Goal: Task Accomplishment & Management: Use online tool/utility

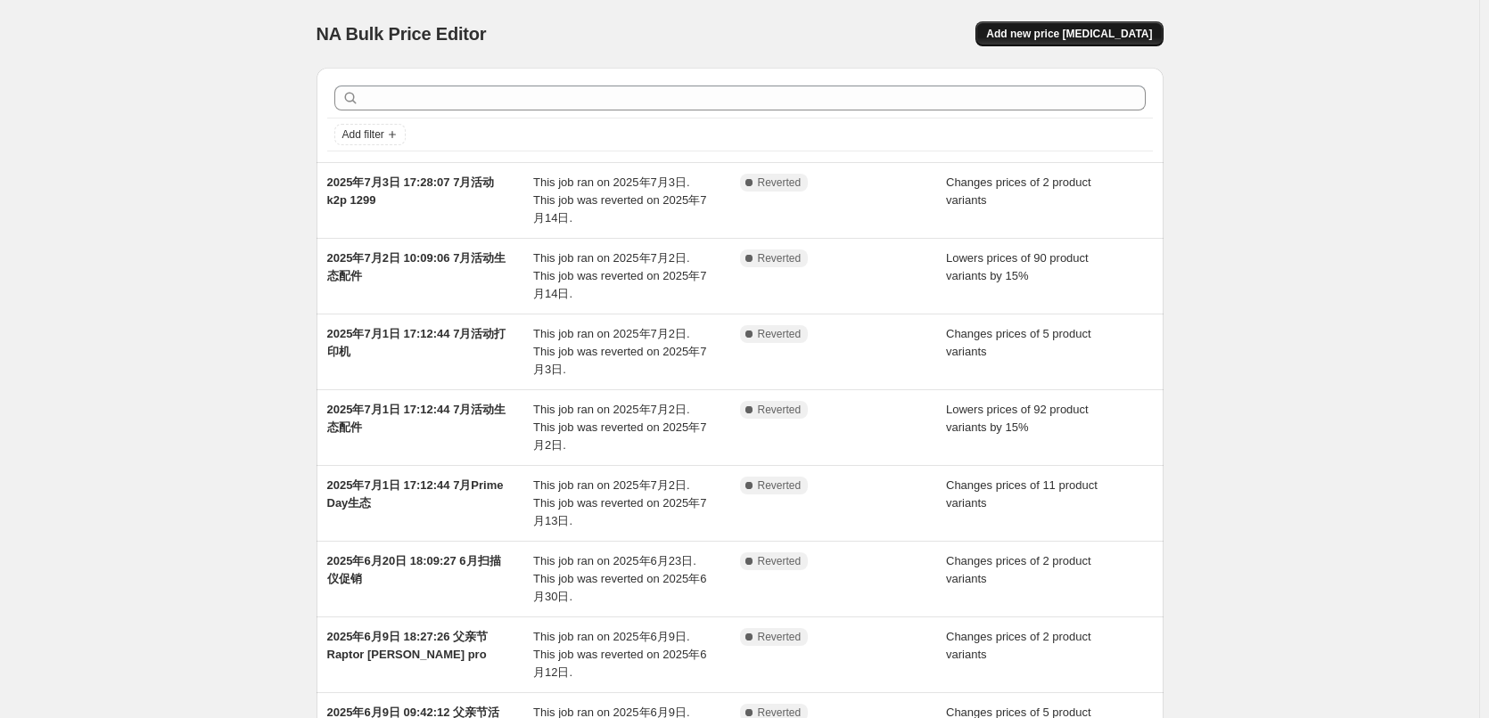
click at [1087, 33] on span "Add new price [MEDICAL_DATA]" at bounding box center [1069, 34] width 166 height 14
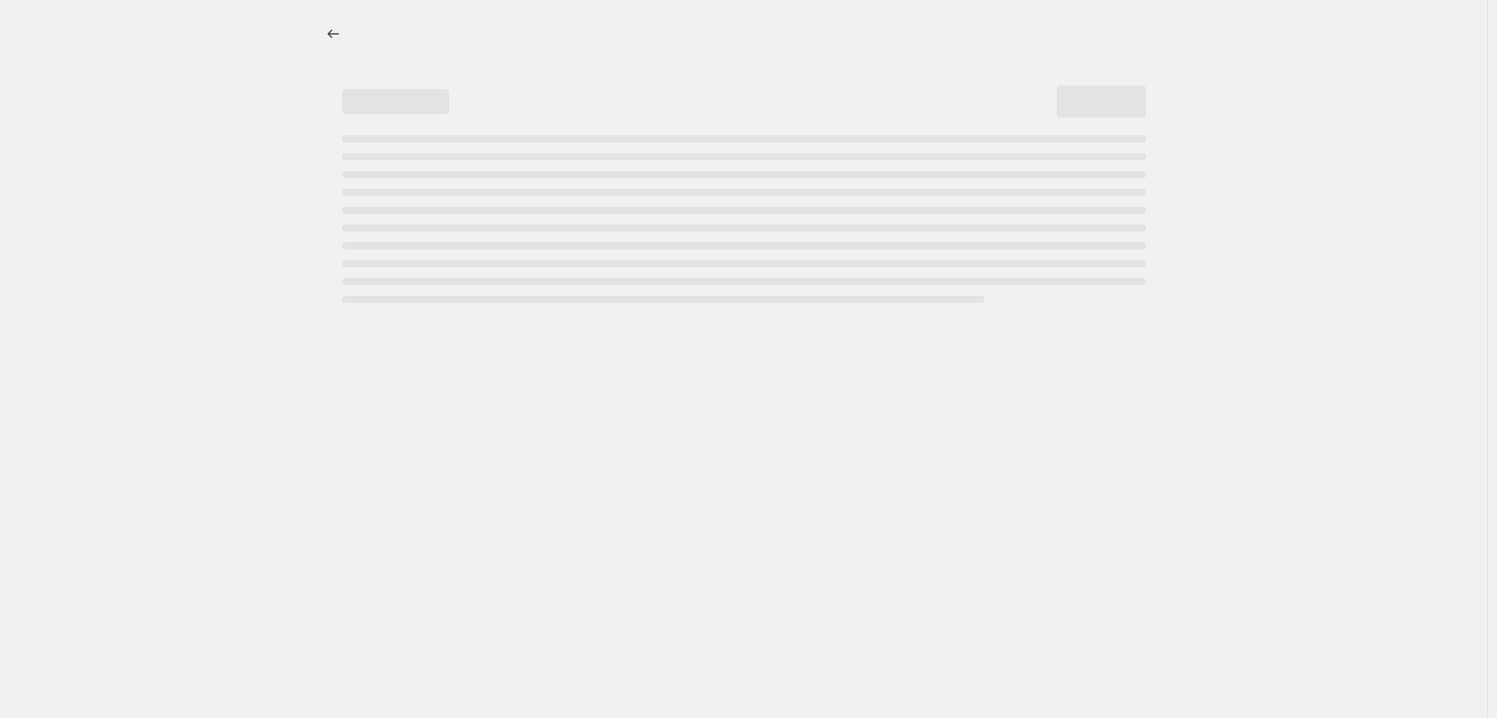
select select "percentage"
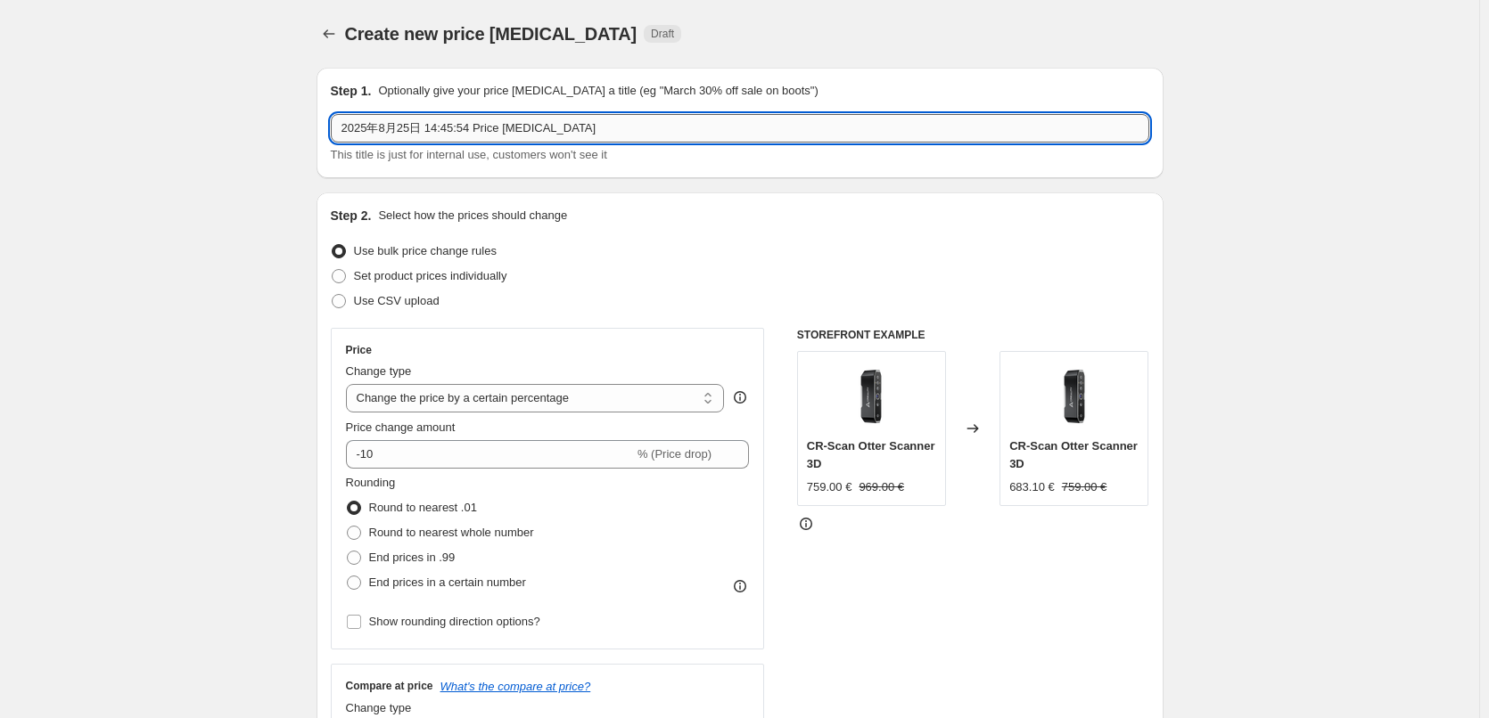
drag, startPoint x: 572, startPoint y: 127, endPoint x: 427, endPoint y: 130, distance: 145.3
click at [427, 130] on input "2025年8月25日 14:45:54 Price [MEDICAL_DATA]" at bounding box center [740, 128] width 818 height 29
type input "2025年8月25日 生态"
click at [574, 260] on div "Use bulk price change rules" at bounding box center [740, 251] width 818 height 25
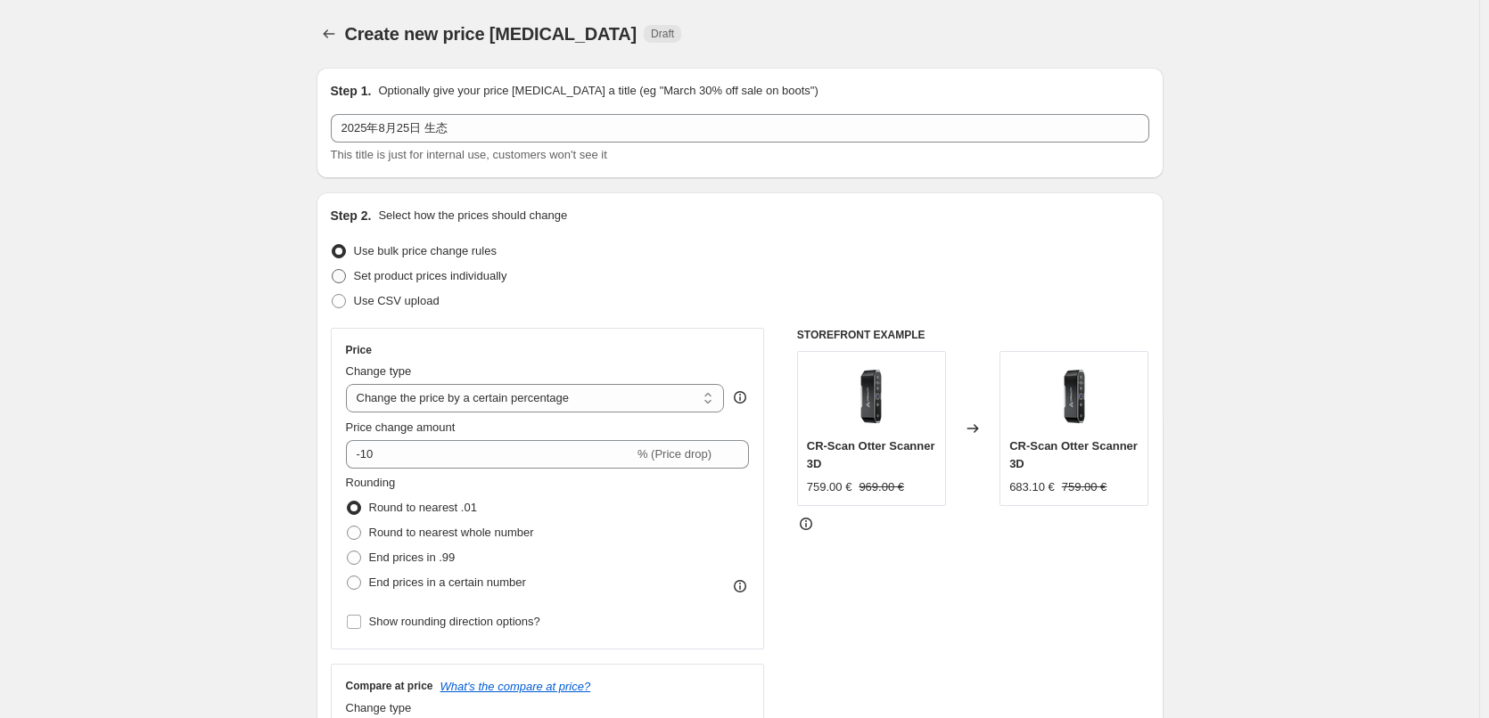
click at [425, 275] on span "Set product prices individually" at bounding box center [430, 275] width 153 height 13
click at [332, 270] on input "Set product prices individually" at bounding box center [332, 269] width 1 height 1
radio input "true"
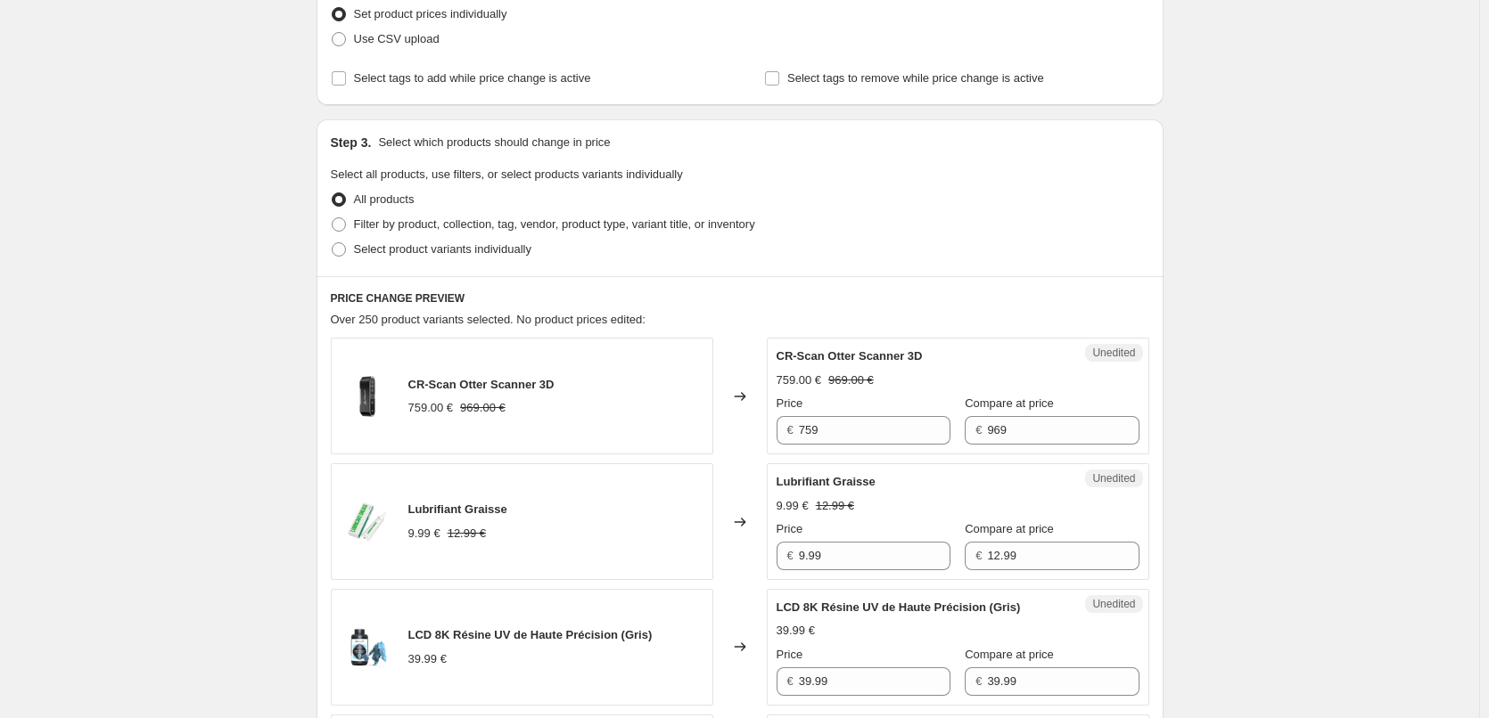
scroll to position [267, 0]
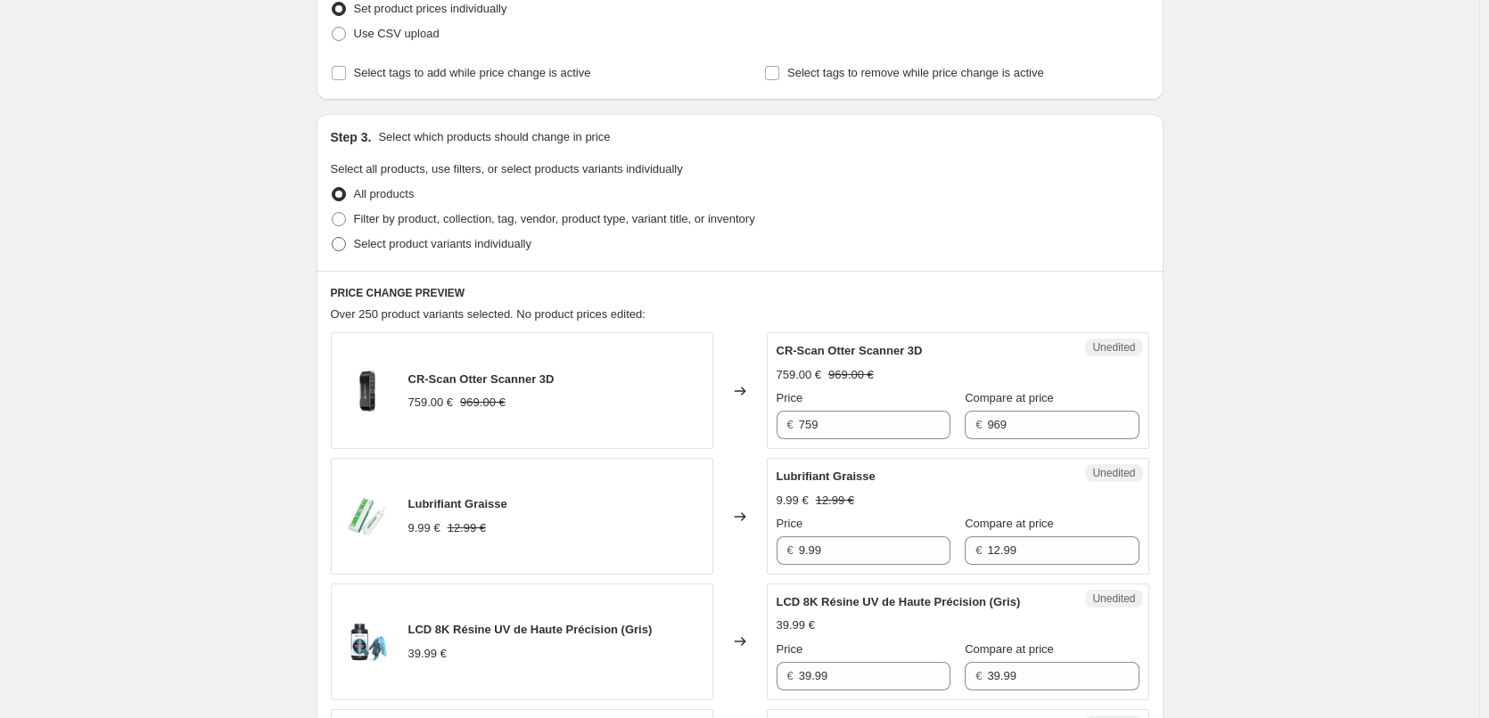
click at [336, 240] on span at bounding box center [339, 244] width 14 height 14
click at [332, 238] on input "Select product variants individually" at bounding box center [332, 237] width 1 height 1
radio input "true"
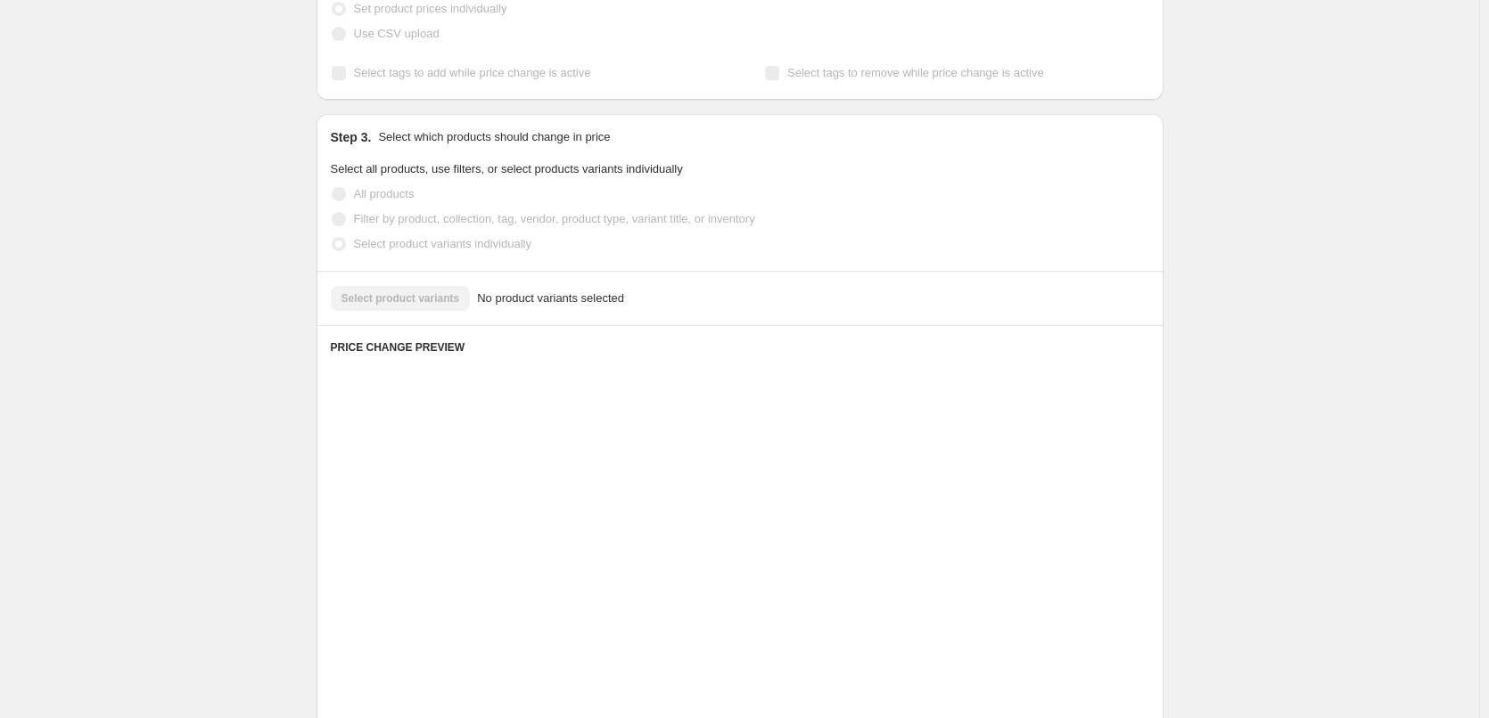
scroll to position [217, 0]
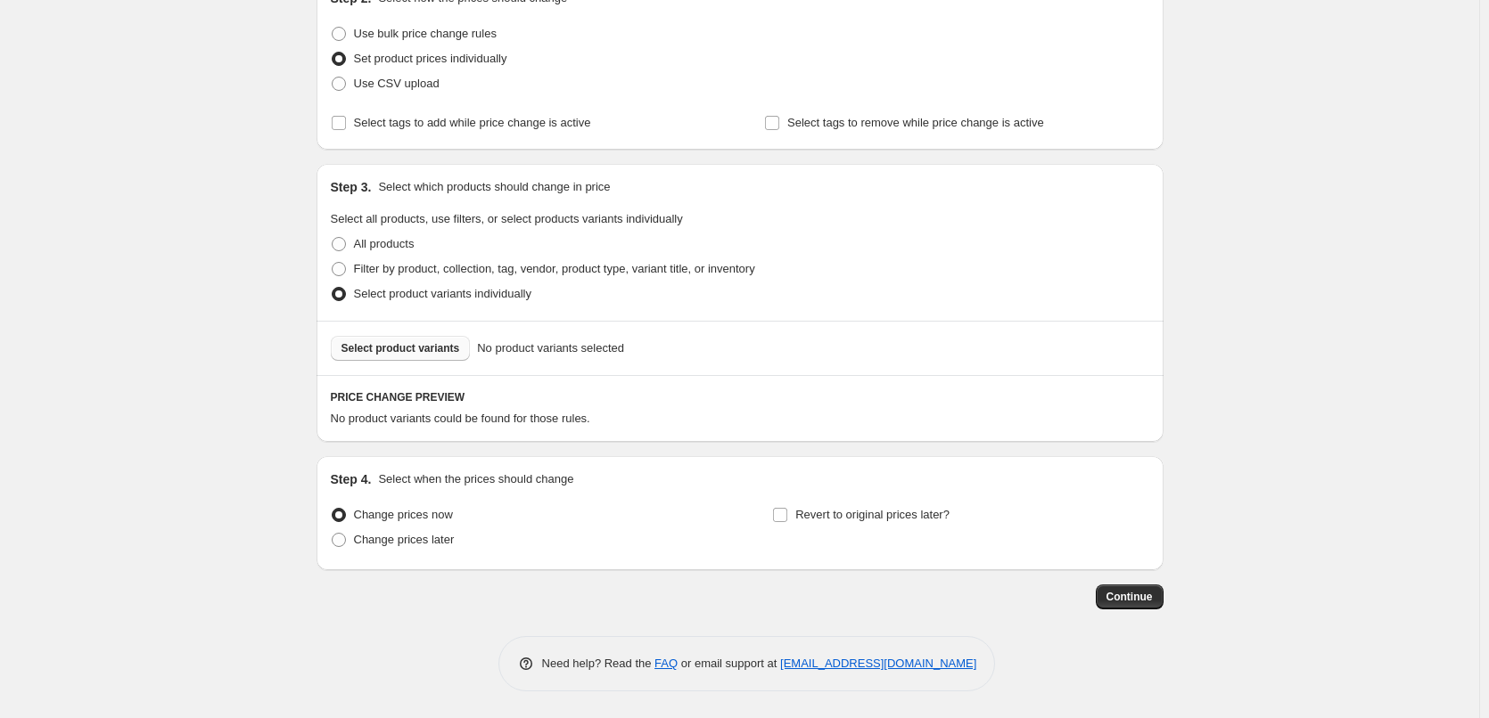
click at [420, 341] on button "Select product variants" at bounding box center [401, 348] width 140 height 25
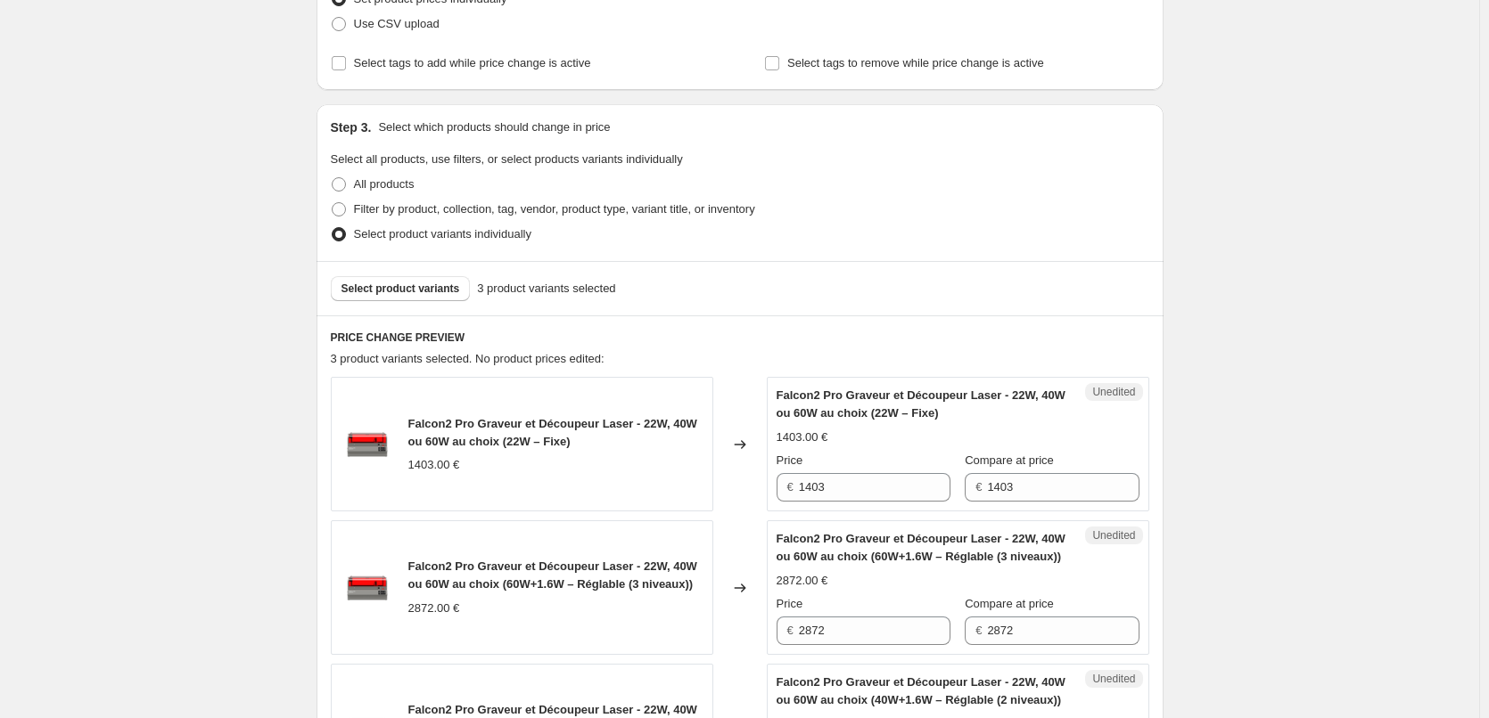
scroll to position [307, 0]
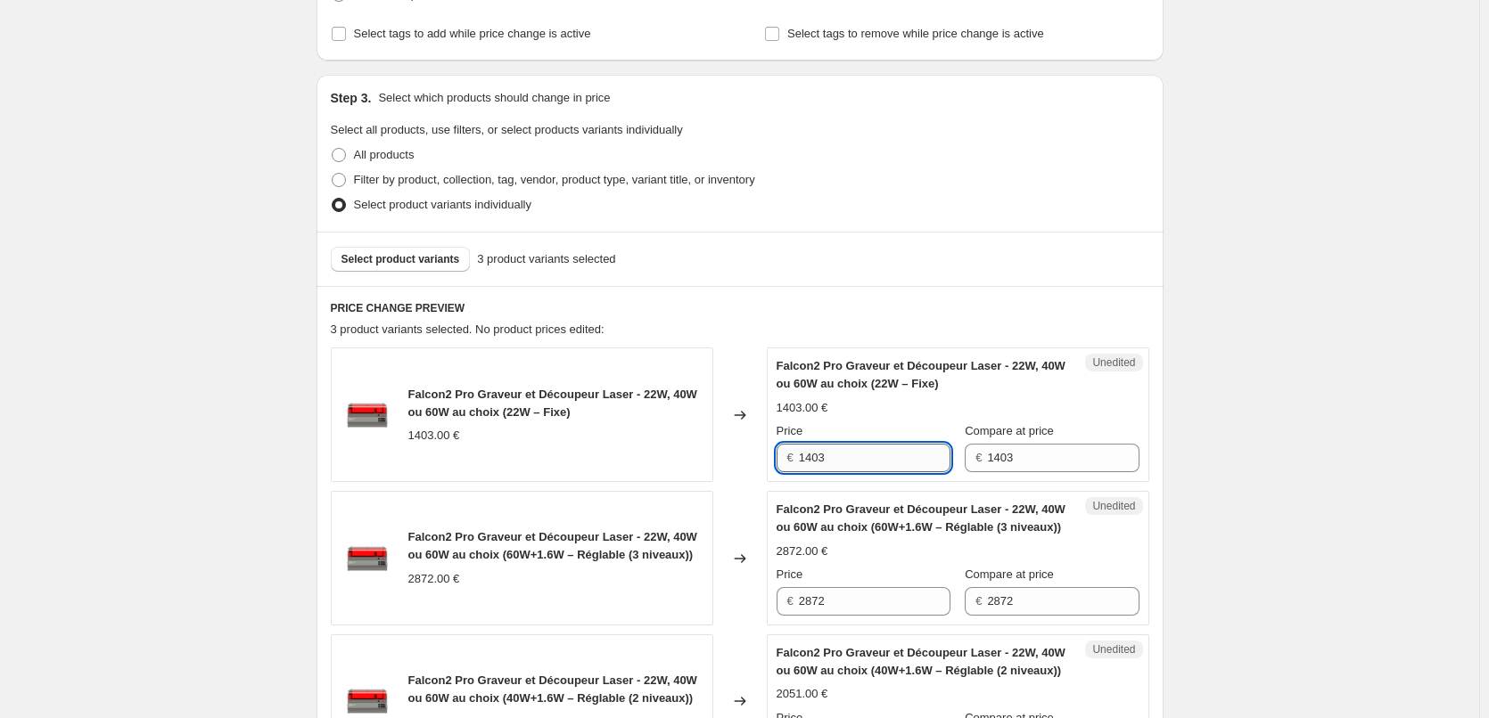
click at [904, 469] on input "1403" at bounding box center [875, 458] width 152 height 29
paste input "979"
type input "979"
click at [904, 488] on div "Falcon2 Pro Graveur et Découpeur Laser - 22W, 40W ou 60W au choix (22W – Fixe) …" at bounding box center [740, 558] width 818 height 421
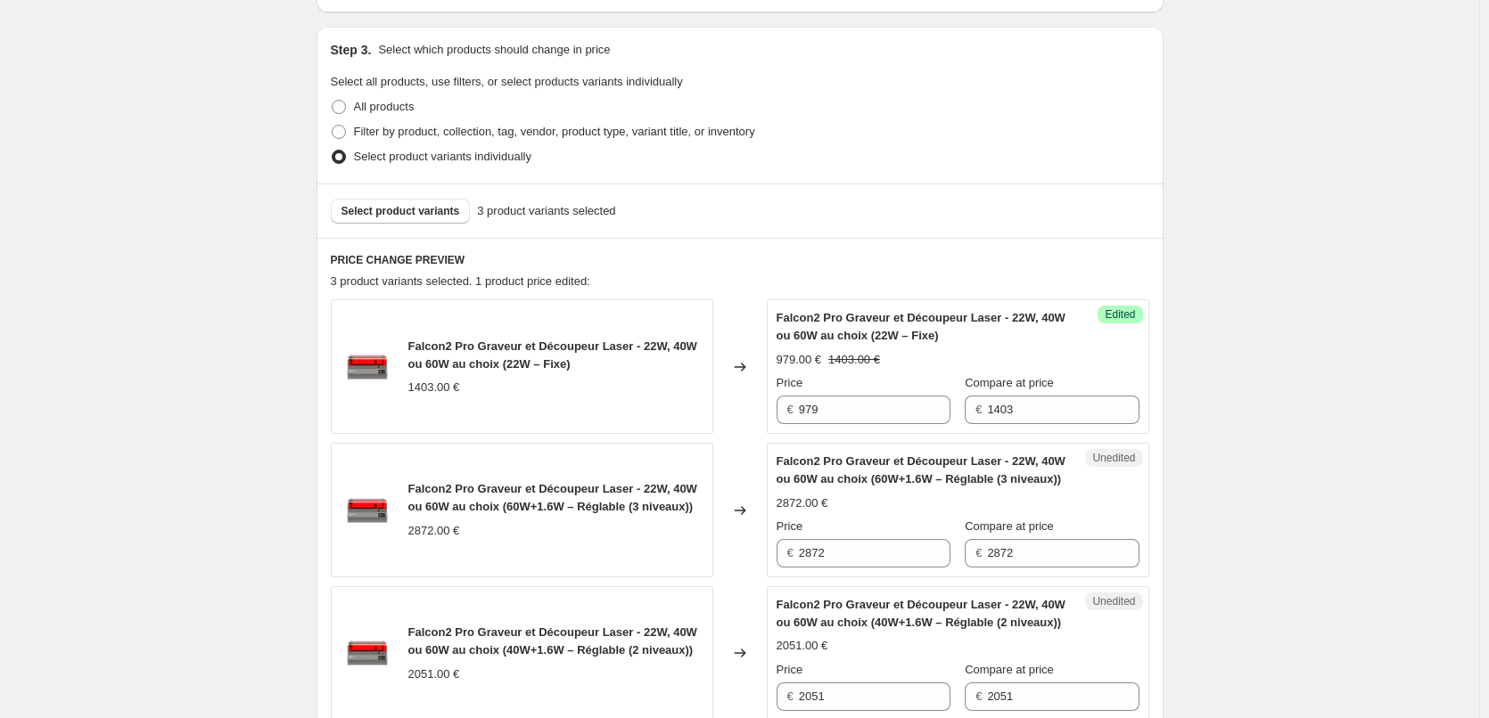
scroll to position [396, 0]
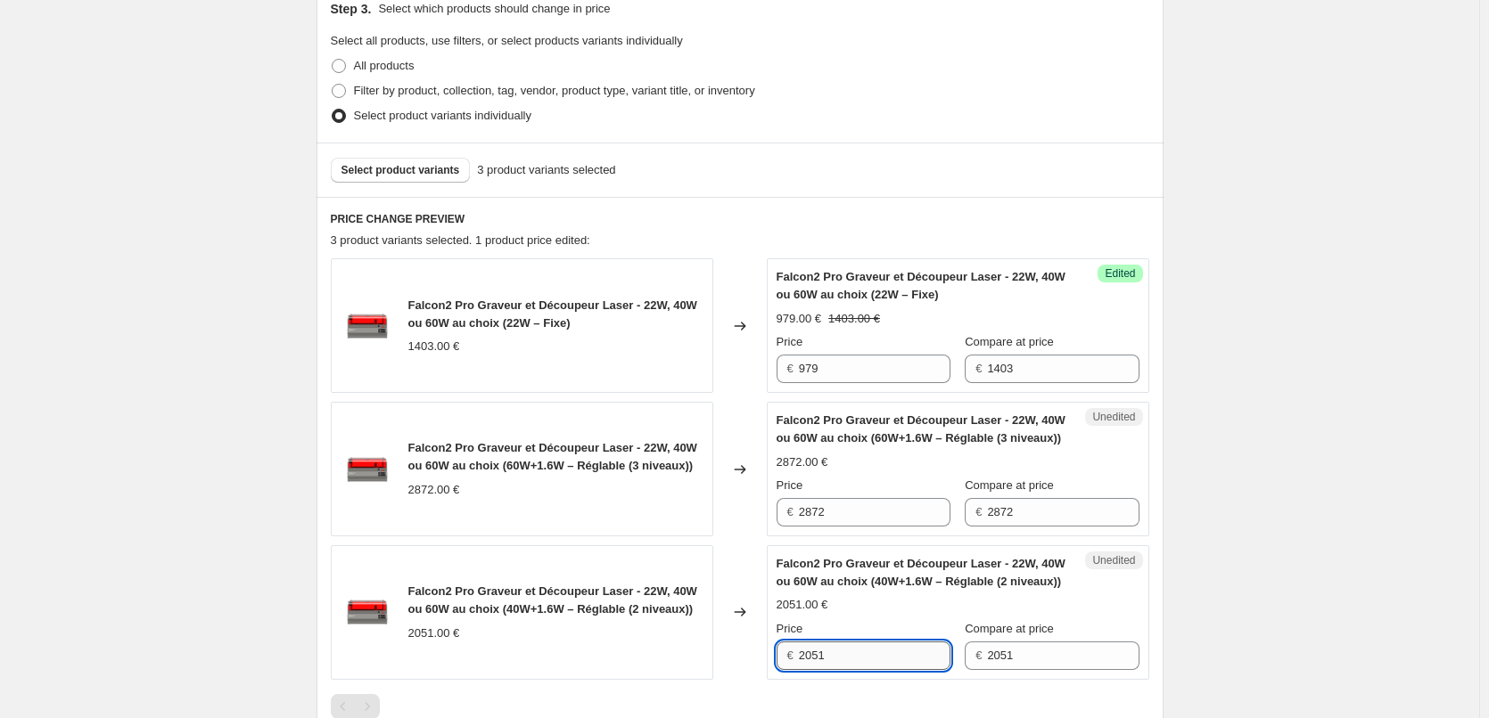
click at [862, 655] on input "2051" at bounding box center [875, 656] width 152 height 29
paste input "1429"
type input "1429"
click at [887, 616] on div "Falcon2 Pro Graveur et Découpeur Laser - 22W, 40W ou 60W au choix (40W+1.6W – R…" at bounding box center [957, 612] width 363 height 115
click at [844, 513] on input "2872" at bounding box center [875, 512] width 152 height 29
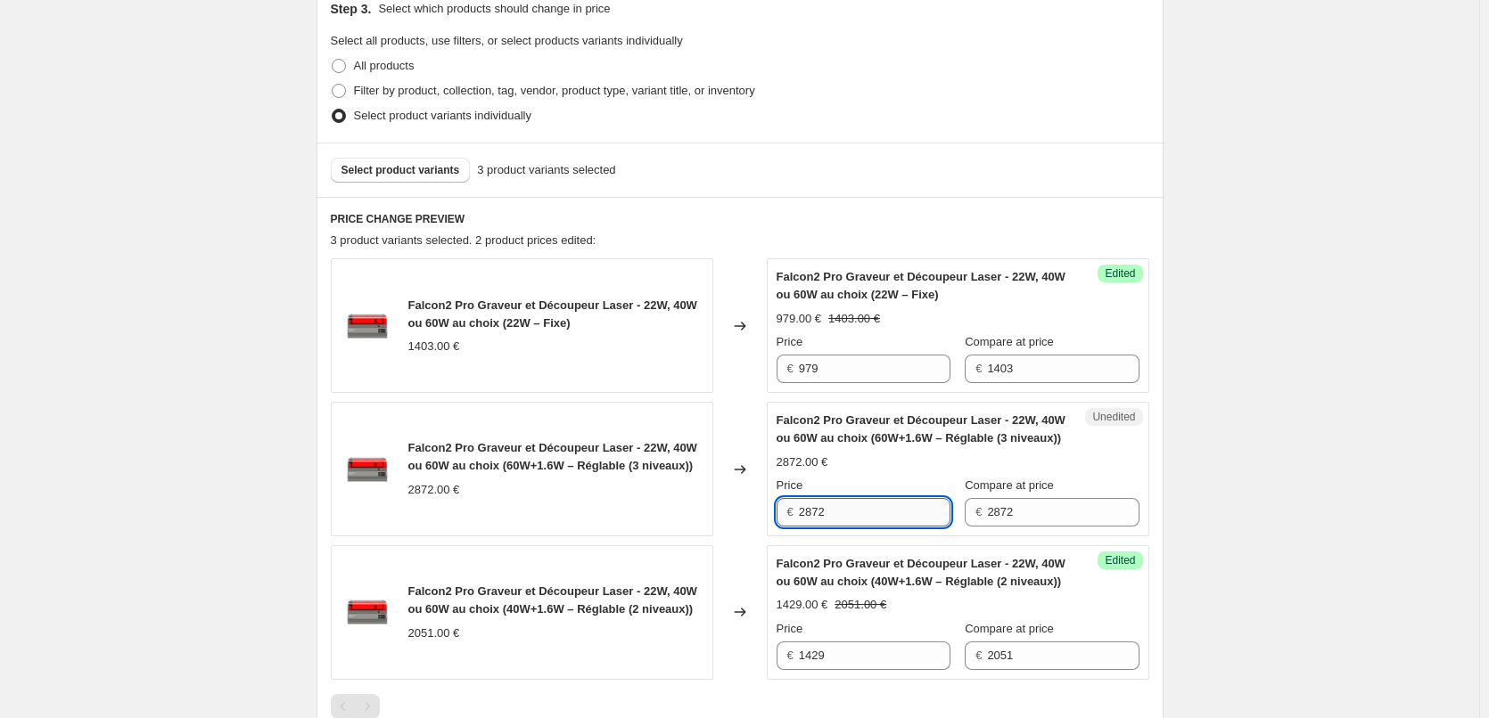
paste input "439"
type input "2439"
click at [874, 537] on div "Falcon2 Pro Graveur et Découpeur Laser - 22W, 40W ou 60W au choix (22W – Fixe) …" at bounding box center [740, 468] width 818 height 421
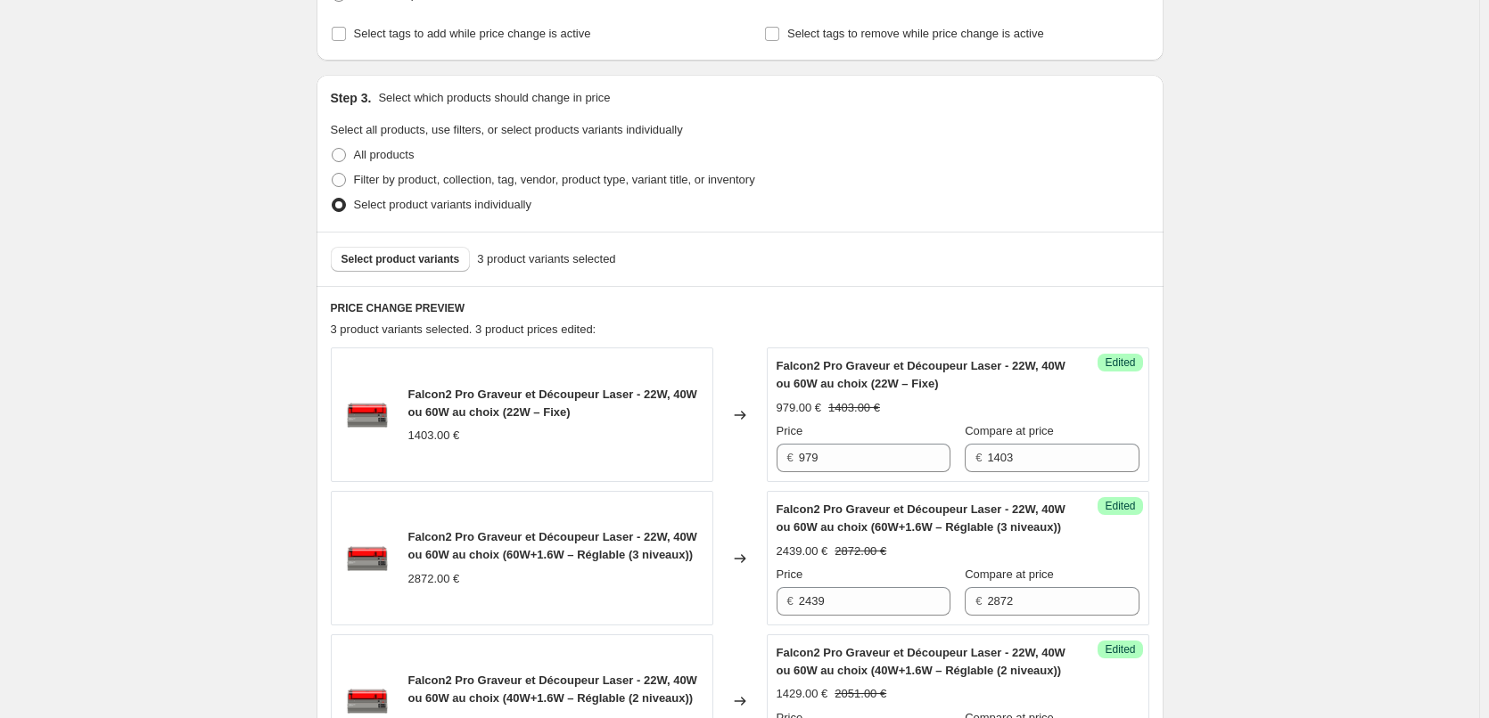
scroll to position [217, 0]
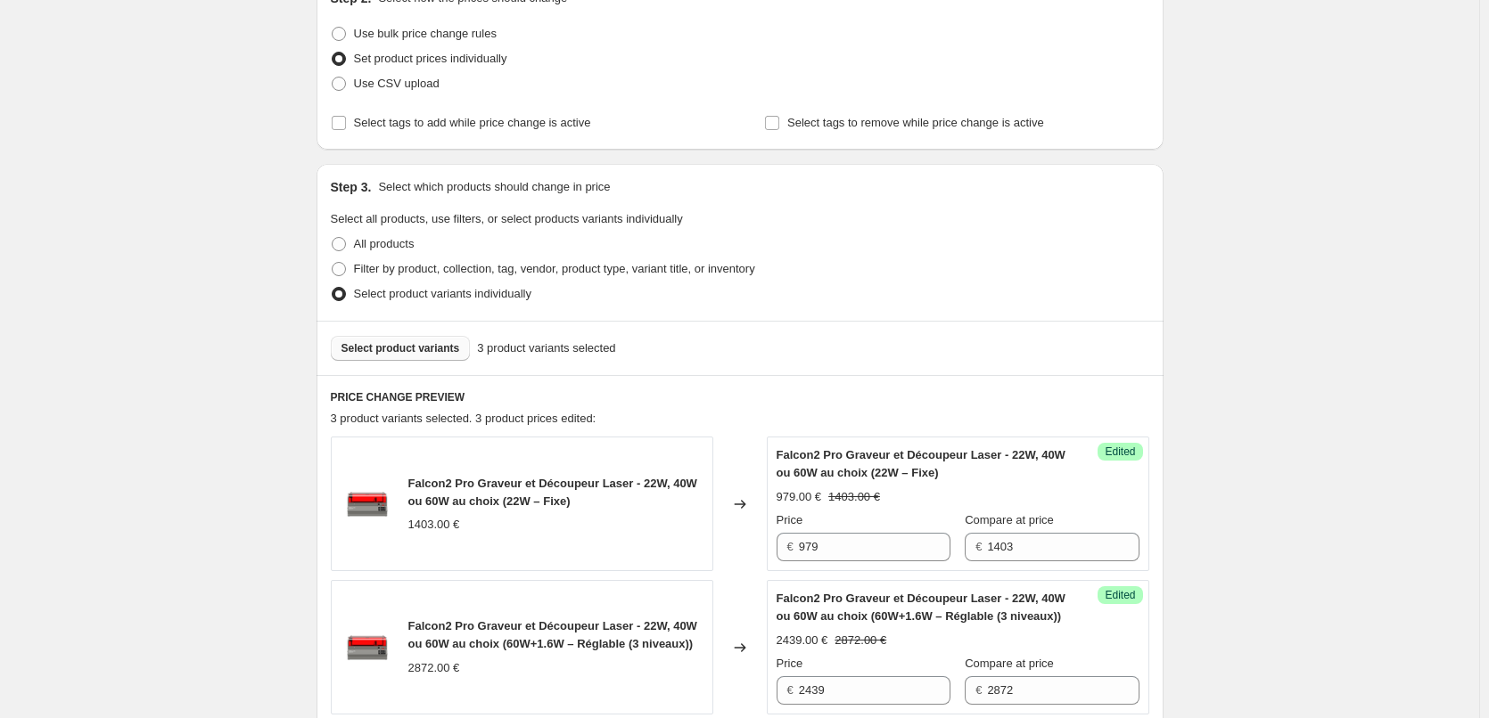
click at [438, 349] on span "Select product variants" at bounding box center [400, 348] width 119 height 14
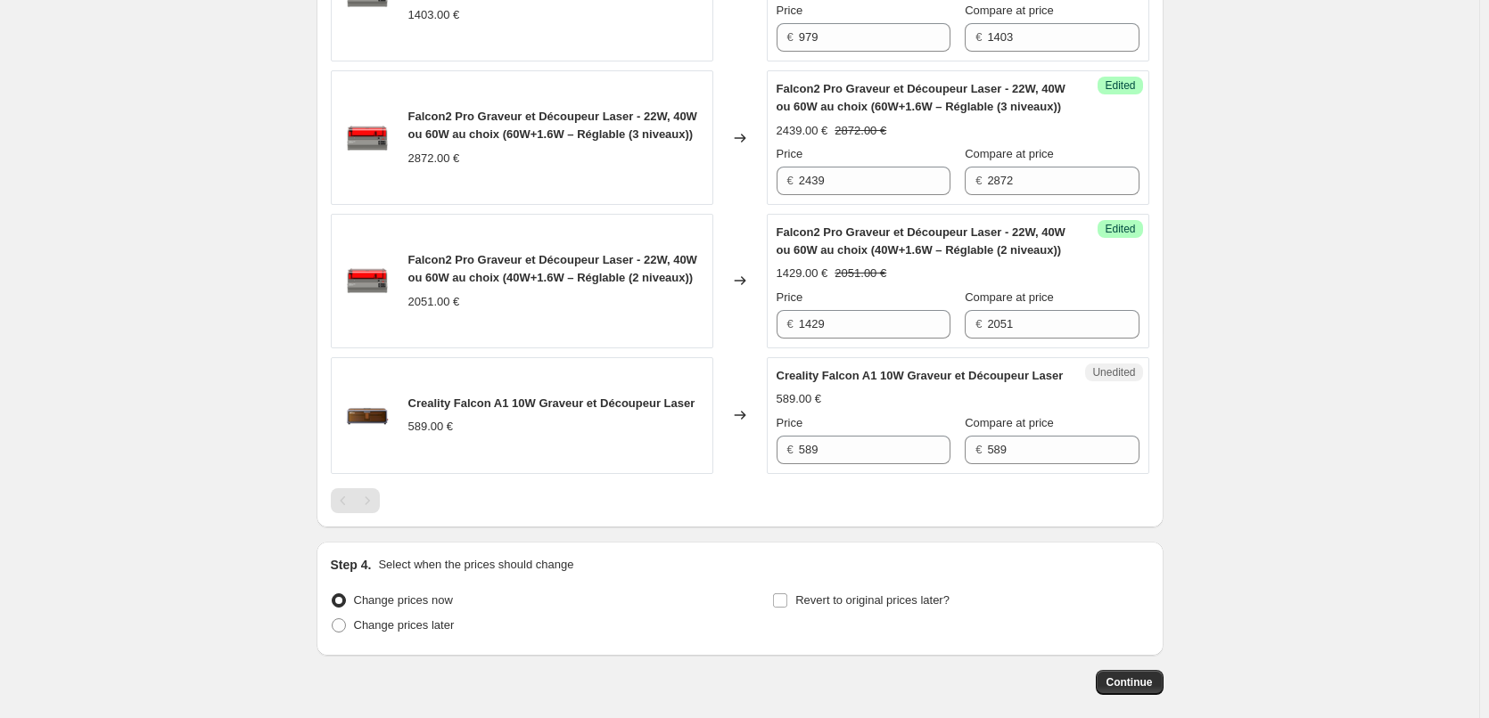
scroll to position [752, 0]
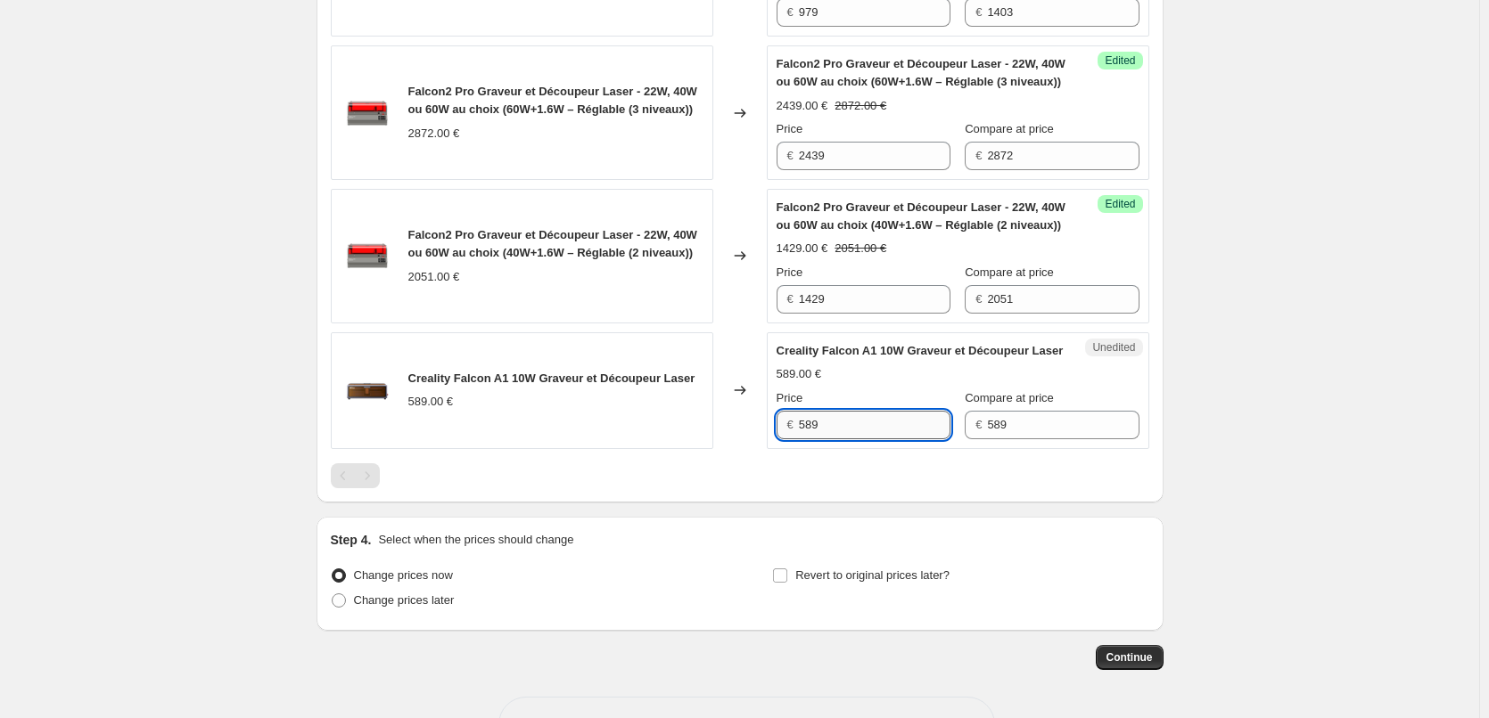
click at [888, 439] on input "589" at bounding box center [875, 425] width 152 height 29
paste input "539"
click at [874, 488] on div "Falcon2 Pro Graveur et Découpeur Laser - 22W, 40W ou 60W au choix (22W – Fixe) …" at bounding box center [740, 195] width 818 height 586
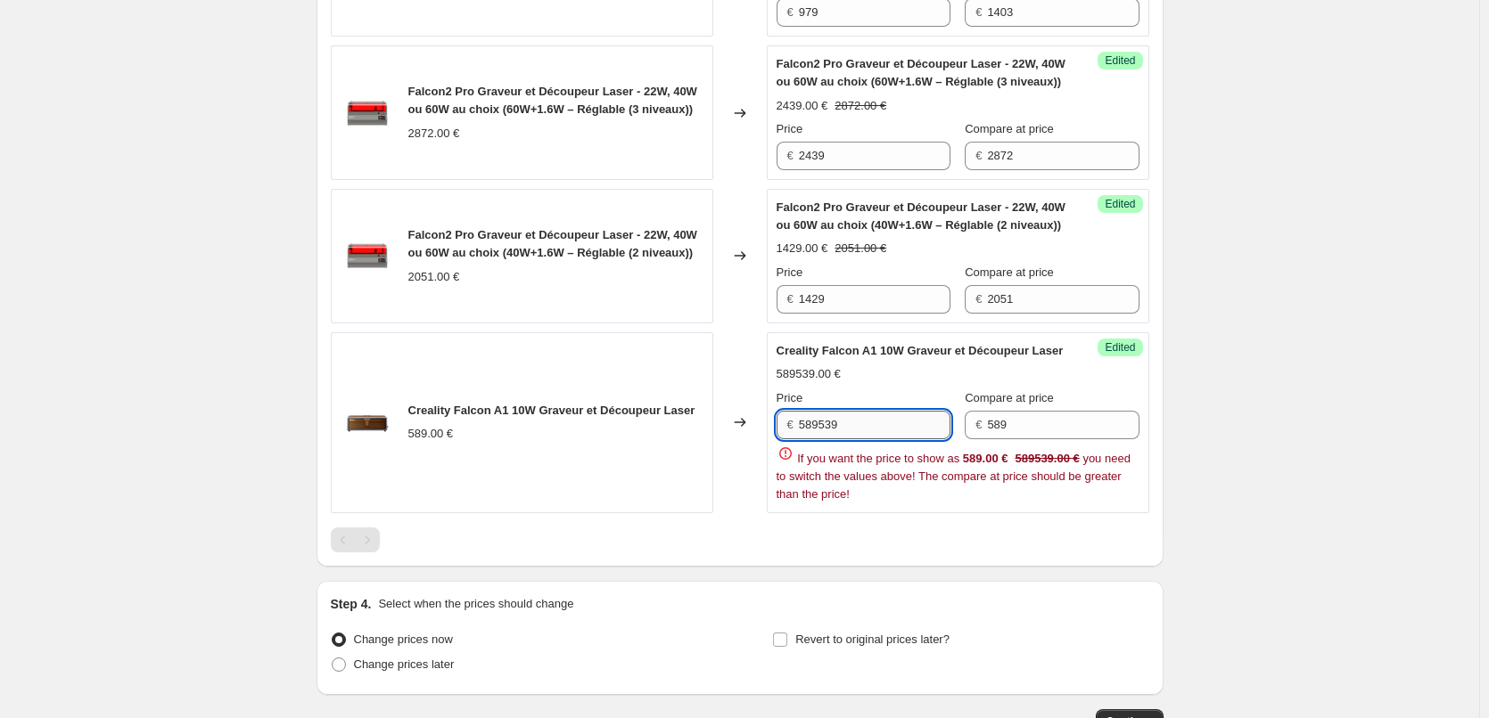
click at [890, 418] on input "589539" at bounding box center [875, 425] width 152 height 29
paste input "text"
type input "539"
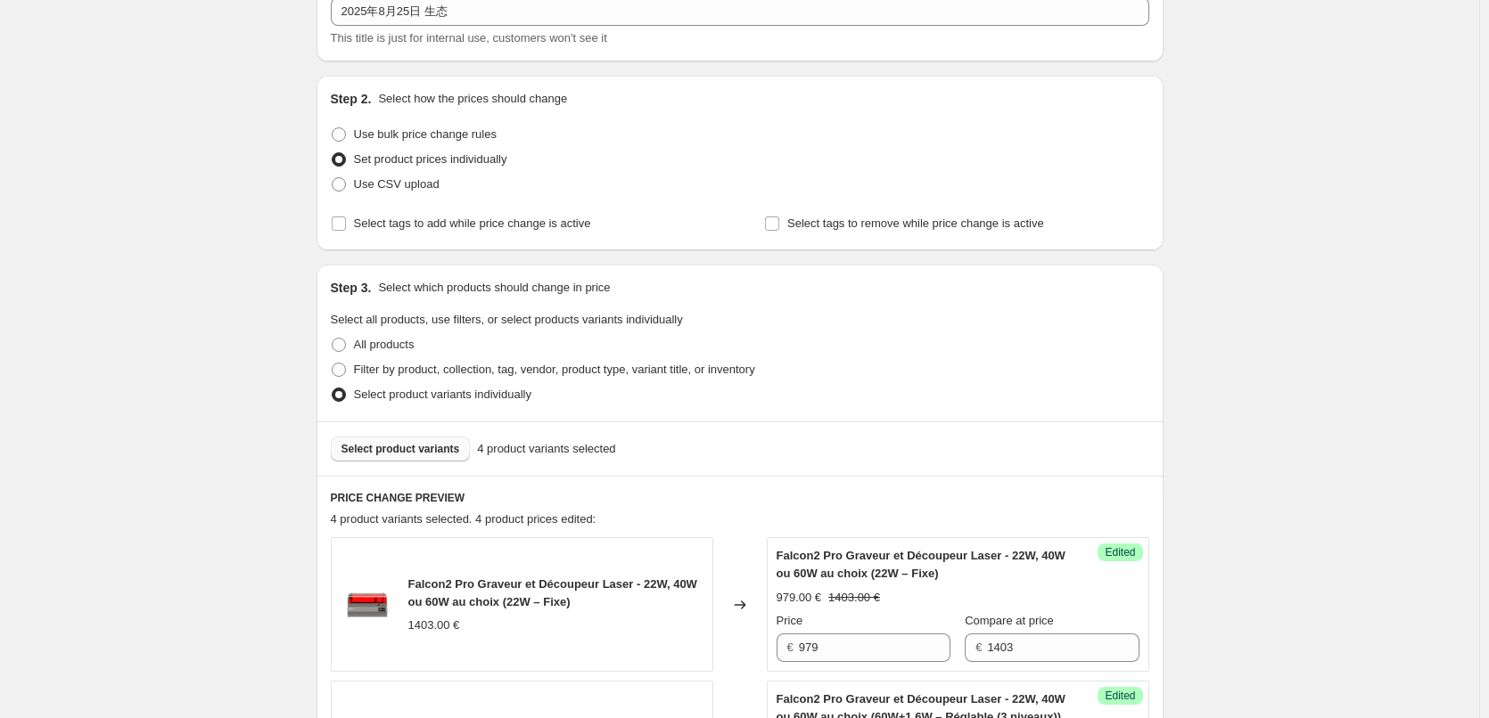
scroll to position [0, 0]
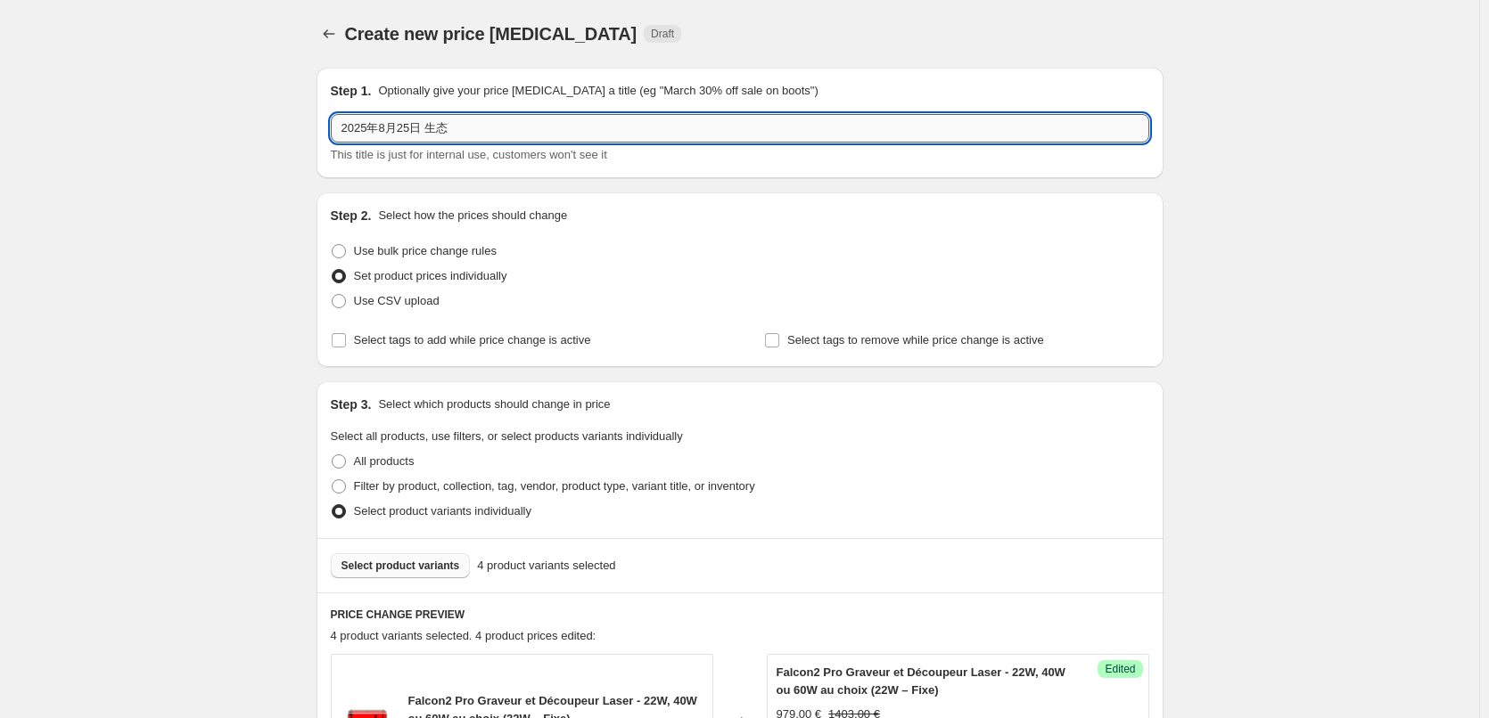
click at [475, 135] on input "2025年8月25日 生态" at bounding box center [740, 128] width 818 height 29
paste input "CR-Scan Otter Lite"
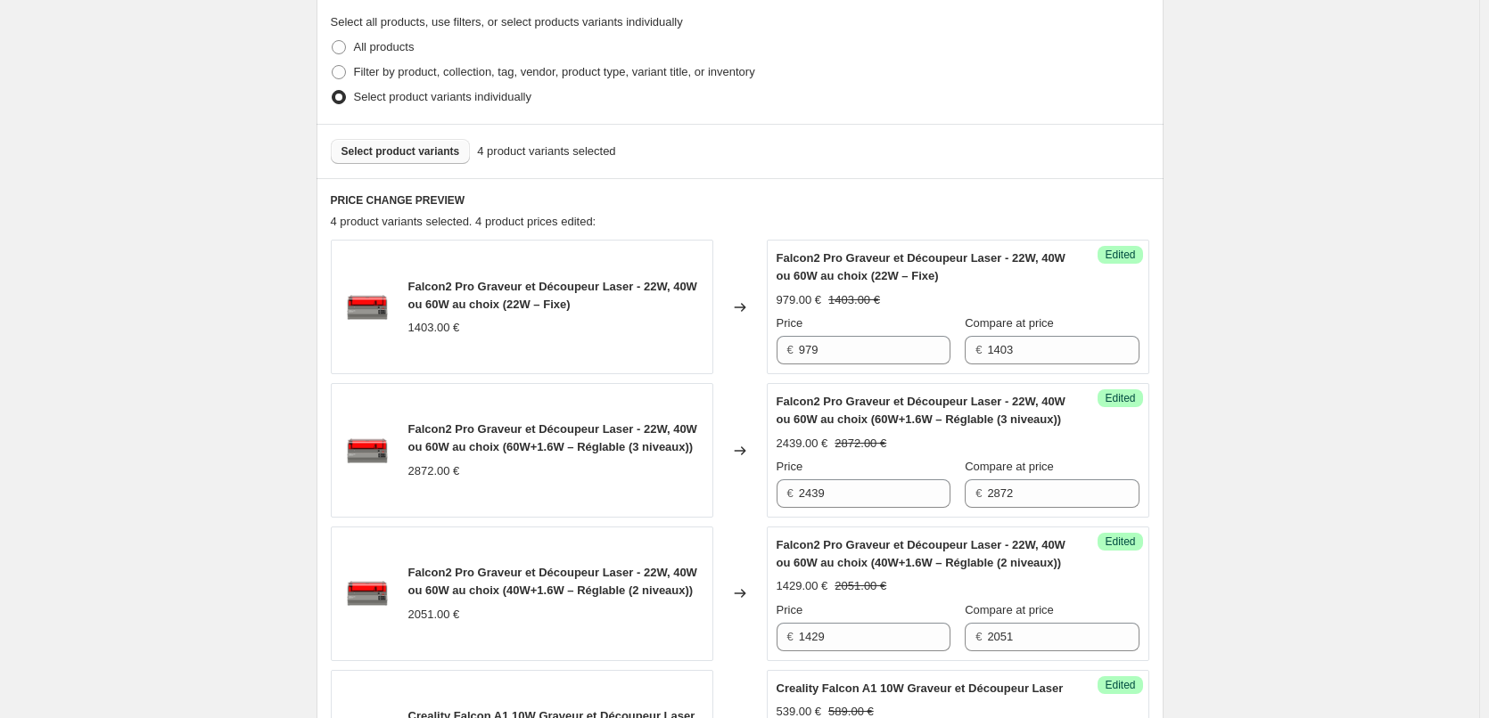
scroll to position [446, 0]
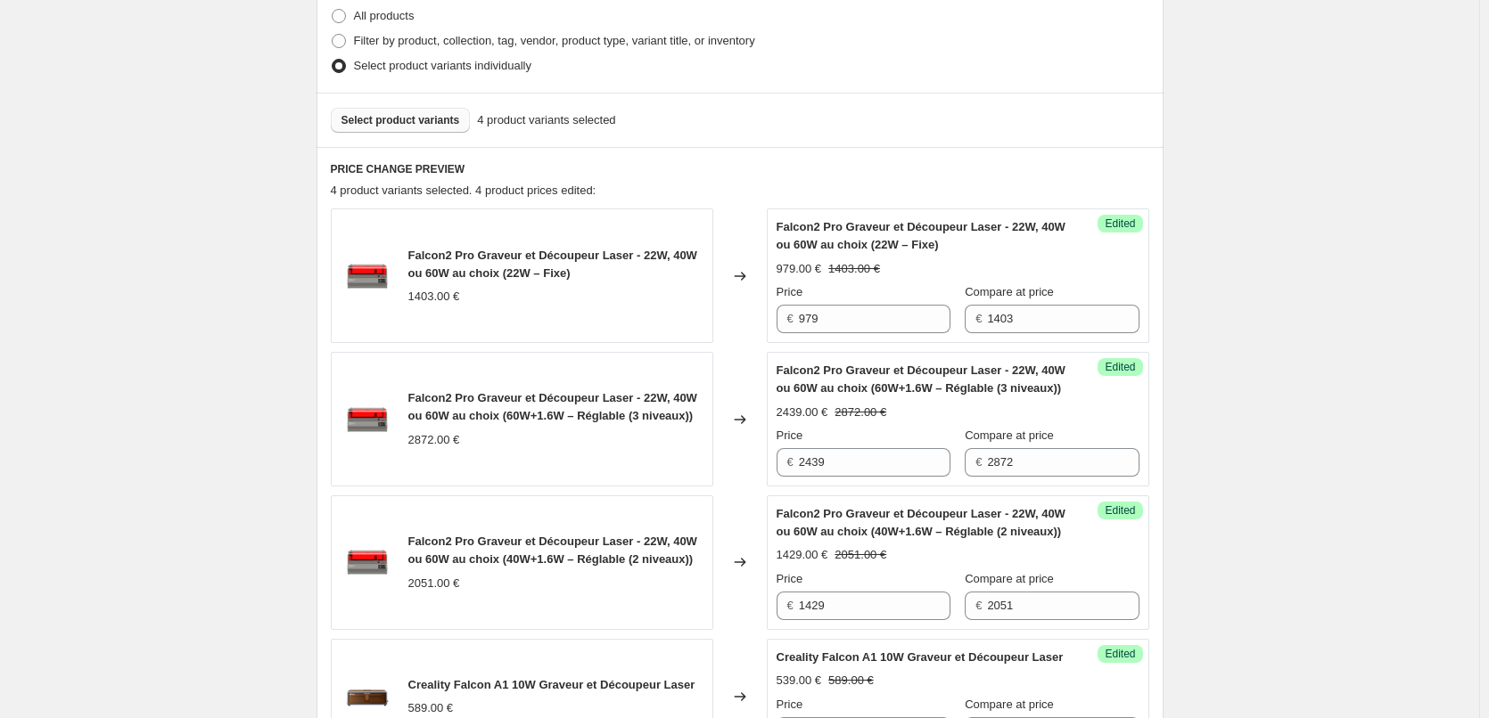
type input "2025年8月25日 生态"
click at [427, 111] on button "Select product variants" at bounding box center [401, 120] width 140 height 25
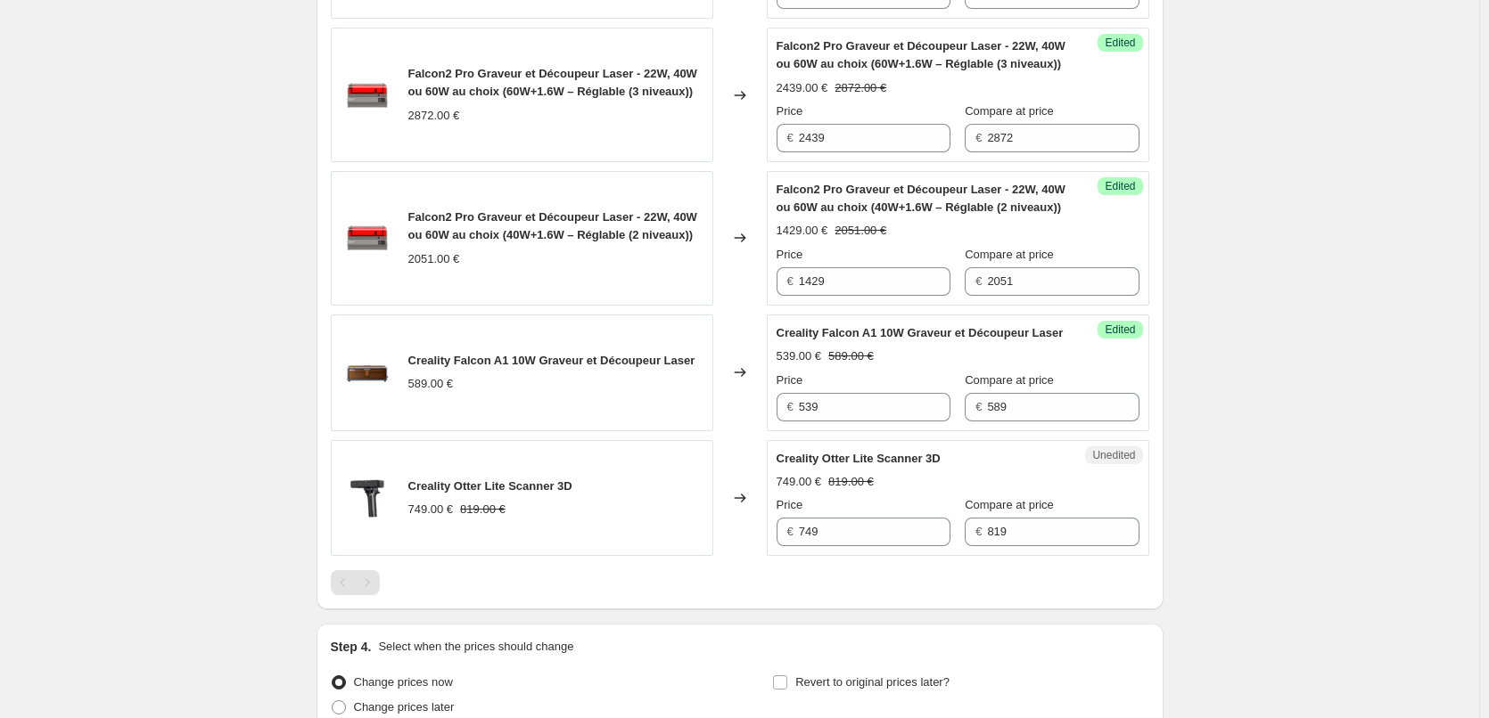
scroll to position [802, 0]
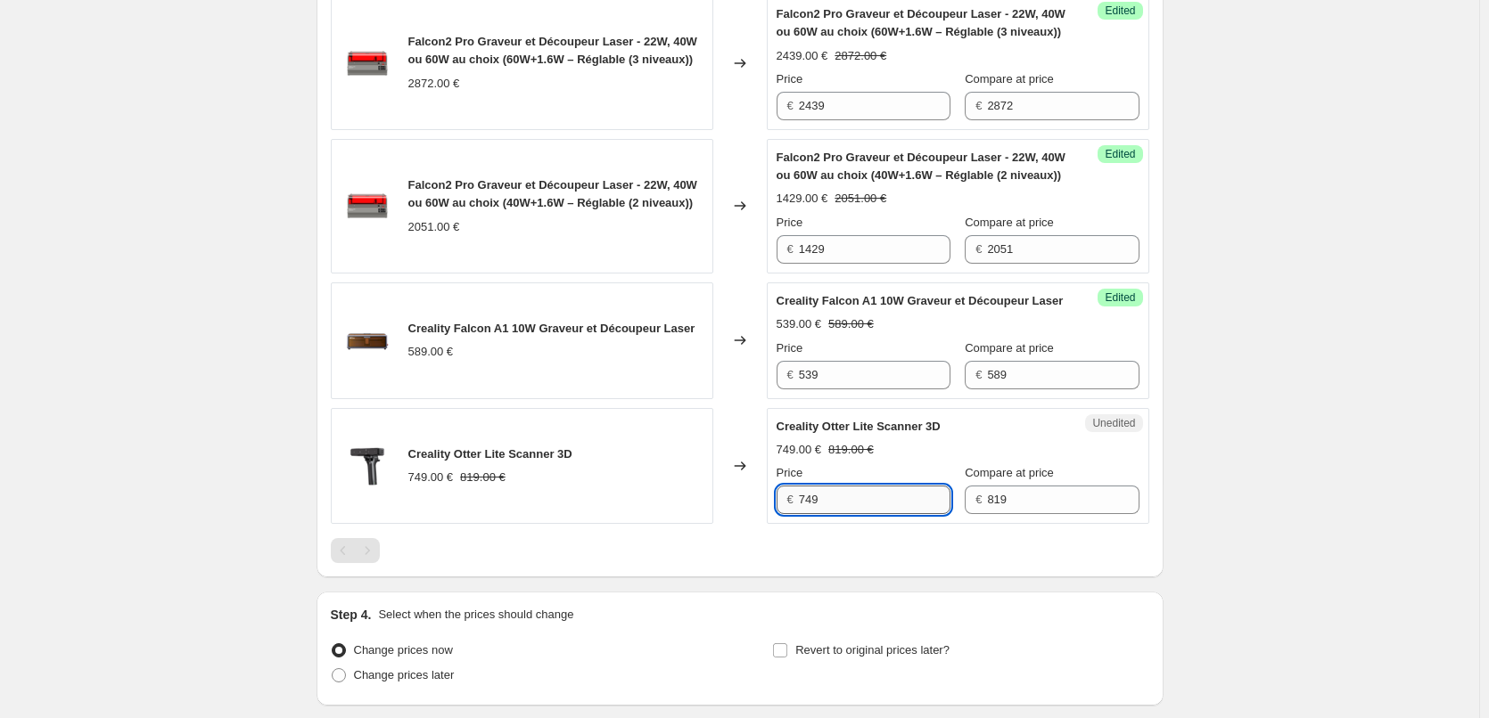
drag, startPoint x: 844, startPoint y: 518, endPoint x: 860, endPoint y: 526, distance: 17.9
click at [847, 514] on input "749" at bounding box center [875, 500] width 152 height 29
paste input "699"
click at [810, 563] on div "Falcon2 Pro Graveur et Découpeur Laser - 22W, 40W ou 60W au choix (22W – Fixe) …" at bounding box center [740, 207] width 818 height 711
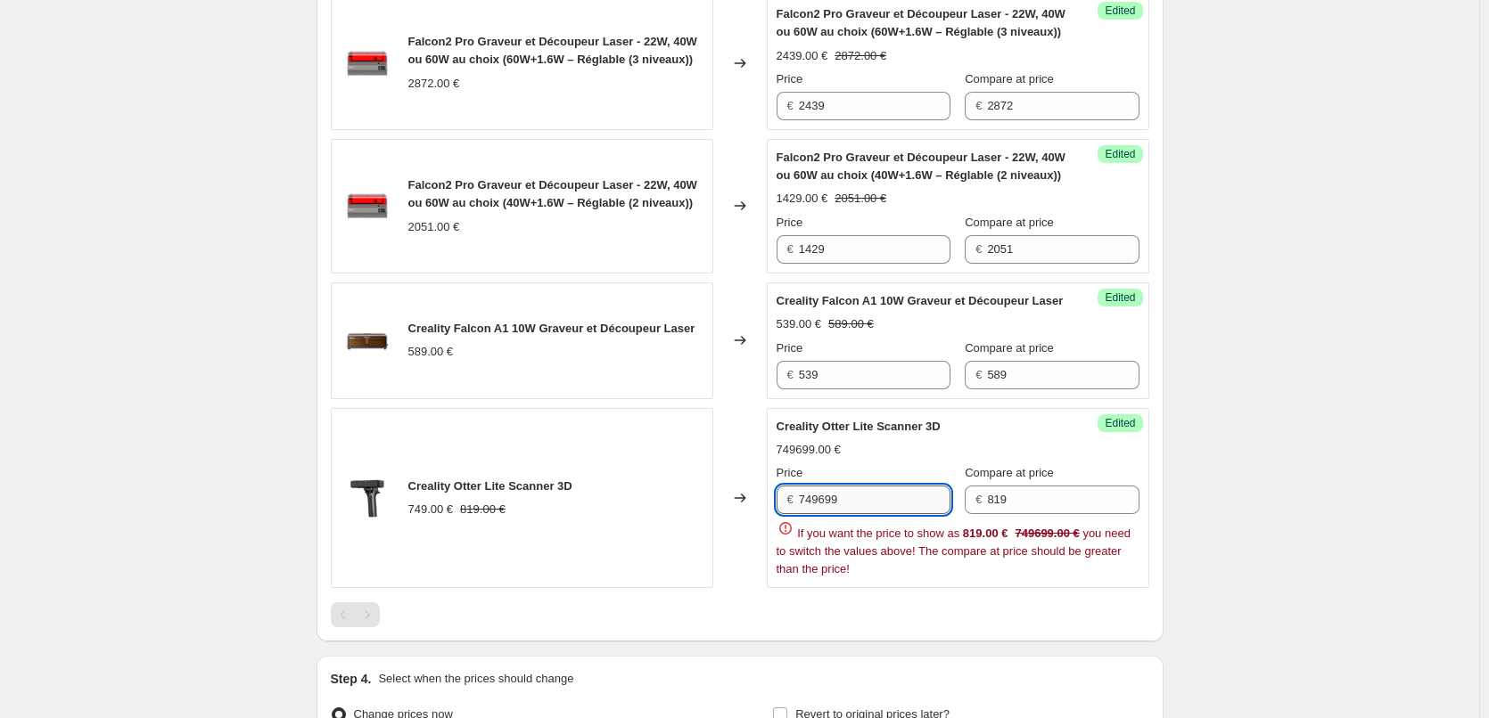
drag, startPoint x: 875, startPoint y: 511, endPoint x: 874, endPoint y: 524, distance: 13.4
click at [875, 510] on input "749699" at bounding box center [875, 500] width 152 height 29
paste input "text"
type input "699"
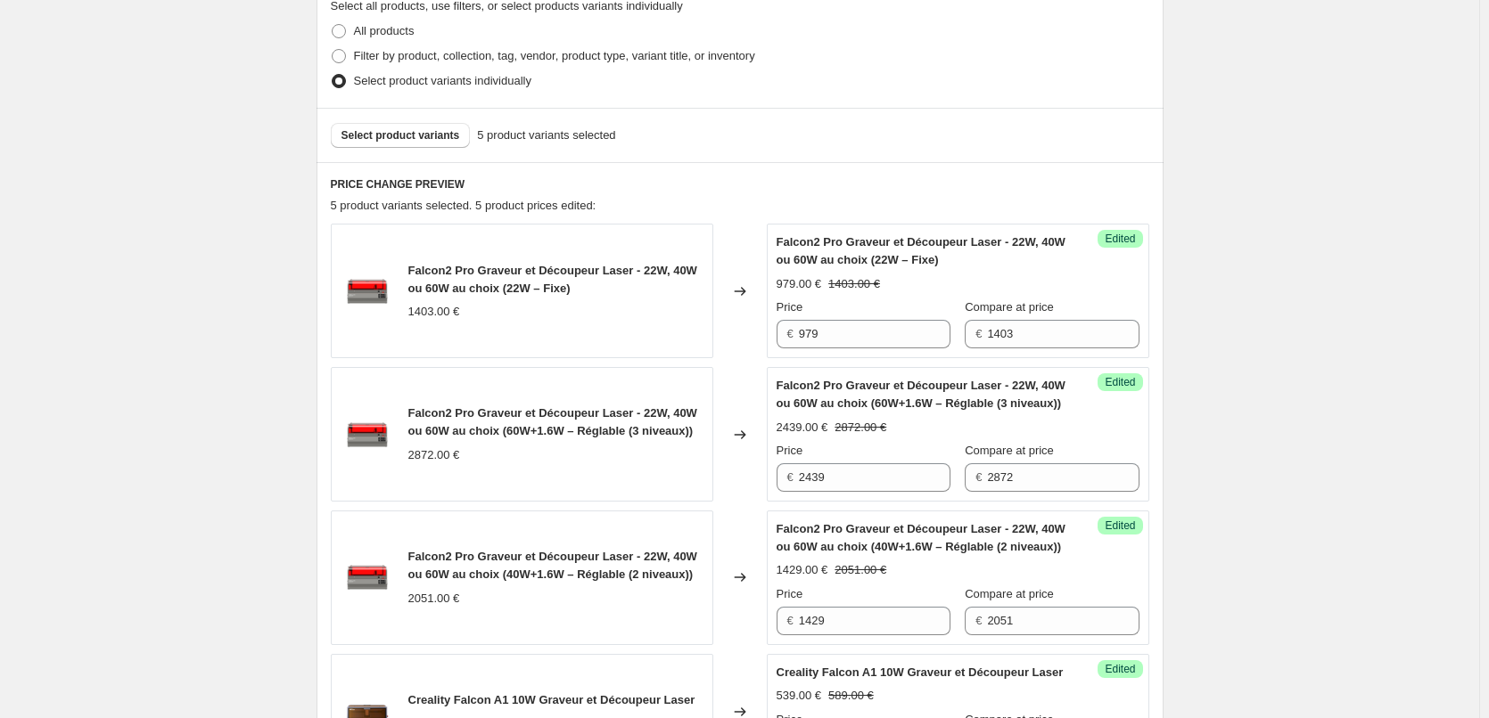
scroll to position [267, 0]
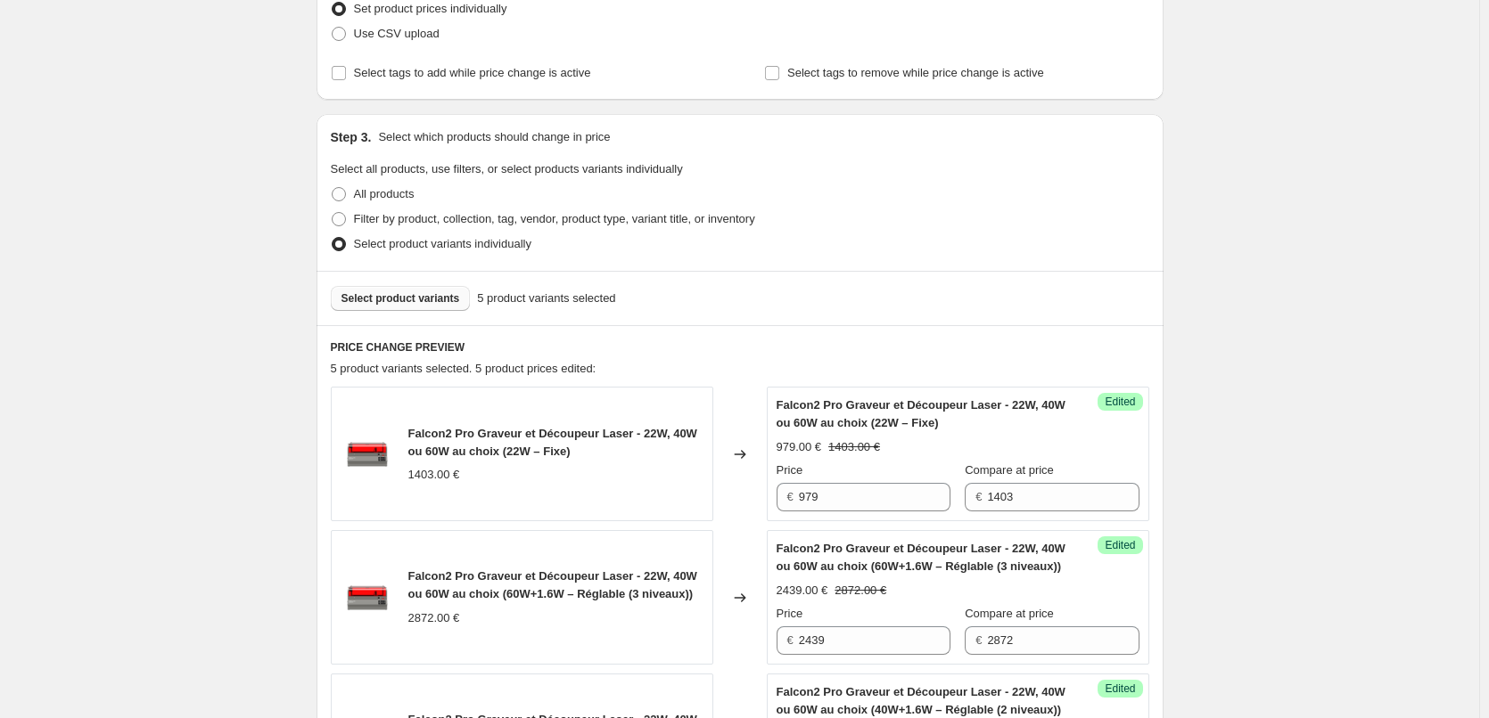
click at [396, 292] on span "Select product variants" at bounding box center [400, 298] width 119 height 14
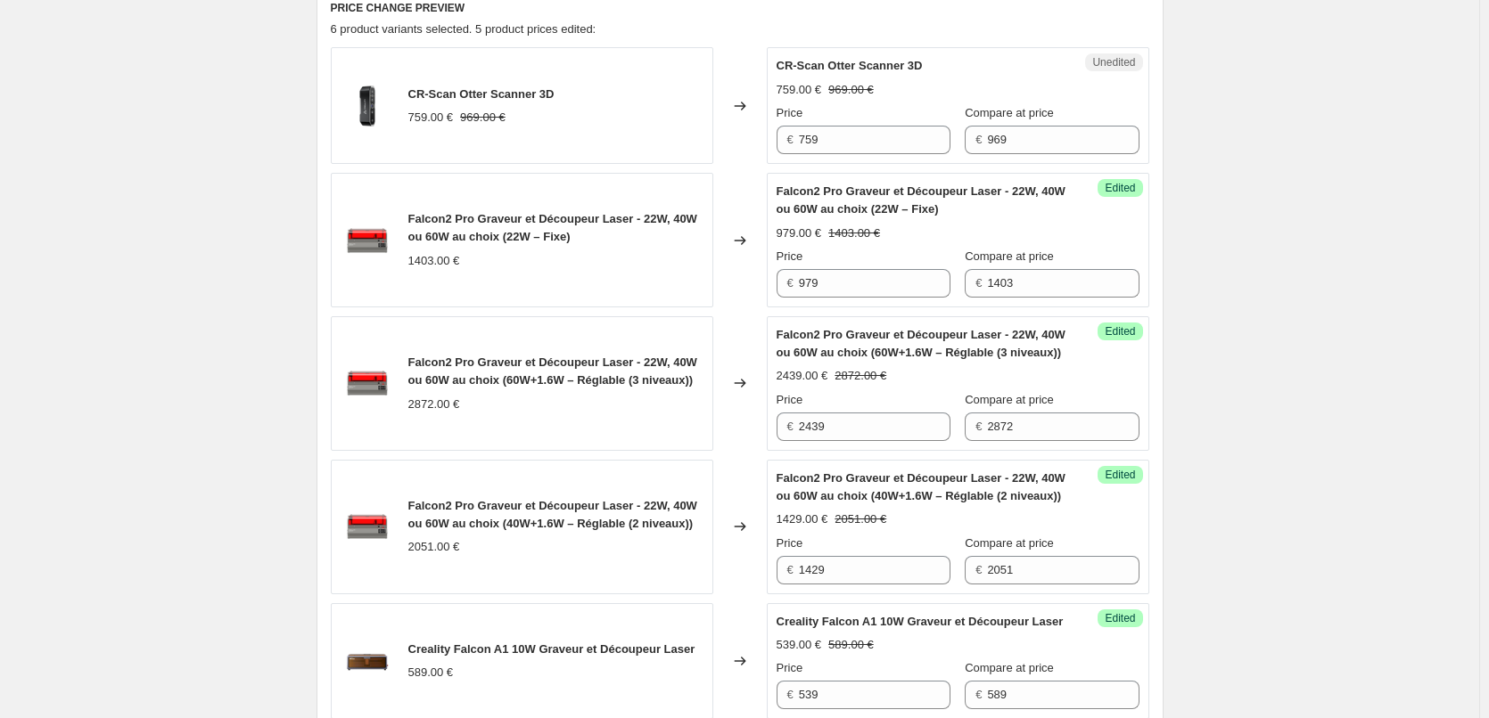
scroll to position [446, 0]
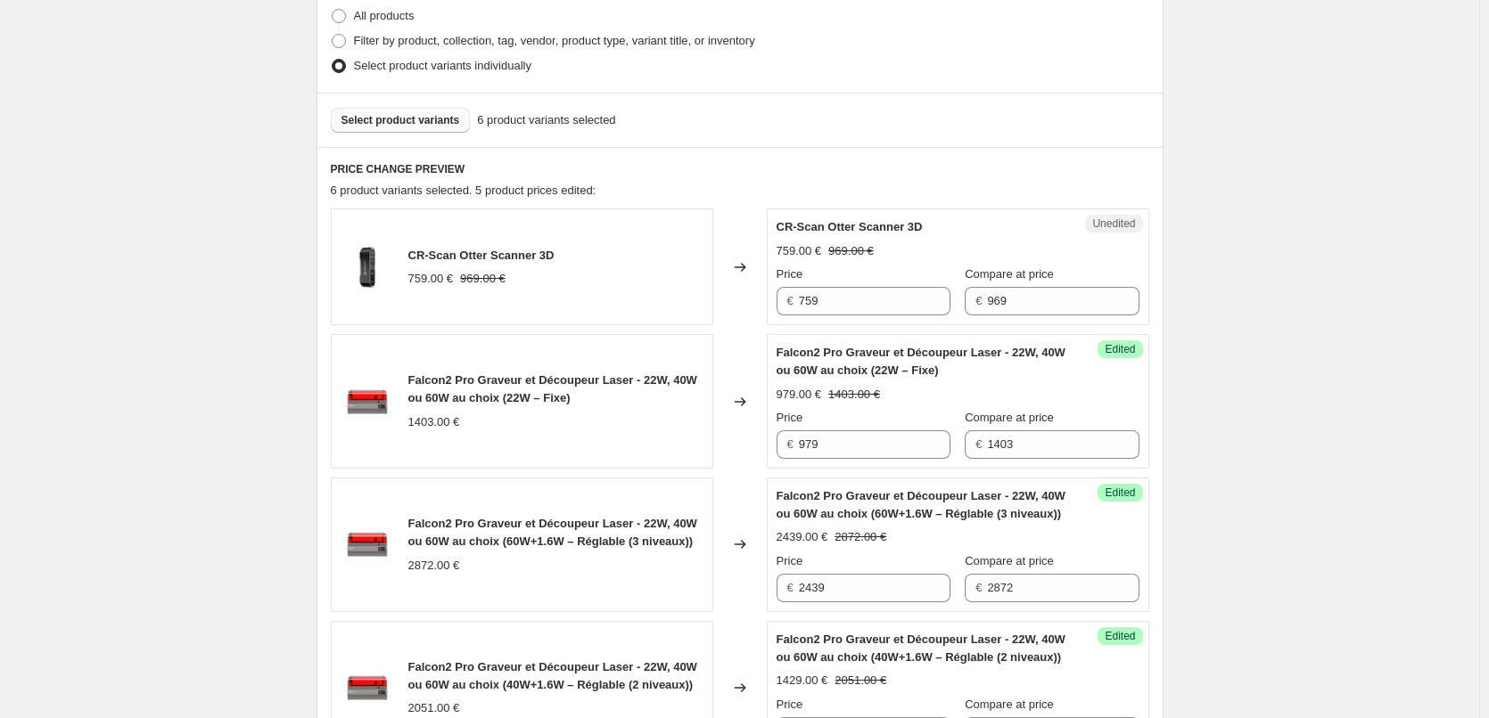
click at [437, 123] on span "Select product variants" at bounding box center [400, 120] width 119 height 14
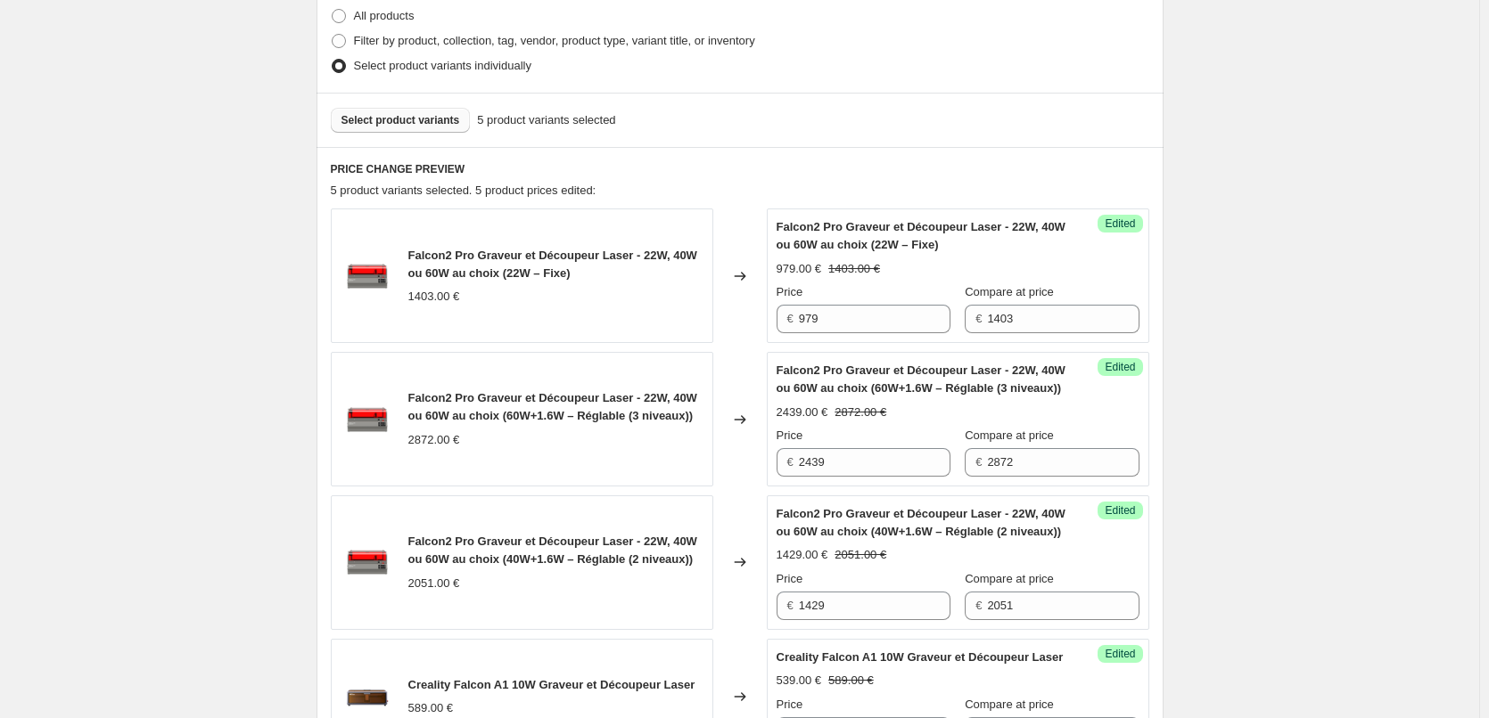
click at [434, 131] on button "Select product variants" at bounding box center [401, 120] width 140 height 25
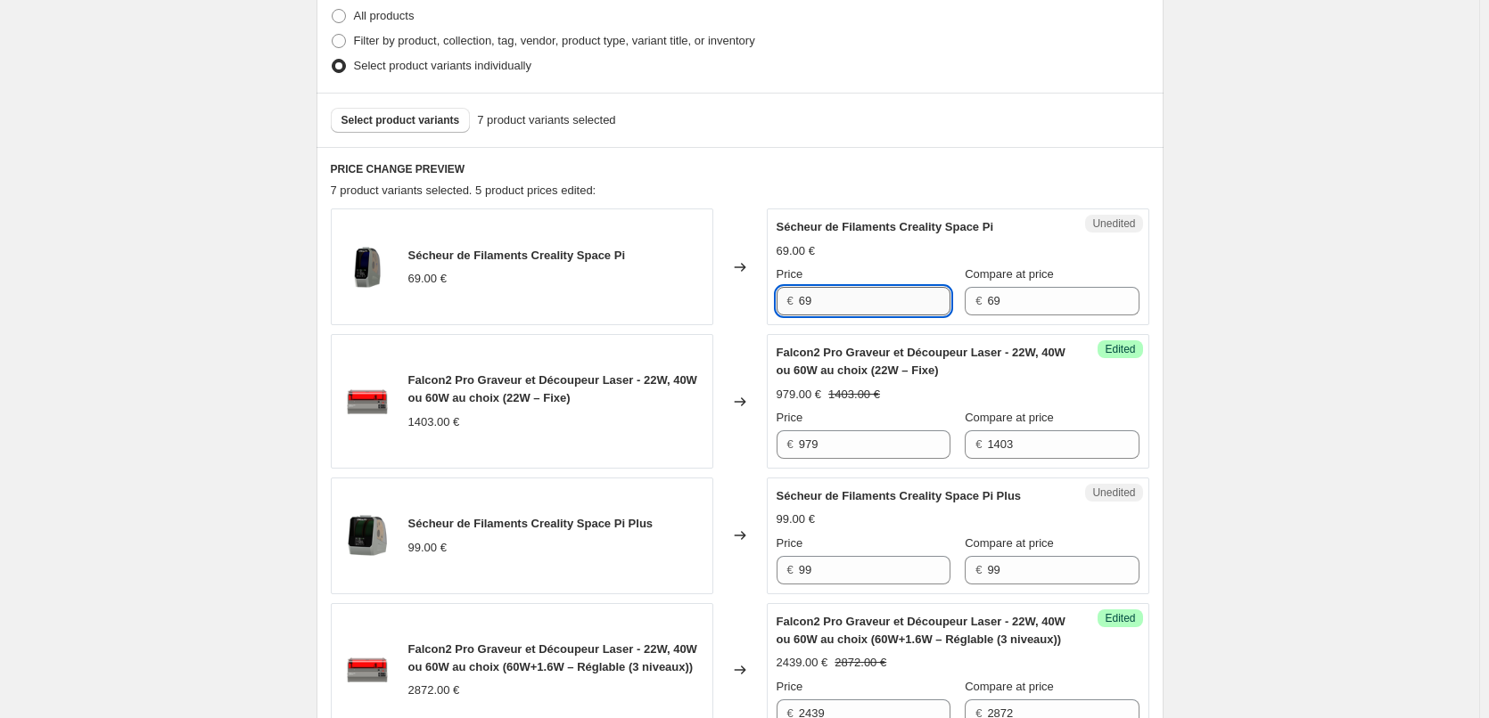
click at [872, 299] on input "69" at bounding box center [875, 301] width 152 height 29
paste input "58"
paste input "text"
type input "58"
click at [258, 364] on div "Create new price [MEDICAL_DATA]. This page is ready Create new price [MEDICAL_D…" at bounding box center [739, 508] width 1479 height 1908
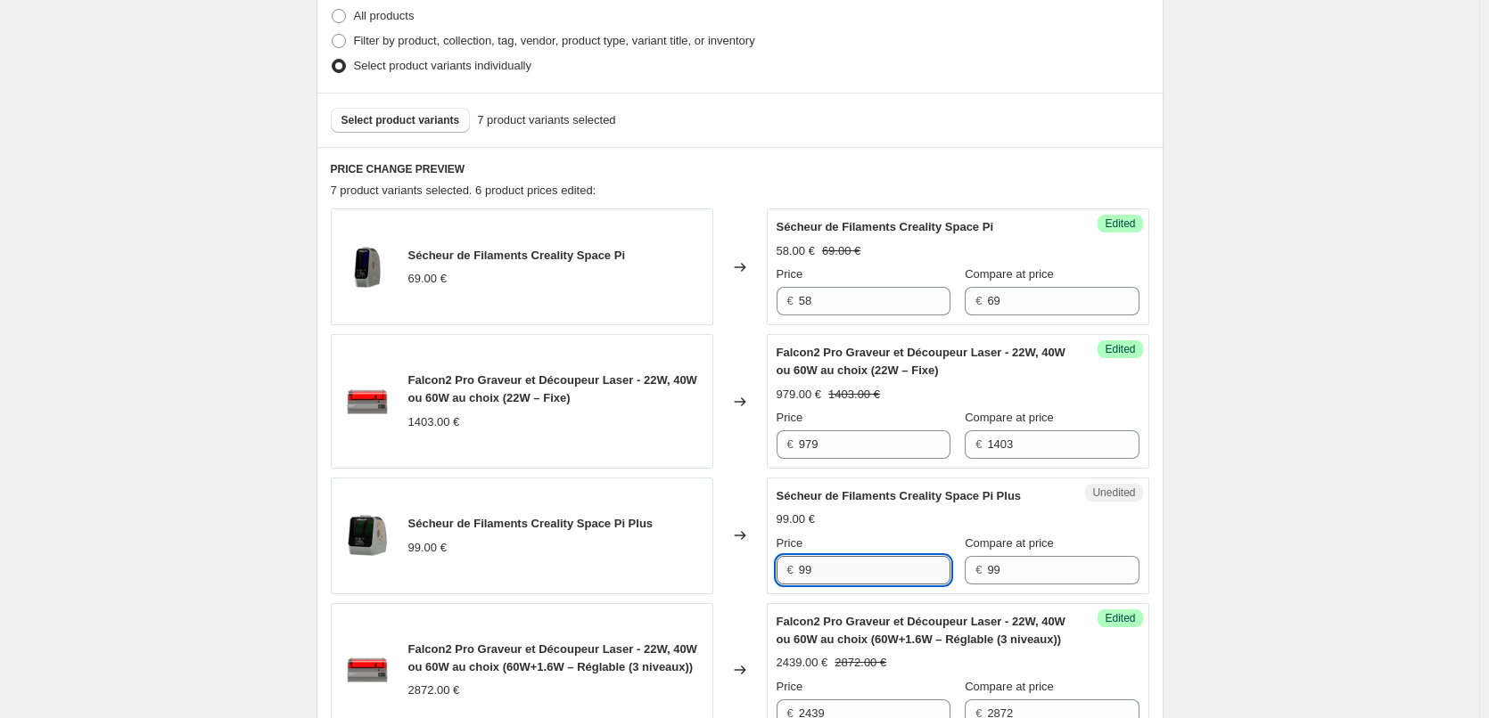
click at [844, 578] on input "99" at bounding box center [875, 570] width 152 height 29
paste input "84"
paste input "text"
type input "84"
click at [1347, 479] on div "Create new price [MEDICAL_DATA]. This page is ready Create new price [MEDICAL_D…" at bounding box center [739, 508] width 1479 height 1908
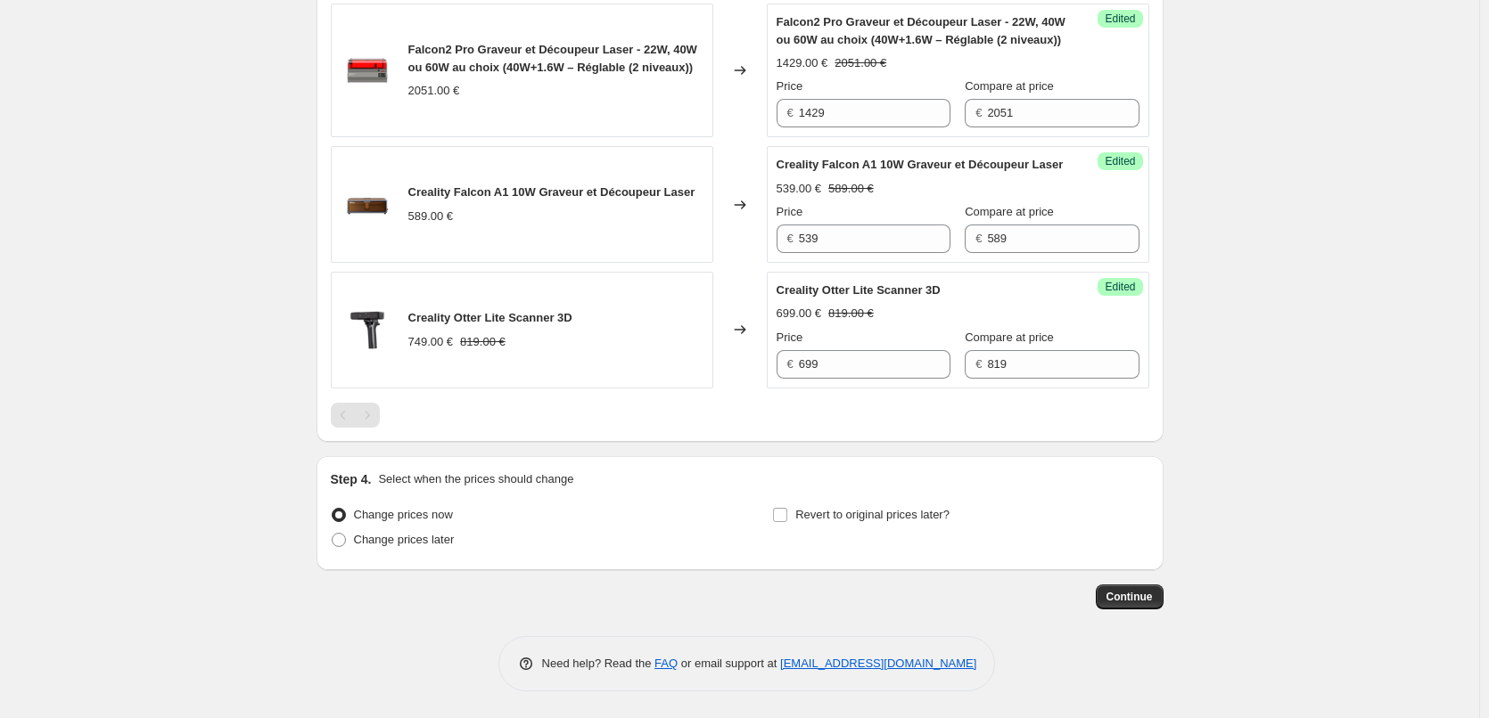
scroll to position [1207, 0]
click at [786, 520] on input "Revert to original prices later?" at bounding box center [780, 515] width 14 height 14
checkbox input "true"
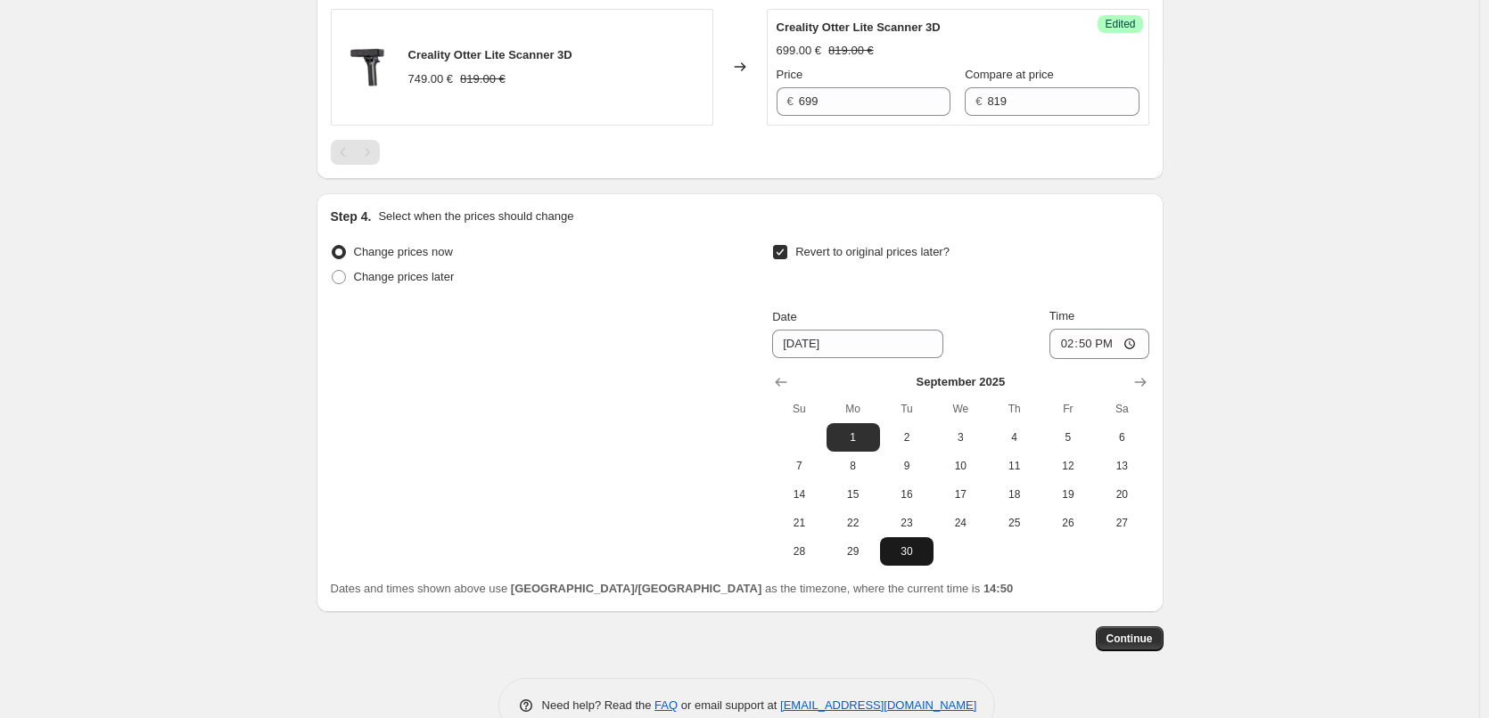
scroll to position [1474, 0]
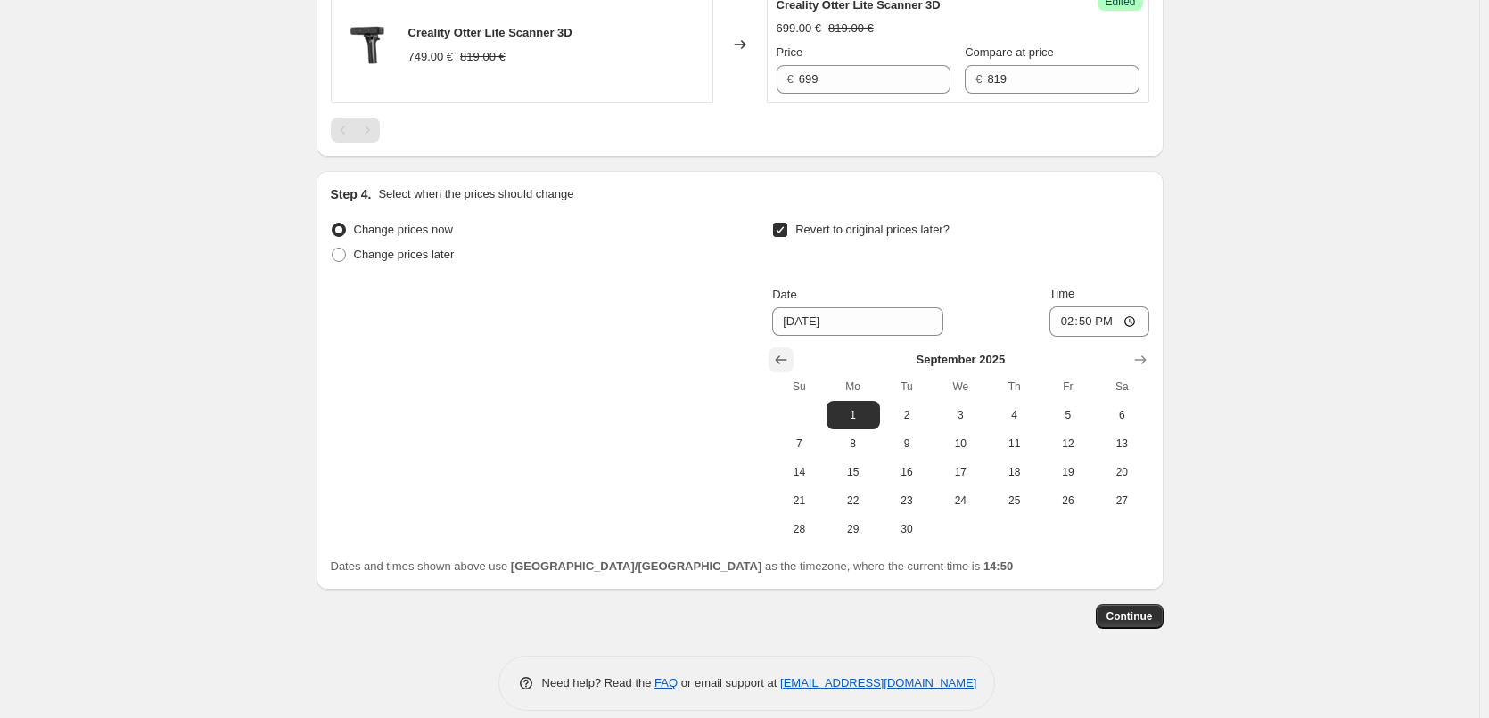
click at [786, 369] on icon "Show previous month, August 2025" at bounding box center [781, 360] width 18 height 18
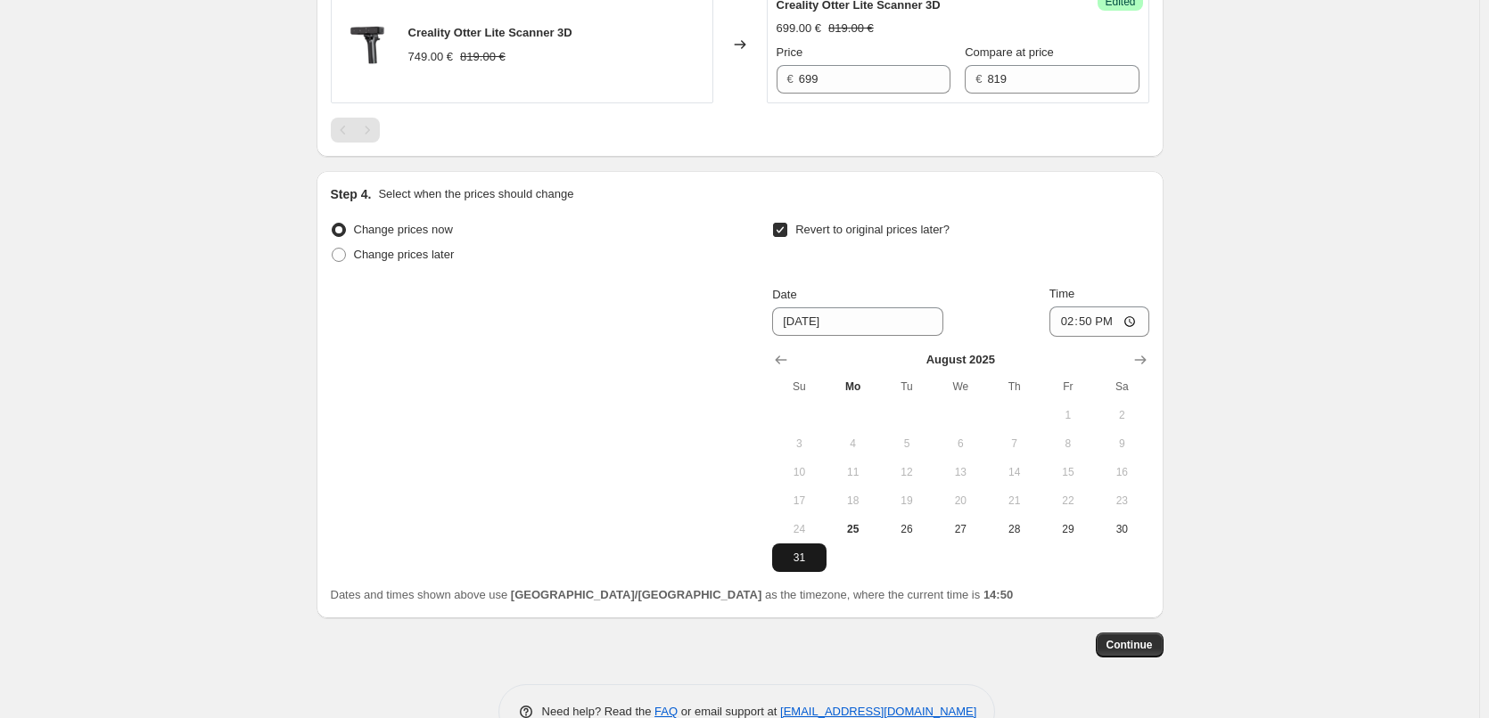
click at [789, 565] on span "31" at bounding box center [798, 558] width 39 height 14
type input "[DATE]"
click at [1141, 337] on input "14:50" at bounding box center [1099, 322] width 100 height 30
type input "23:59"
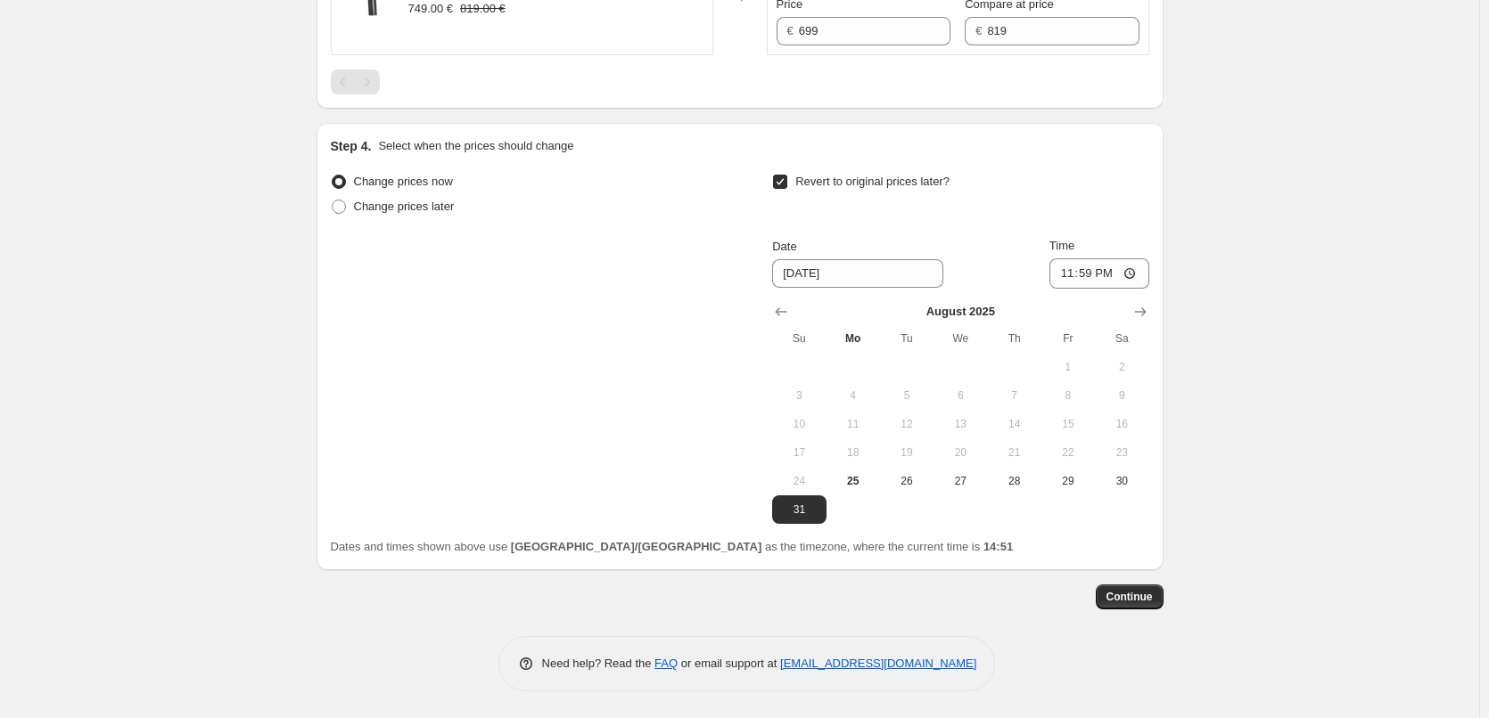
scroll to position [1540, 0]
click at [1124, 588] on button "Continue" at bounding box center [1129, 597] width 68 height 25
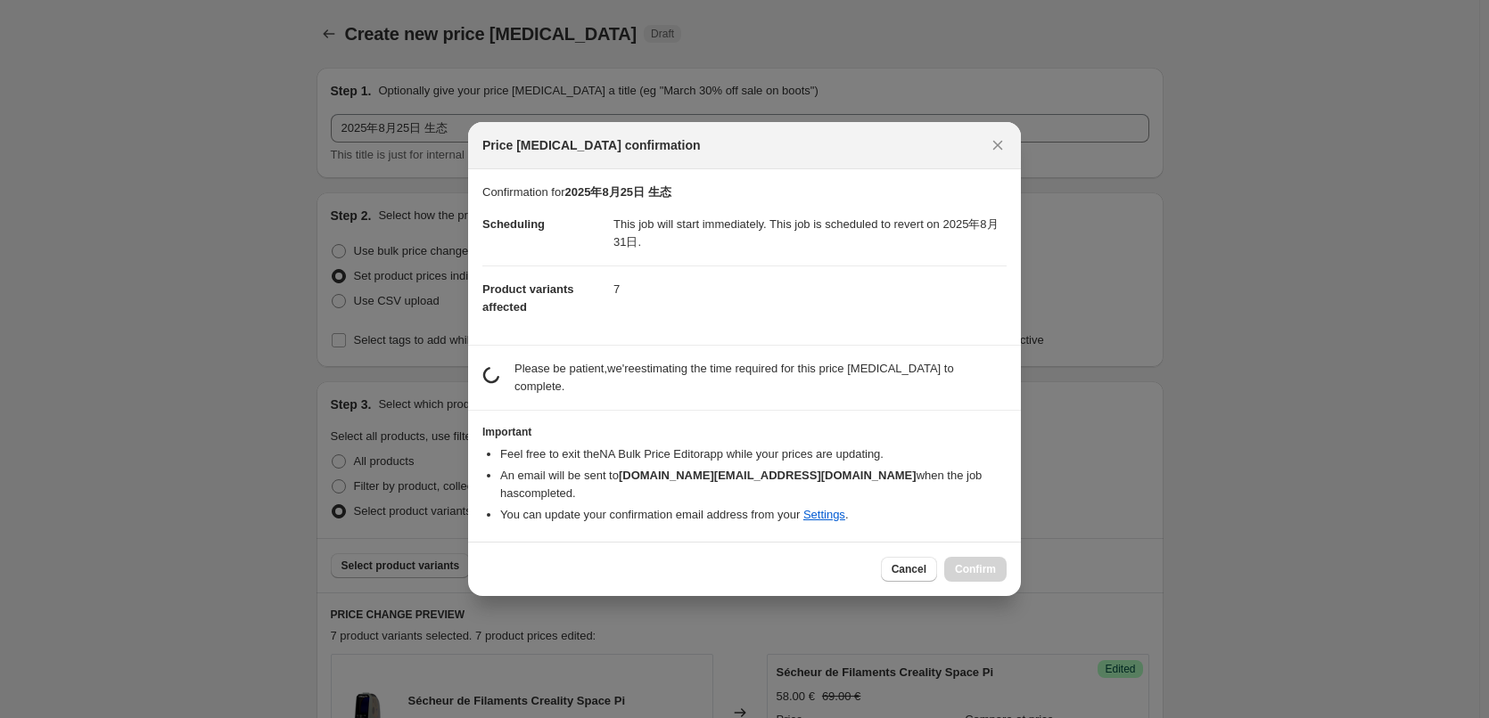
scroll to position [0, 0]
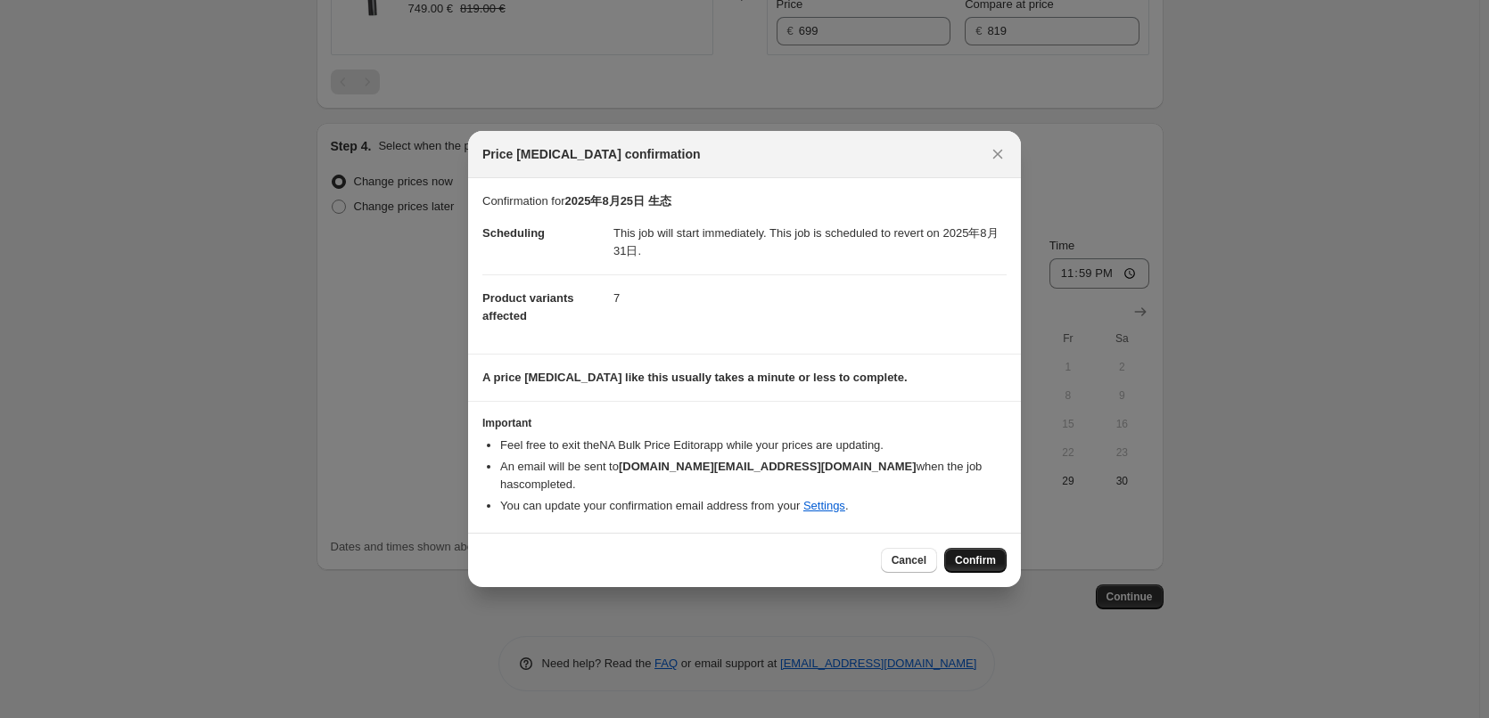
click at [973, 554] on span "Confirm" at bounding box center [975, 561] width 41 height 14
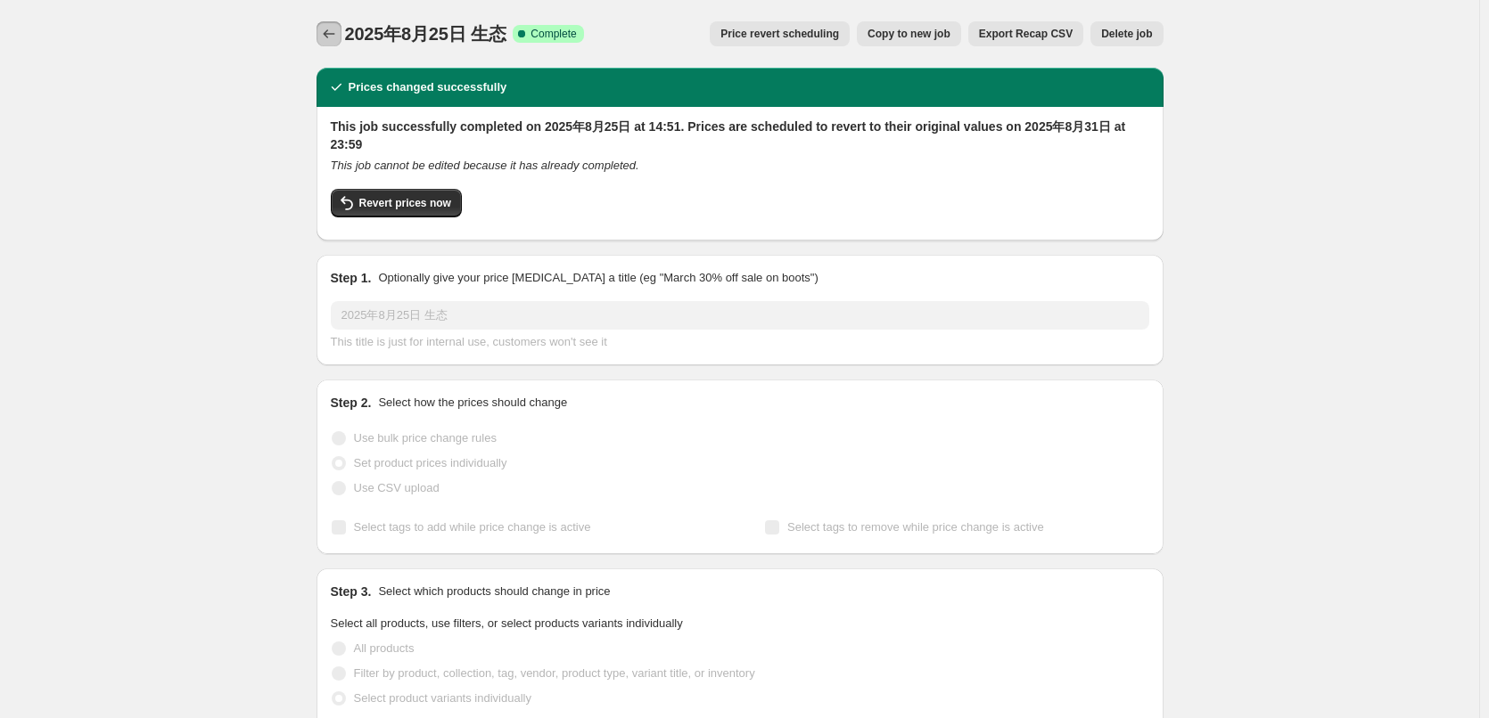
click at [327, 40] on icon "Price change jobs" at bounding box center [329, 34] width 18 height 18
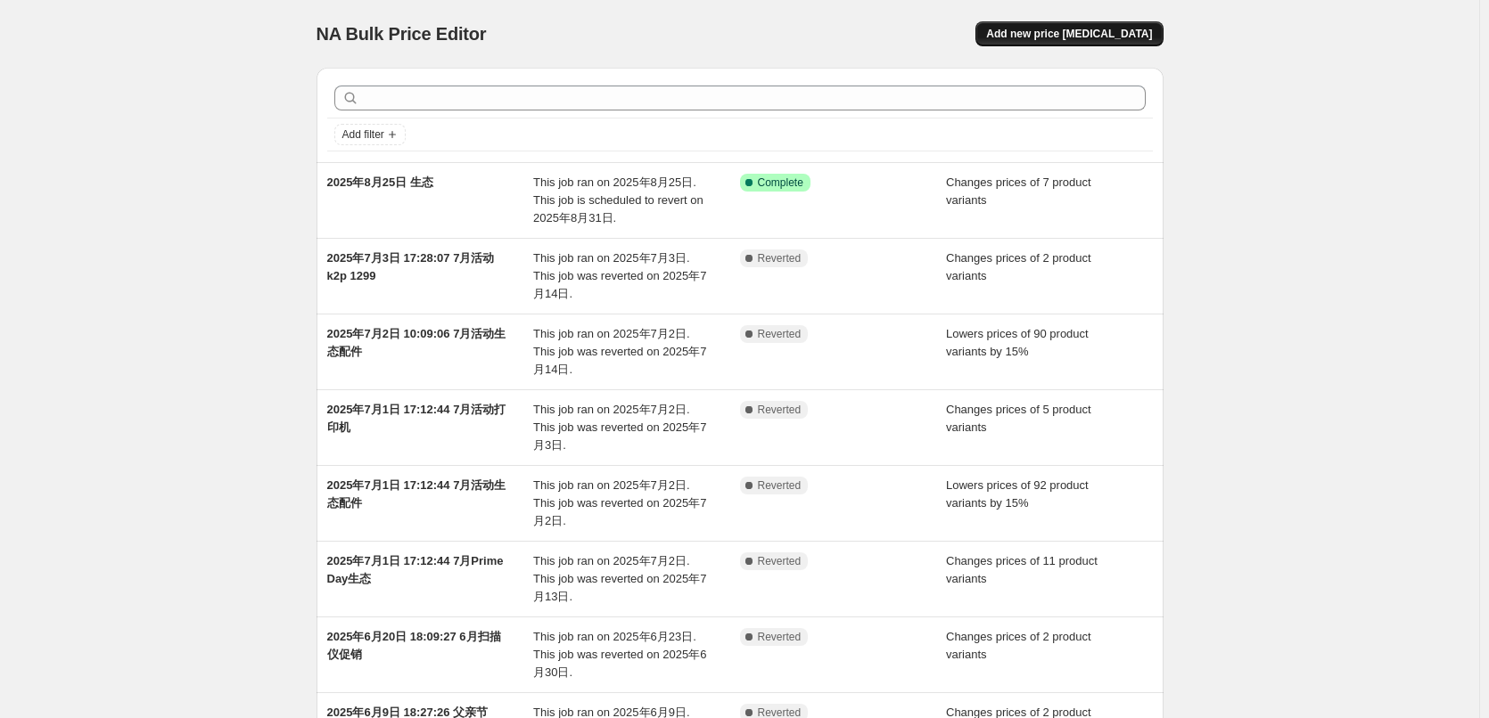
click at [1063, 29] on span "Add new price [MEDICAL_DATA]" at bounding box center [1069, 34] width 166 height 14
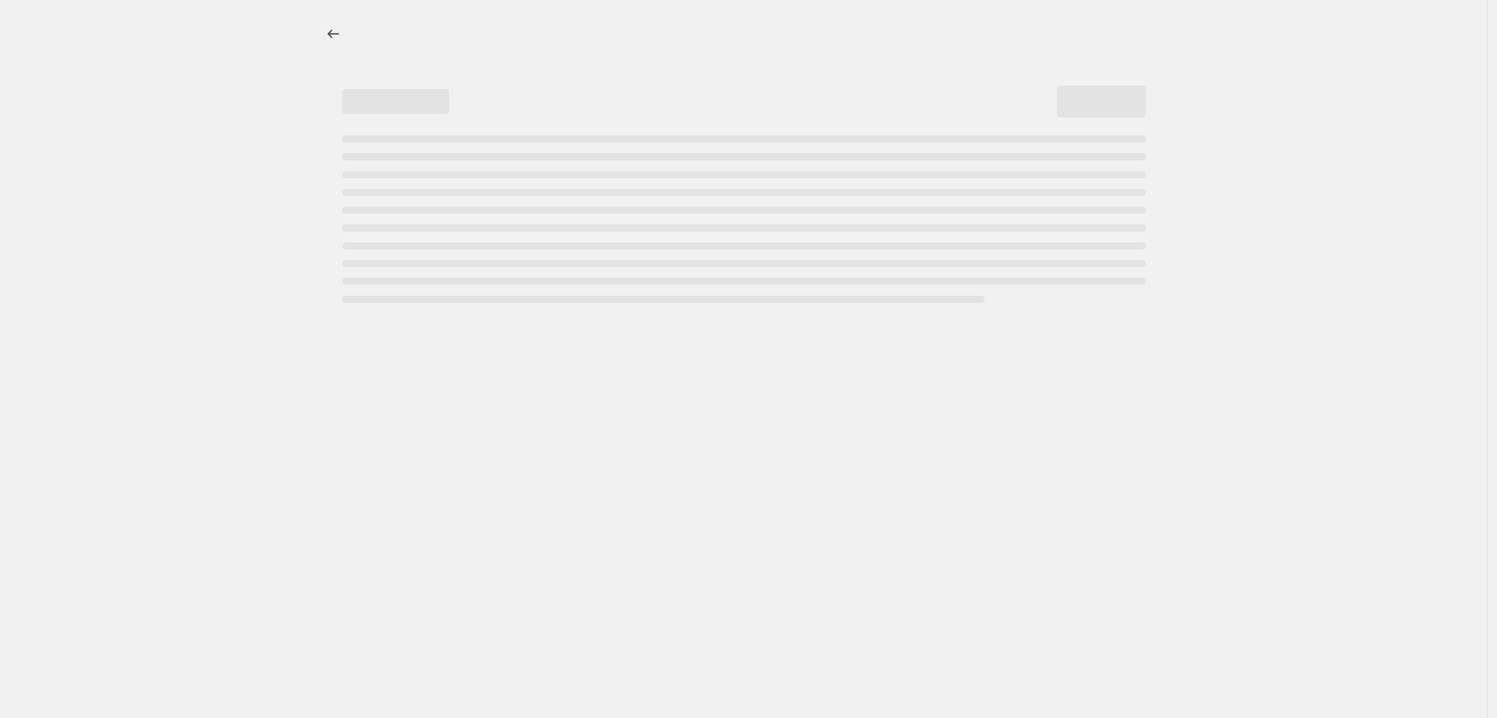
select select "percentage"
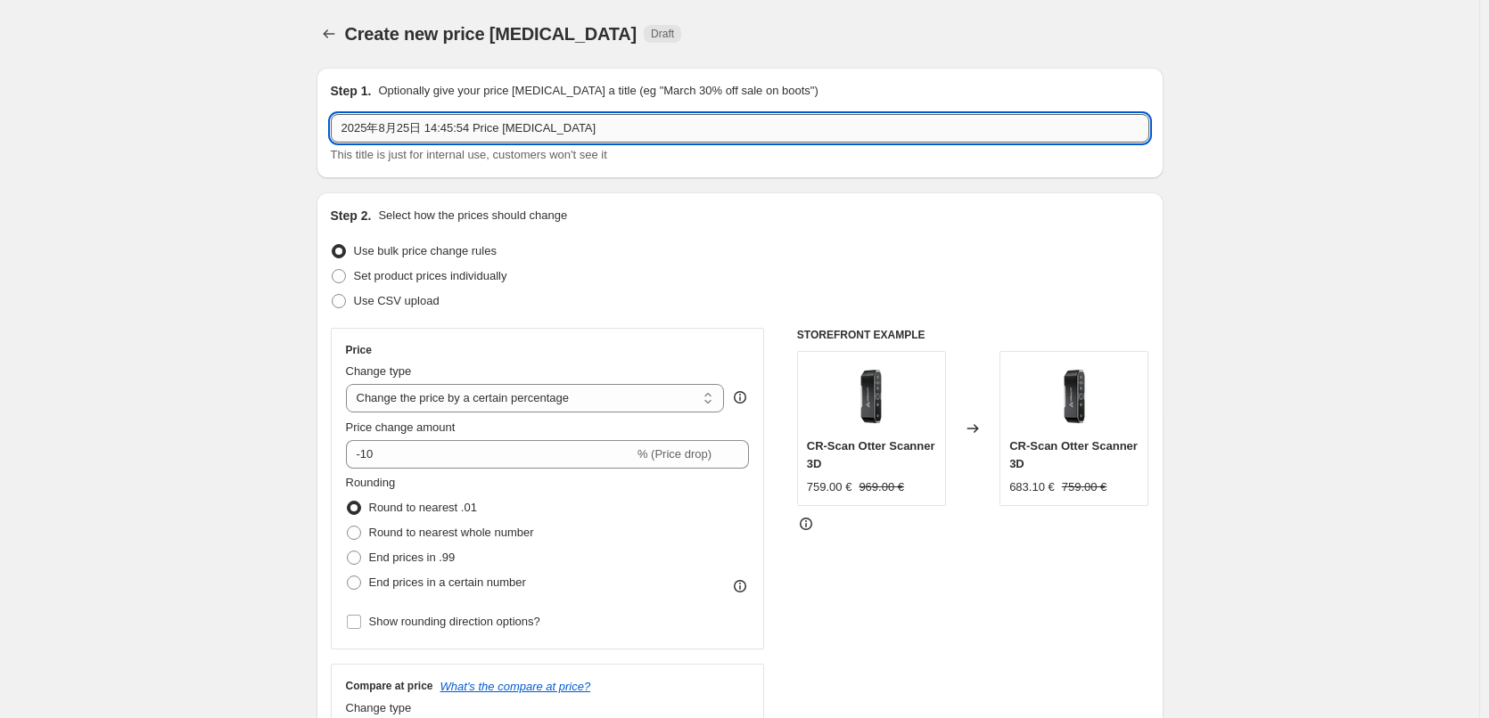
click at [600, 130] on input "2025年8月25日 14:45:54 Price [MEDICAL_DATA]" at bounding box center [740, 128] width 818 height 29
click at [603, 127] on input "2025年8月25日 14:45:54 Price [MEDICAL_DATA]" at bounding box center [740, 128] width 818 height 29
drag, startPoint x: 587, startPoint y: 124, endPoint x: 475, endPoint y: 136, distance: 113.0
click at [475, 136] on input "2025年8月25日 14:45:54 Price [MEDICAL_DATA]" at bounding box center [740, 128] width 818 height 29
type input "2025年8月25日 14:45:54 配件85折"
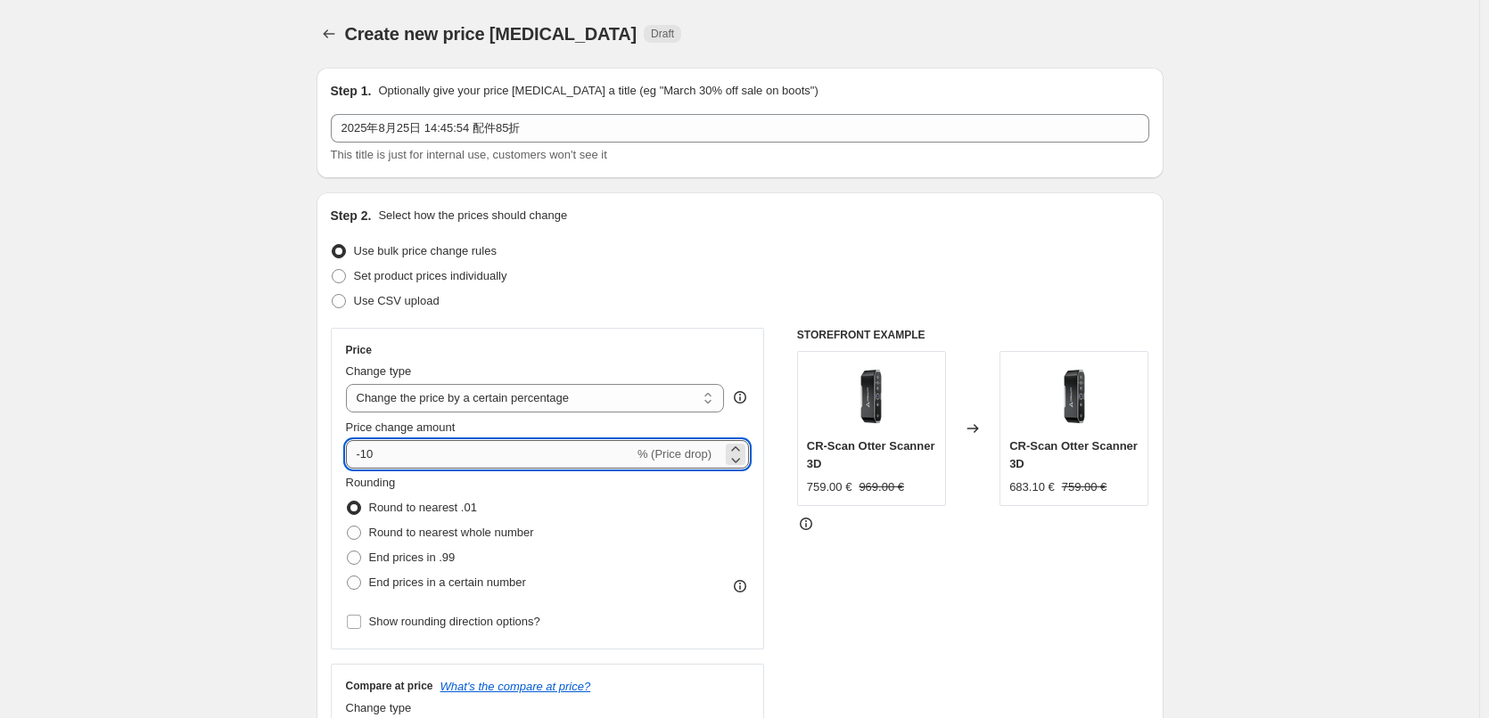
click at [497, 463] on input "-10" at bounding box center [490, 454] width 288 height 29
type input "-1"
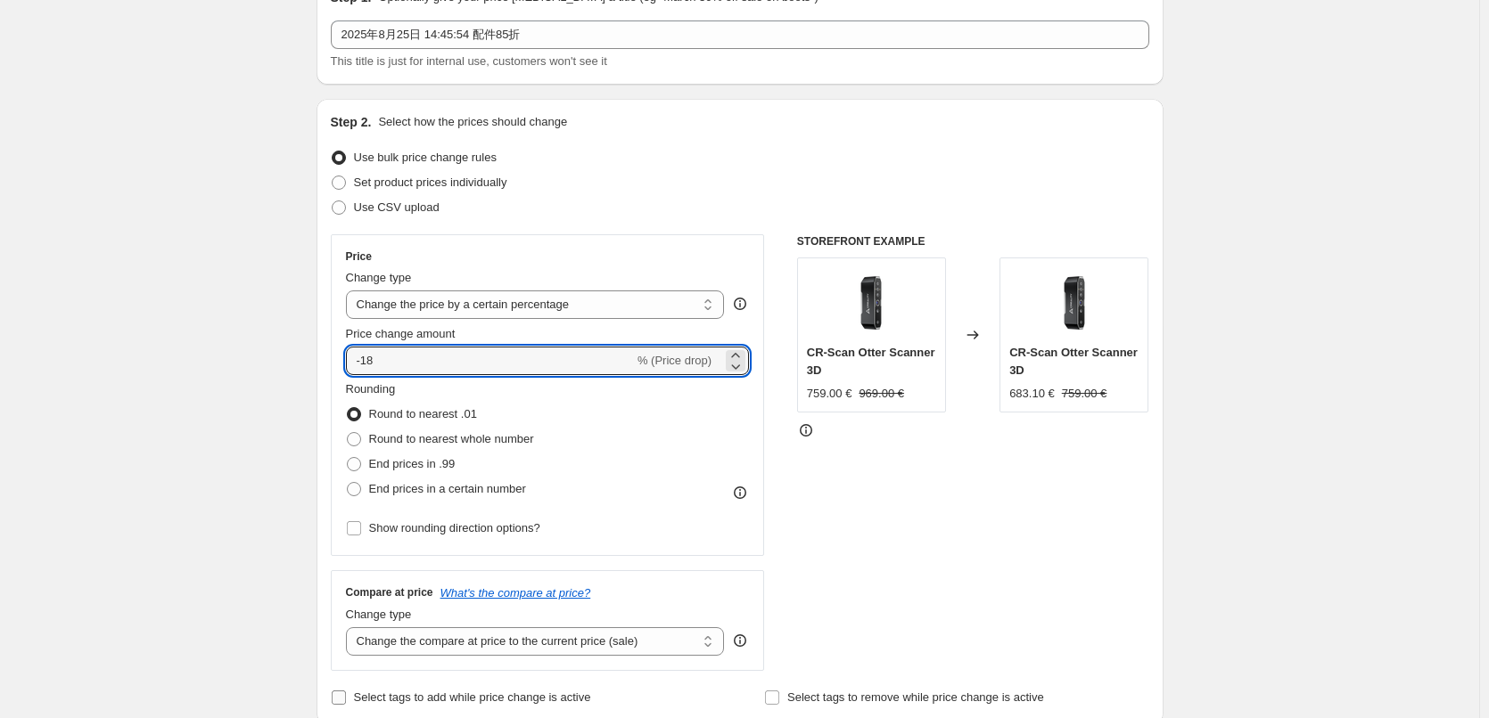
scroll to position [267, 0]
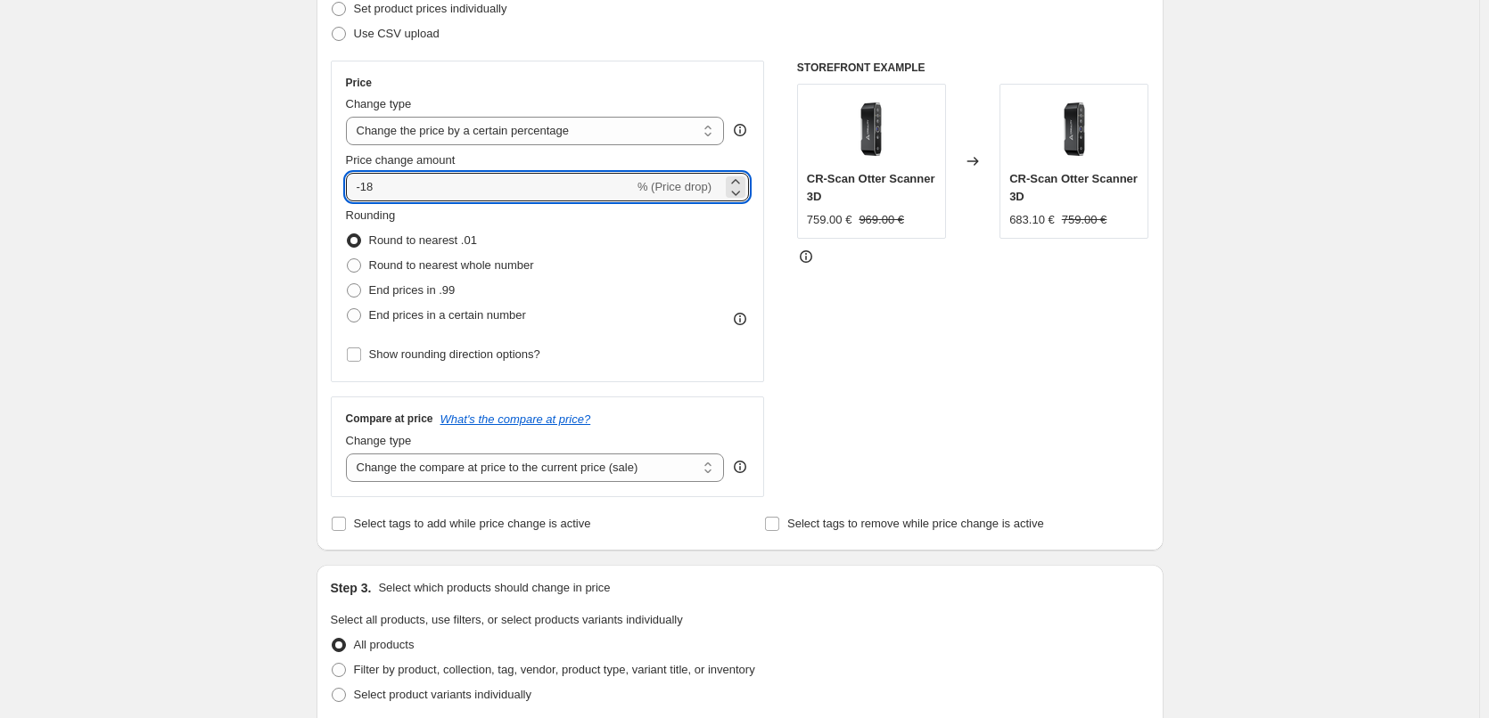
type input "-18"
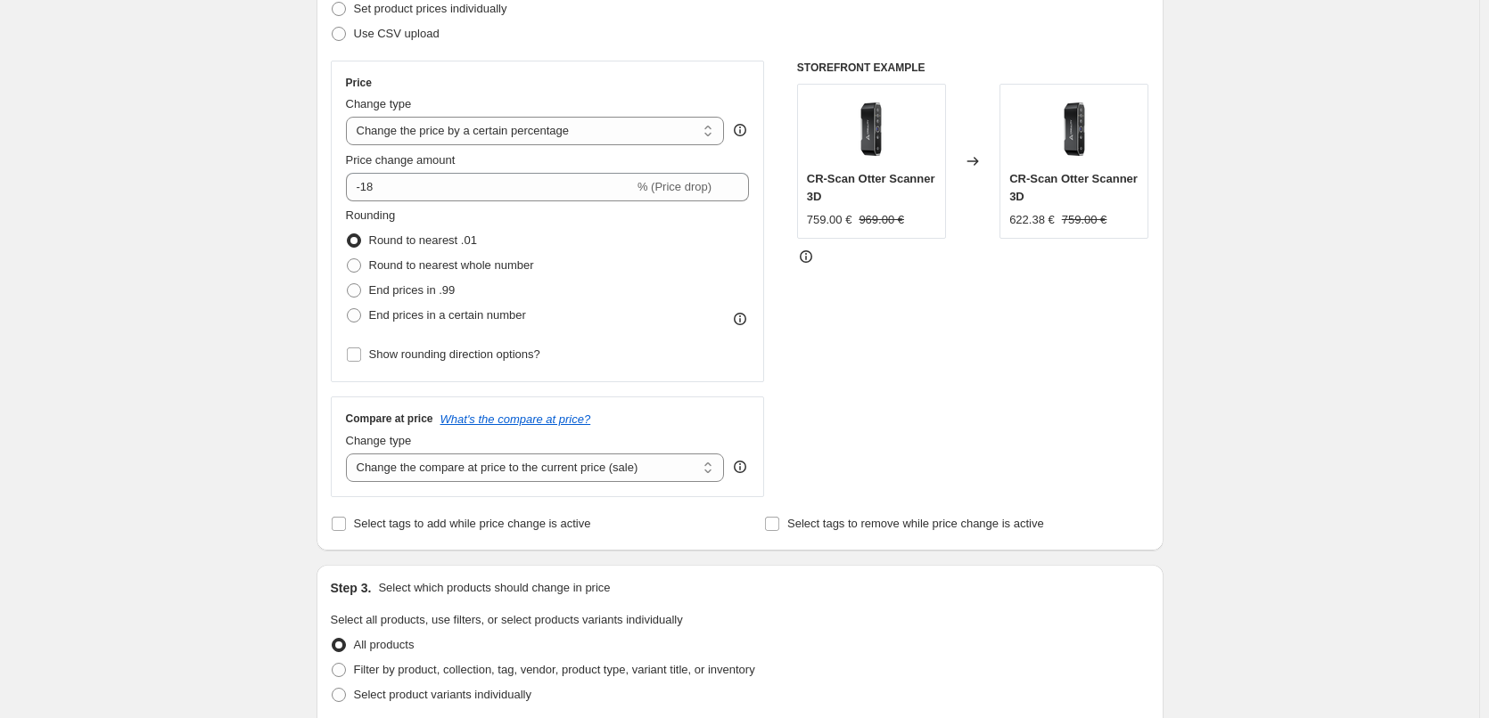
click at [237, 299] on div "Create new price [MEDICAL_DATA]. This page is ready Create new price [MEDICAL_D…" at bounding box center [739, 624] width 1479 height 1782
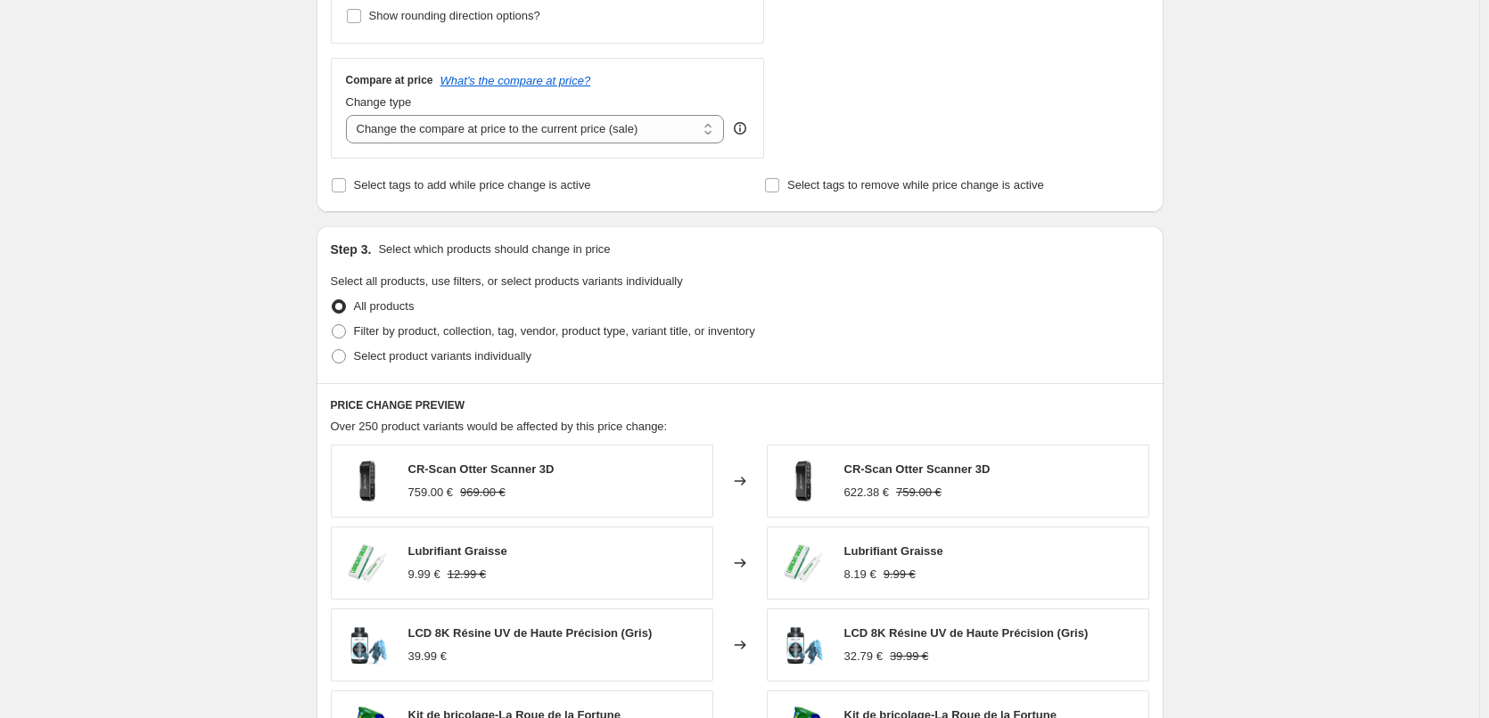
scroll to position [624, 0]
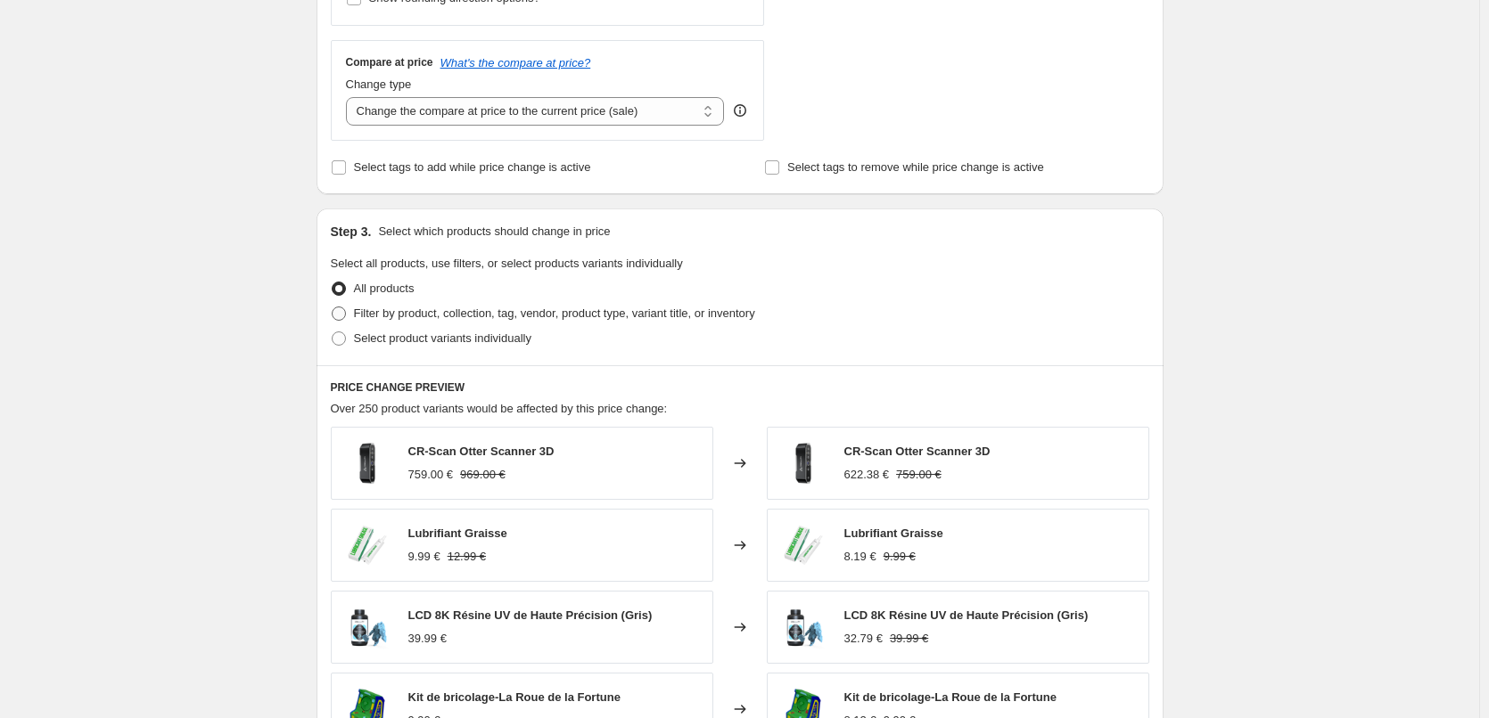
click at [346, 314] on span at bounding box center [339, 314] width 14 height 14
click at [332, 308] on input "Filter by product, collection, tag, vendor, product type, variant title, or inv…" at bounding box center [332, 307] width 1 height 1
radio input "true"
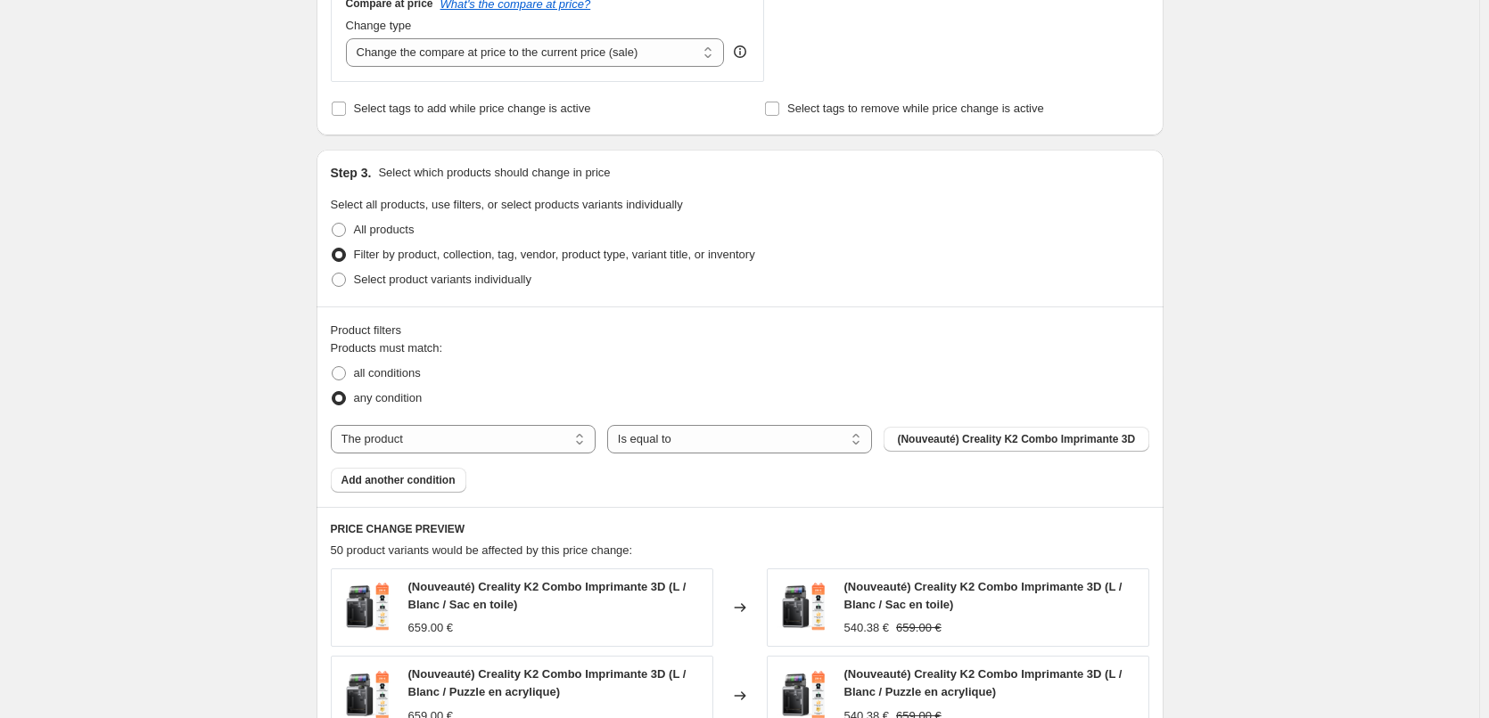
scroll to position [713, 0]
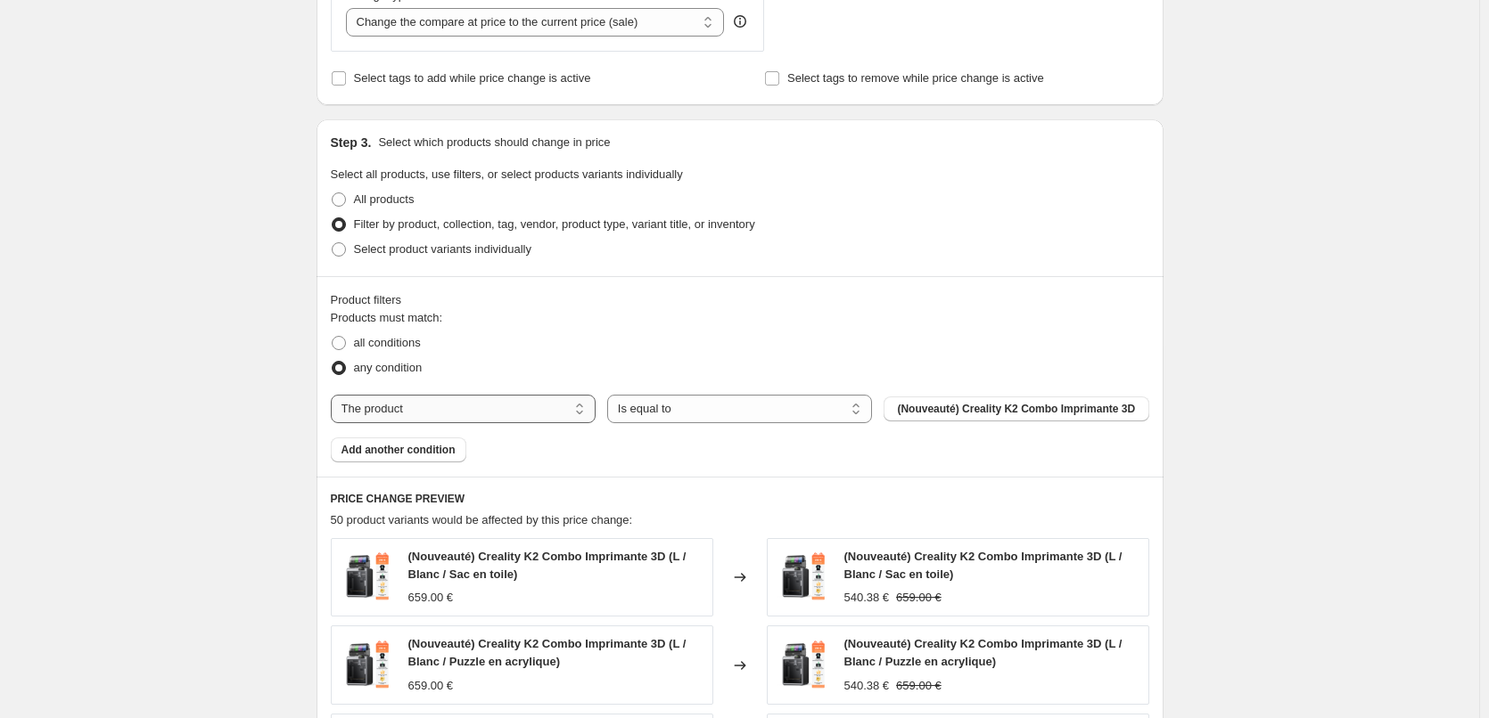
click at [529, 415] on select "The product The product's collection The product's tag The product's vendor The…" at bounding box center [463, 409] width 265 height 29
select select "collection"
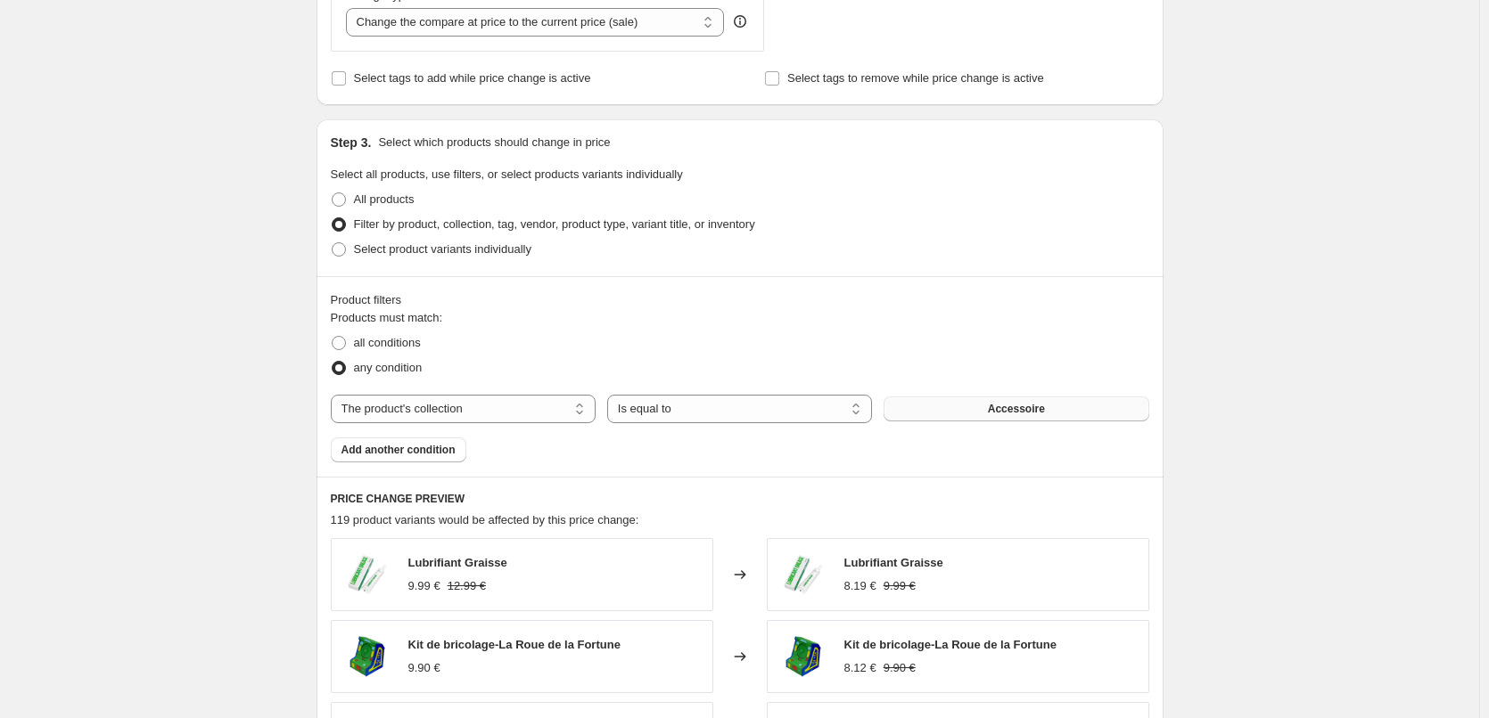
click at [994, 418] on button "Accessoire" at bounding box center [1015, 409] width 265 height 25
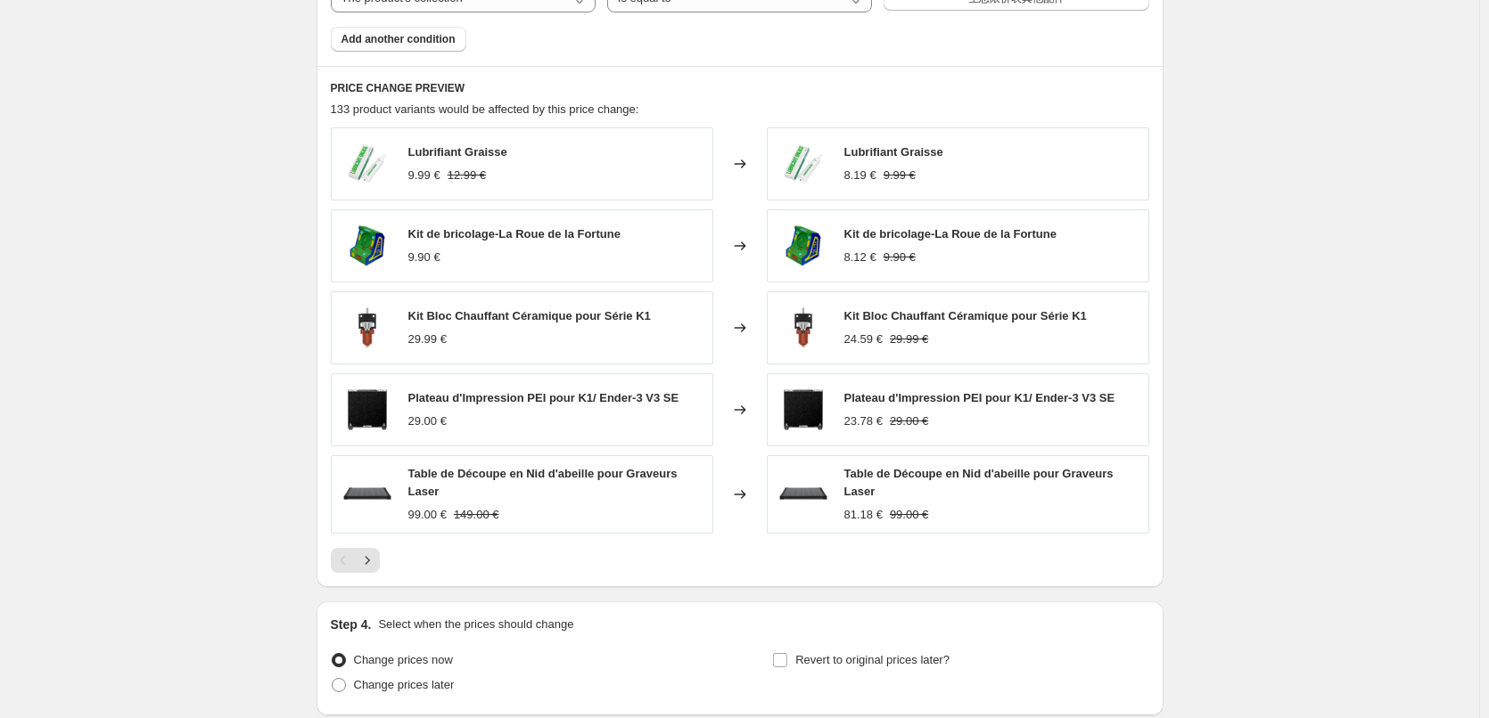
scroll to position [1159, 0]
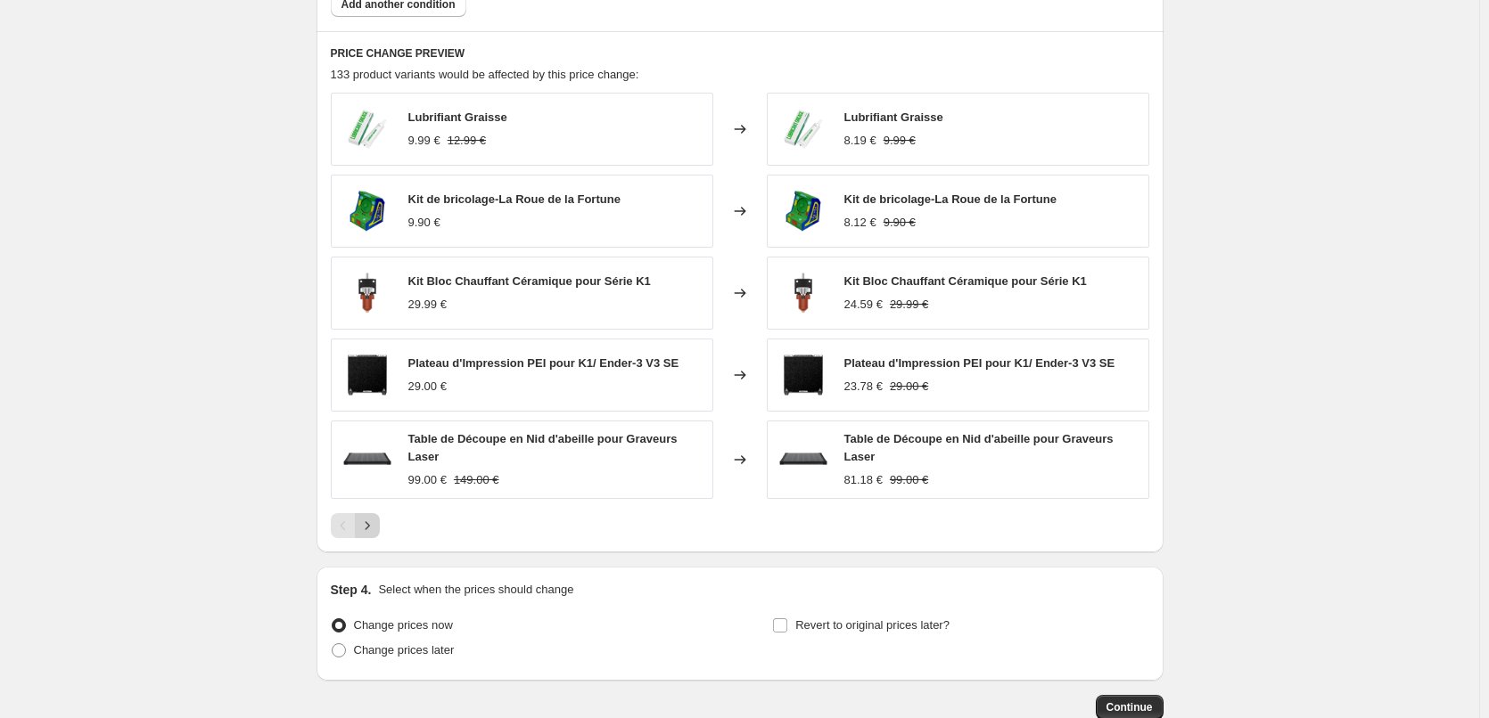
click at [372, 528] on icon "Next" at bounding box center [367, 526] width 18 height 18
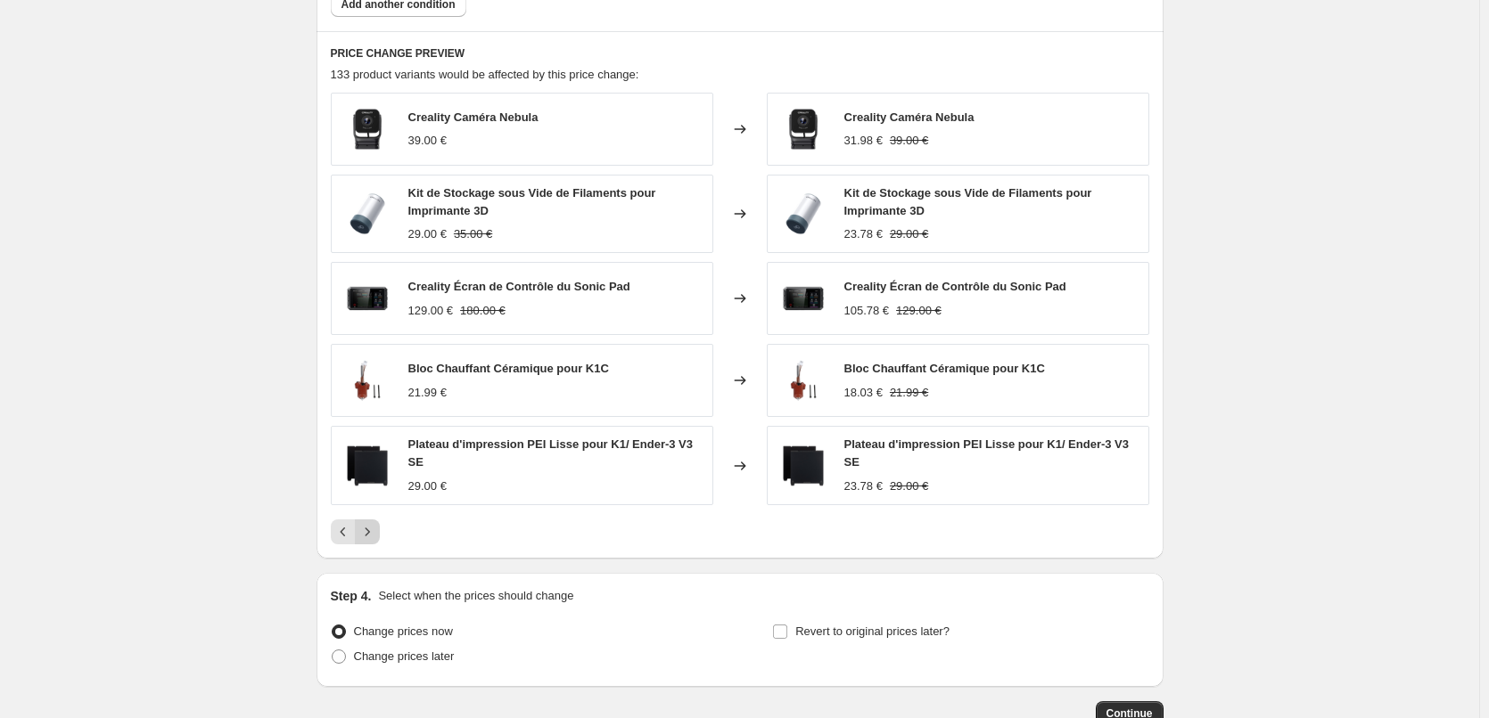
click at [376, 529] on icon "Next" at bounding box center [367, 532] width 18 height 18
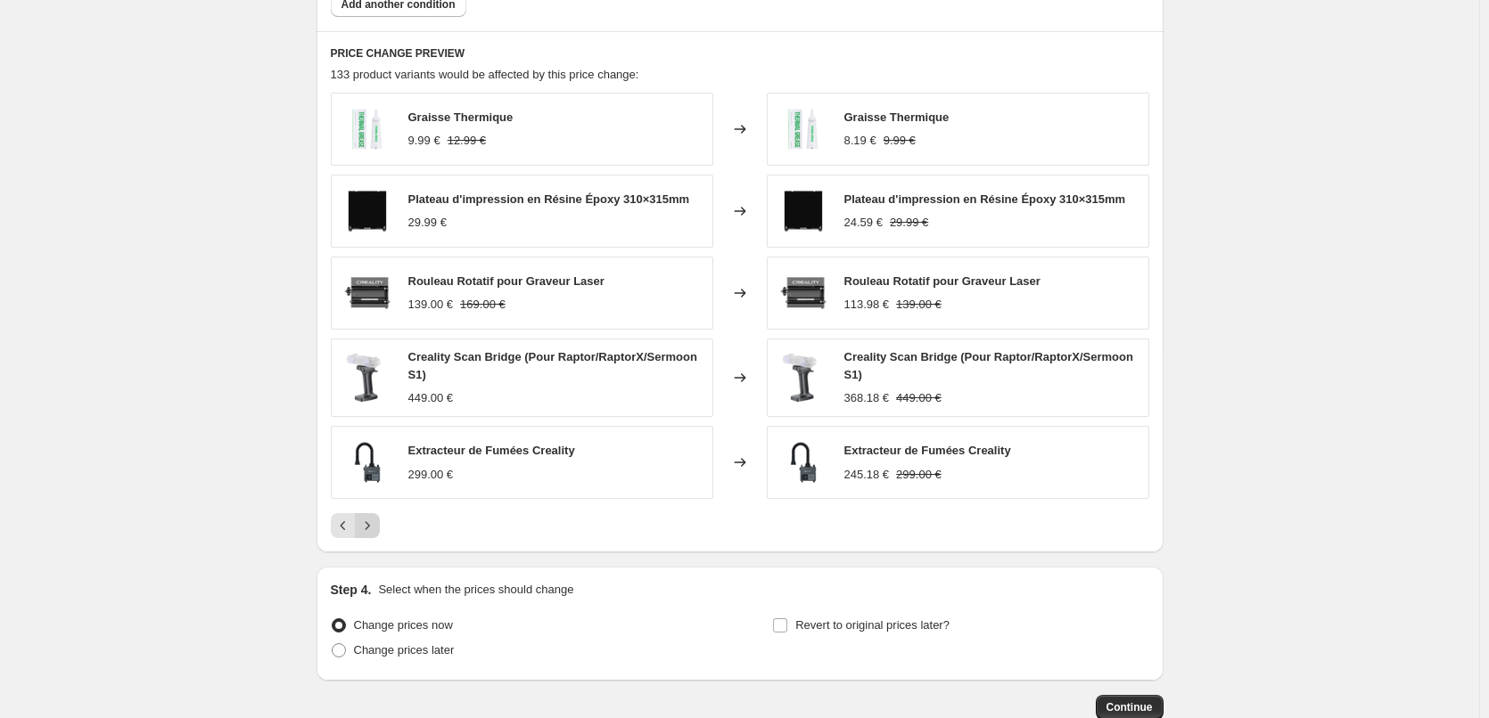
click at [376, 529] on icon "Next" at bounding box center [367, 526] width 18 height 18
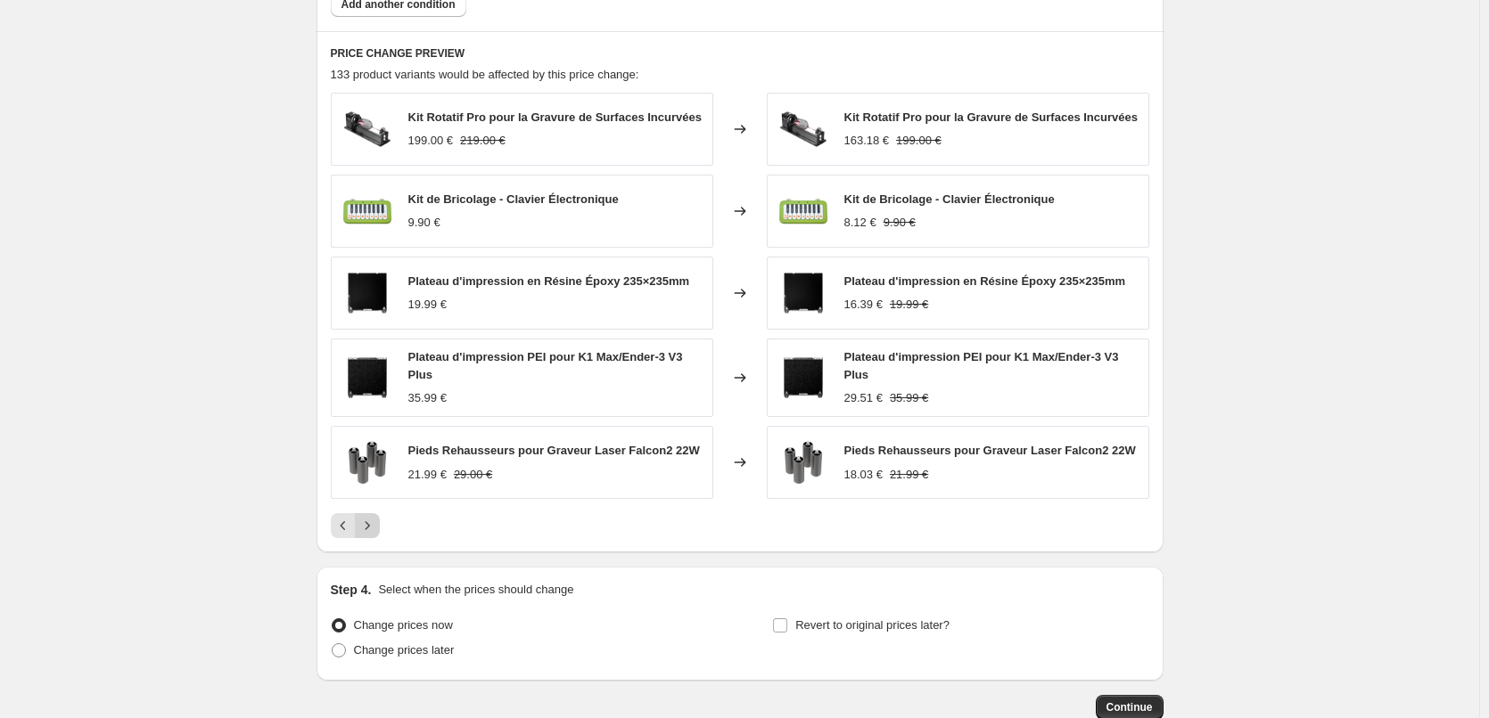
click at [376, 529] on icon "Next" at bounding box center [367, 526] width 18 height 18
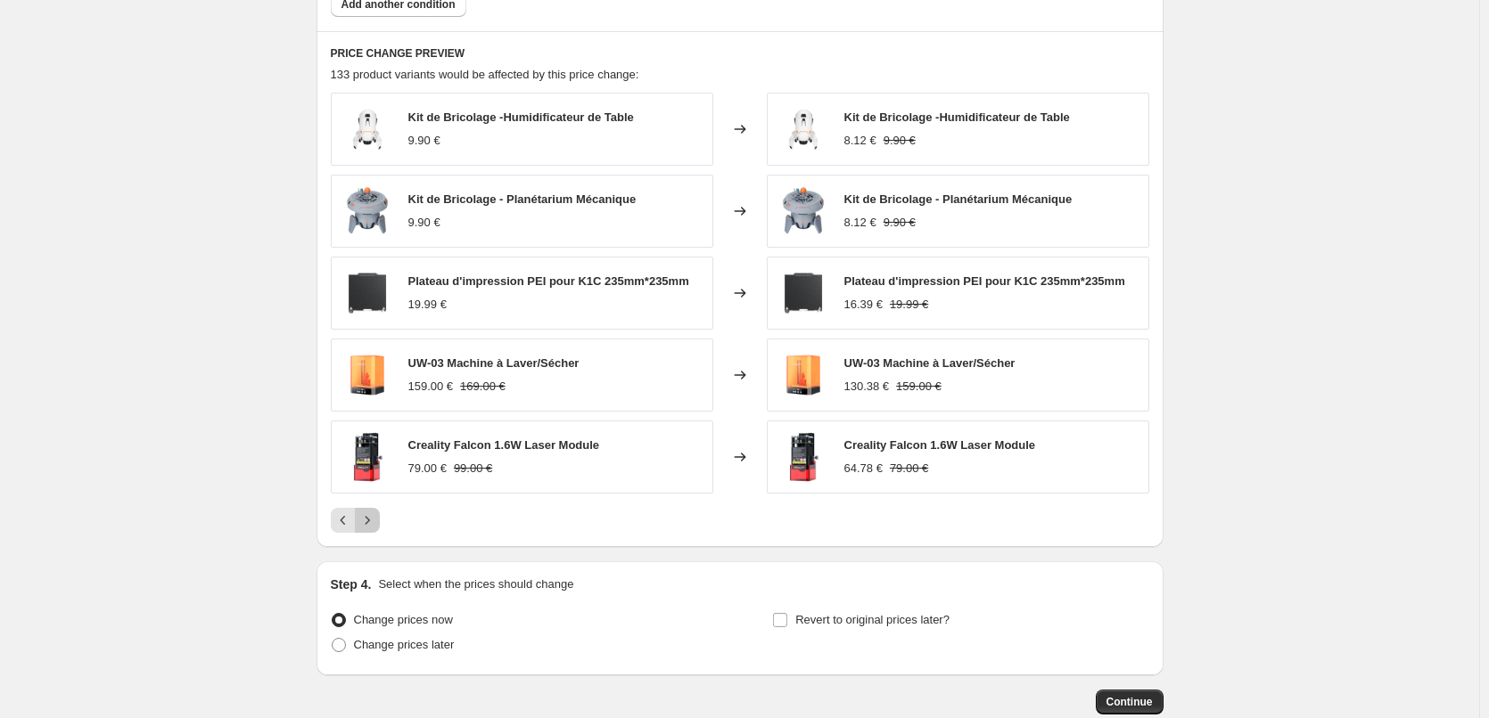
click at [376, 529] on icon "Next" at bounding box center [367, 521] width 18 height 18
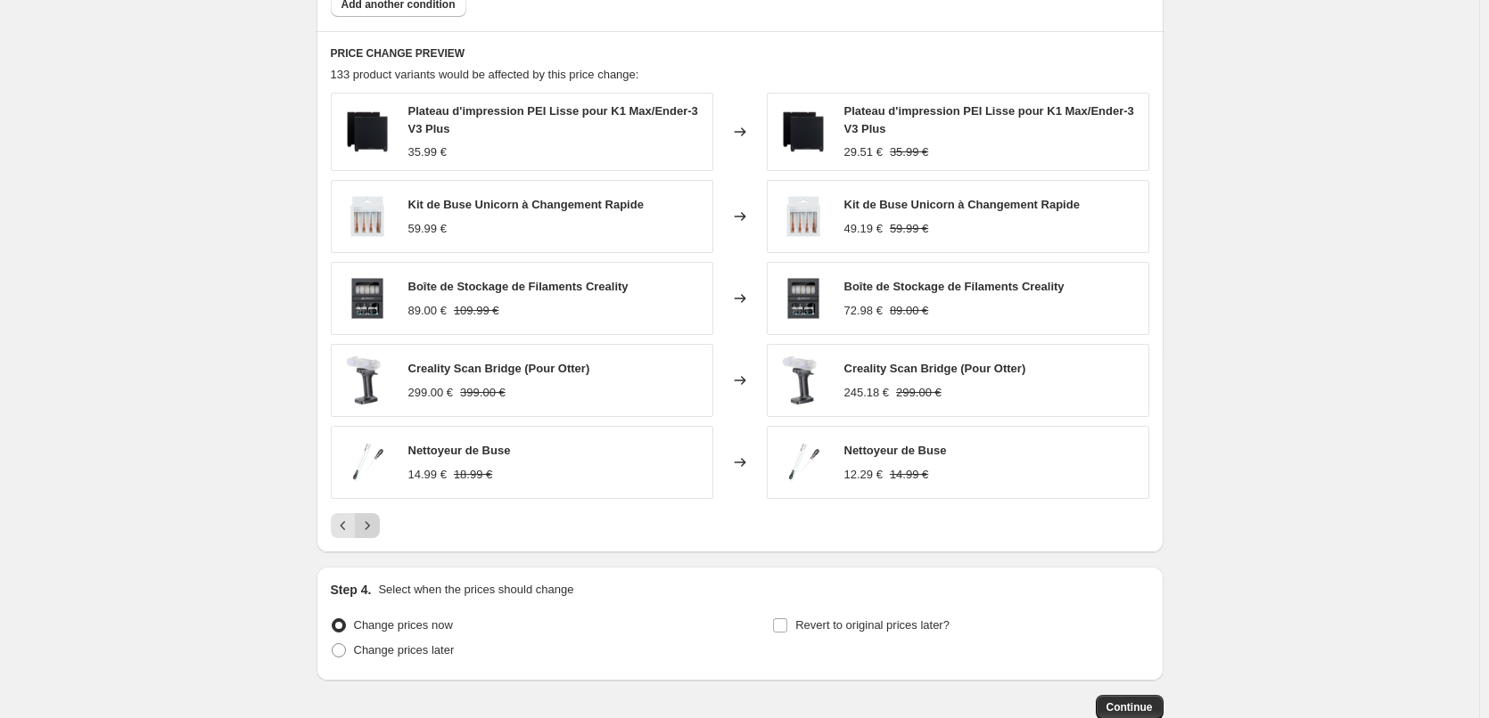
click at [376, 529] on icon "Next" at bounding box center [367, 526] width 18 height 18
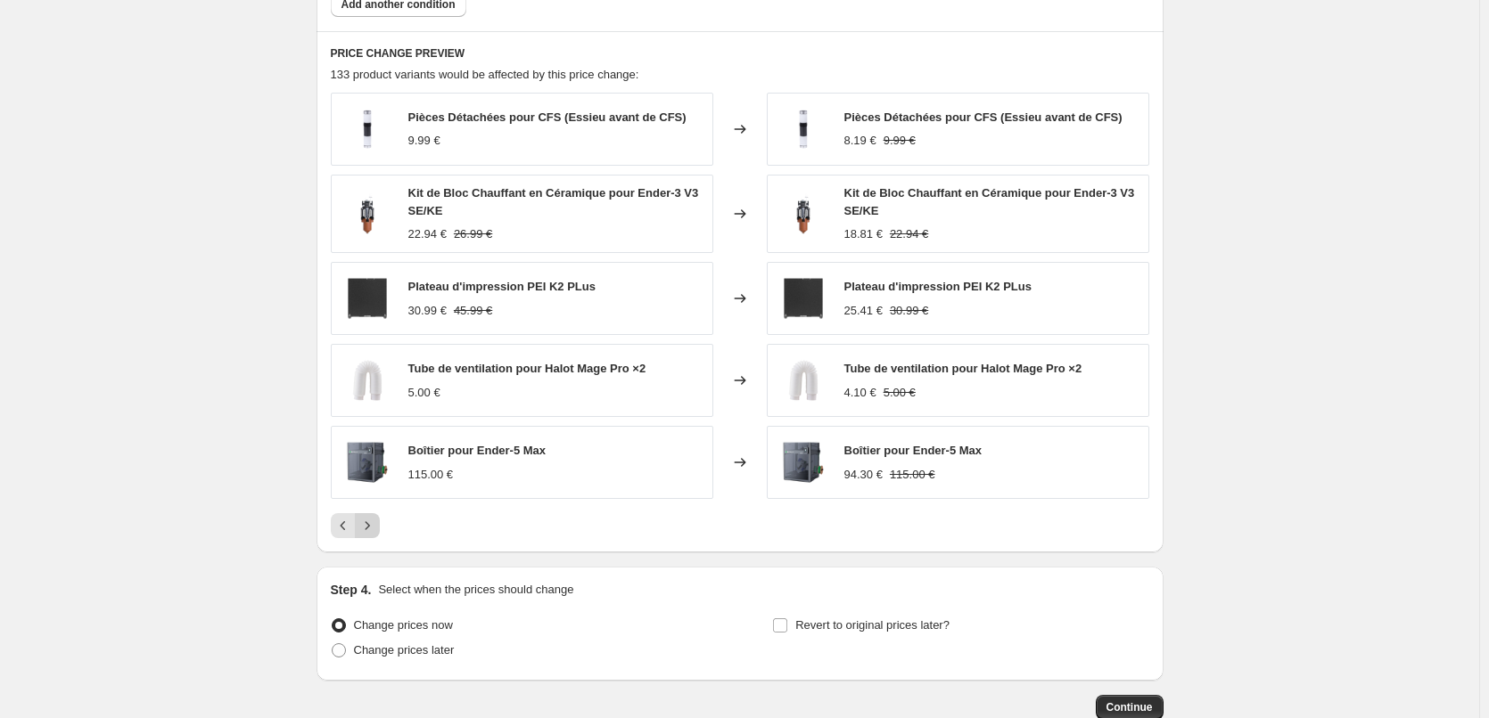
click at [369, 530] on icon "Next" at bounding box center [367, 526] width 4 height 8
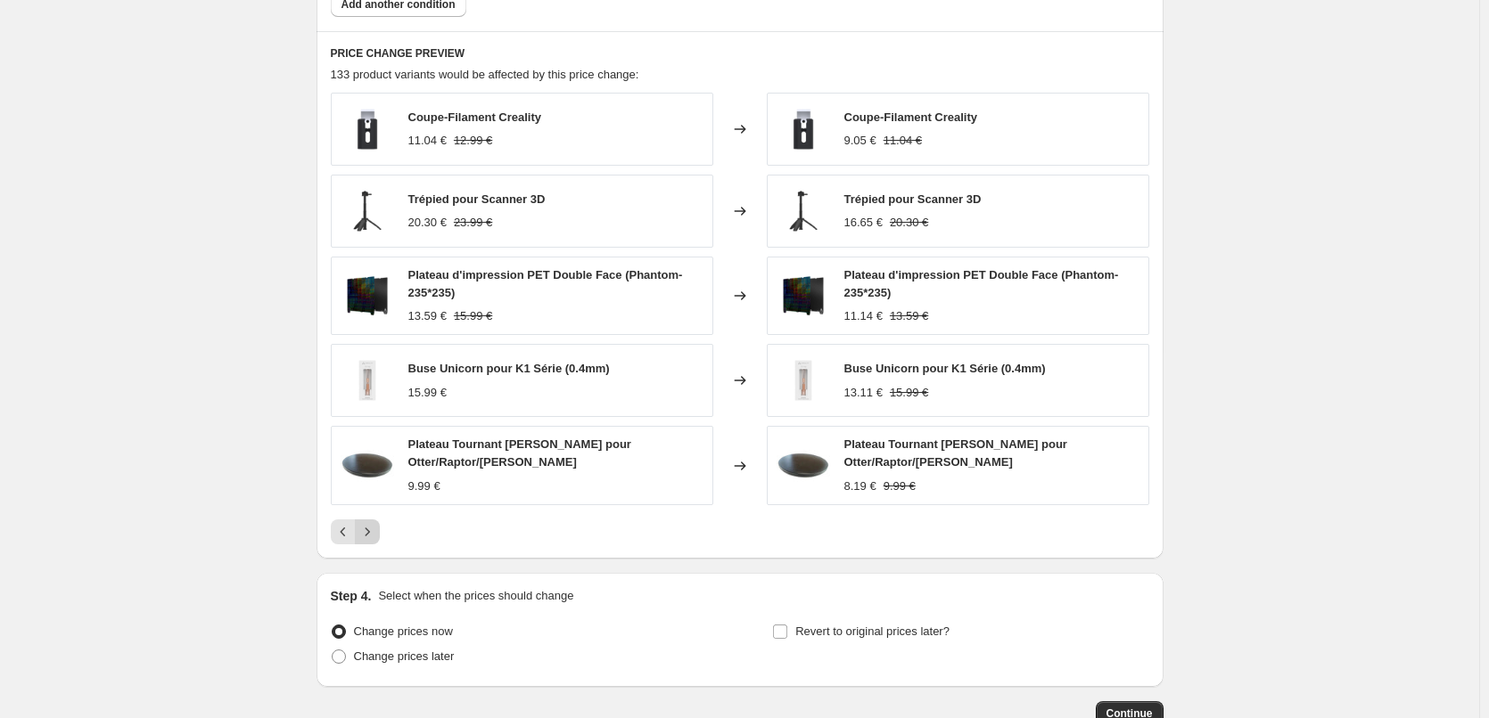
click at [369, 531] on icon "Next" at bounding box center [367, 532] width 4 height 8
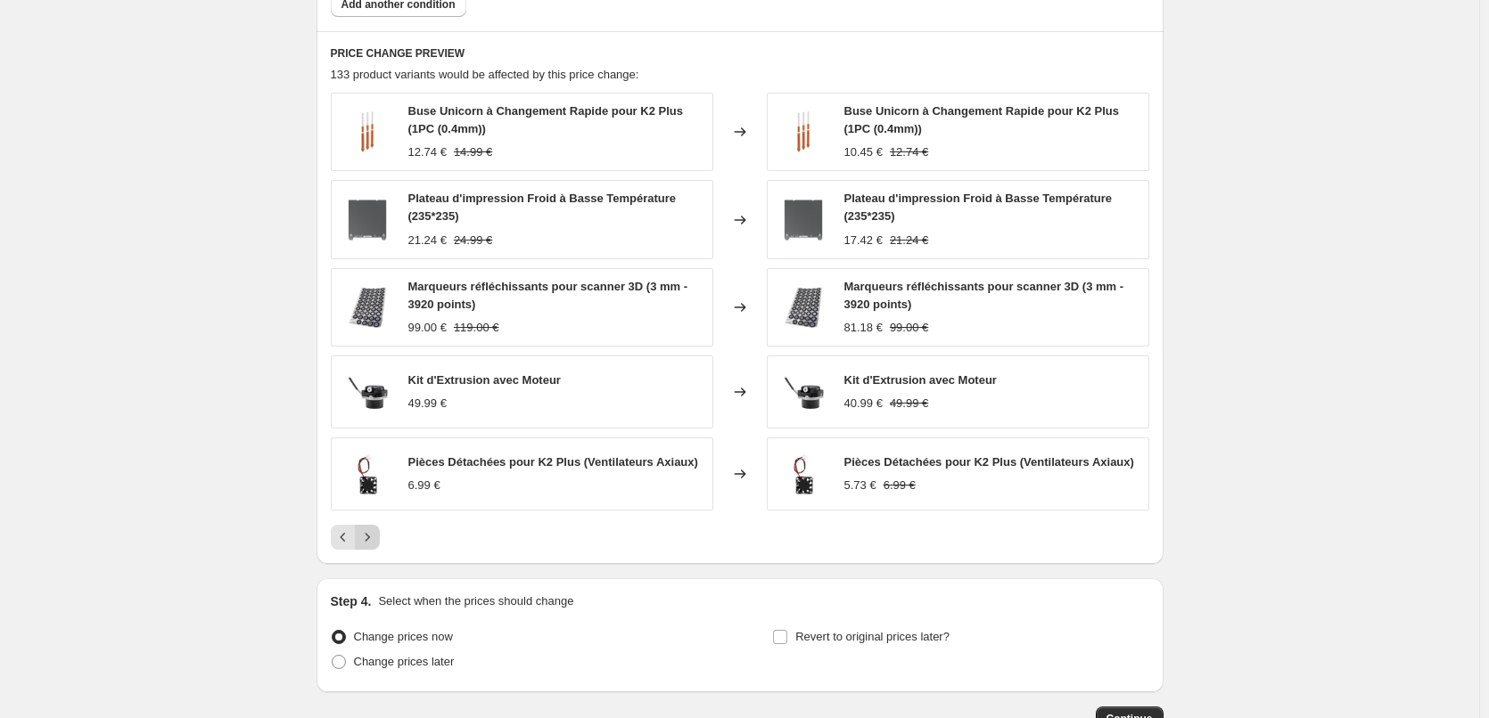
click at [370, 531] on icon "Next" at bounding box center [367, 538] width 18 height 18
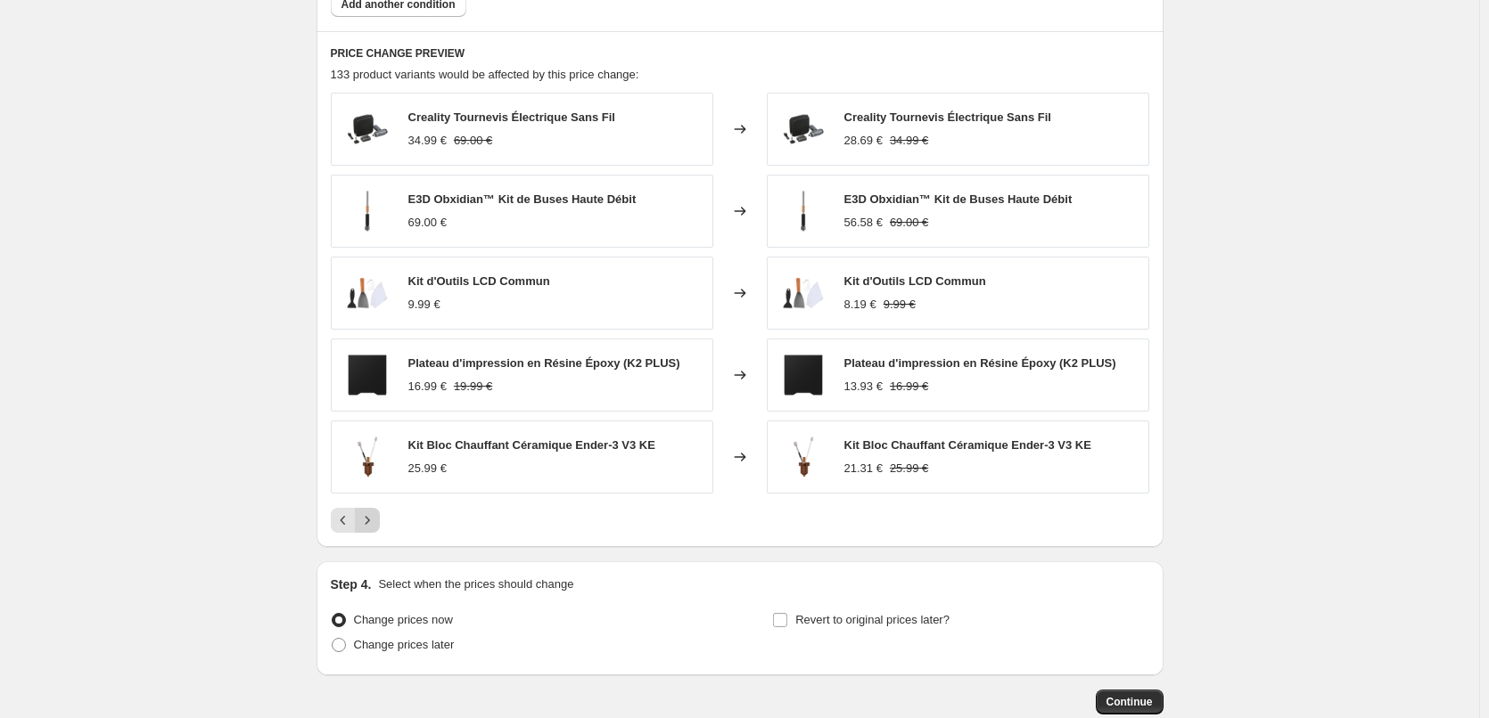
click at [369, 529] on icon "Next" at bounding box center [367, 521] width 18 height 18
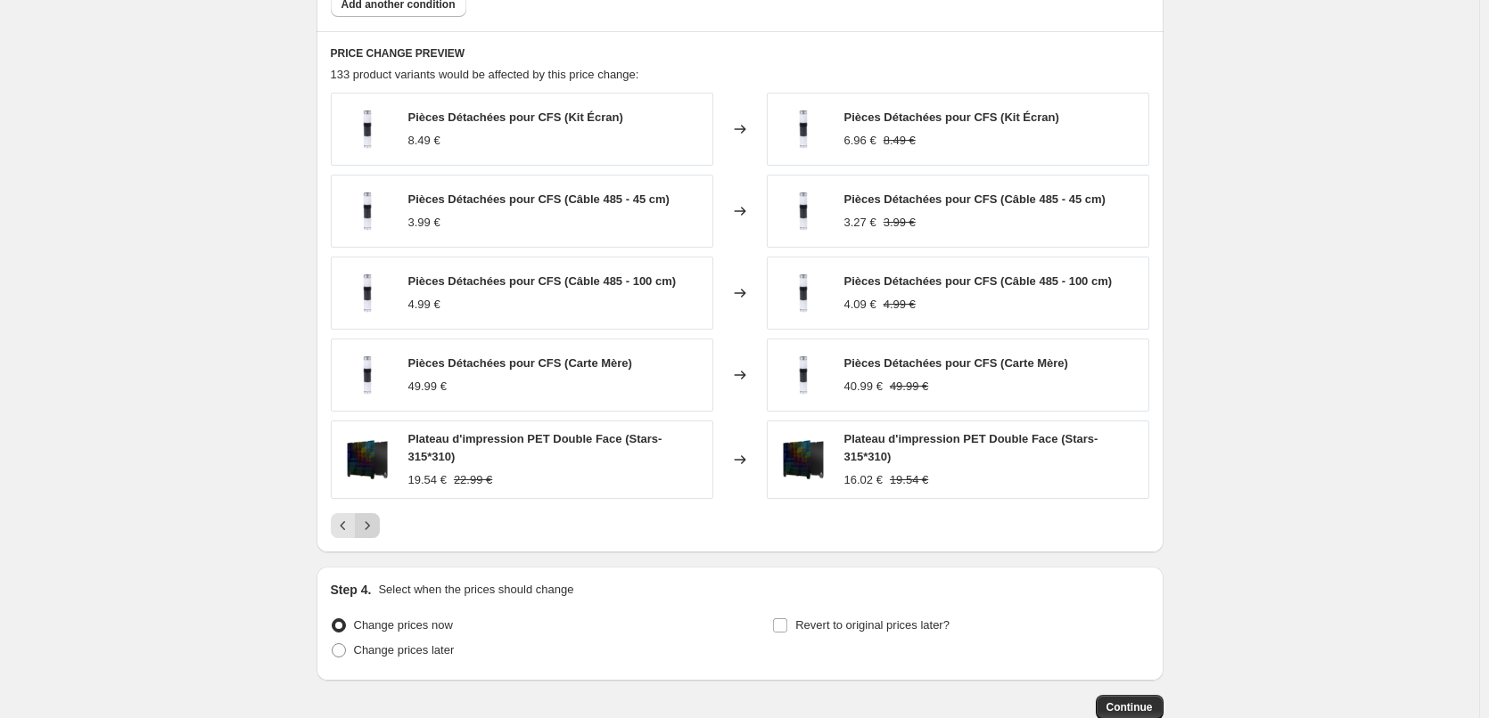
click at [369, 529] on icon "Next" at bounding box center [367, 526] width 18 height 18
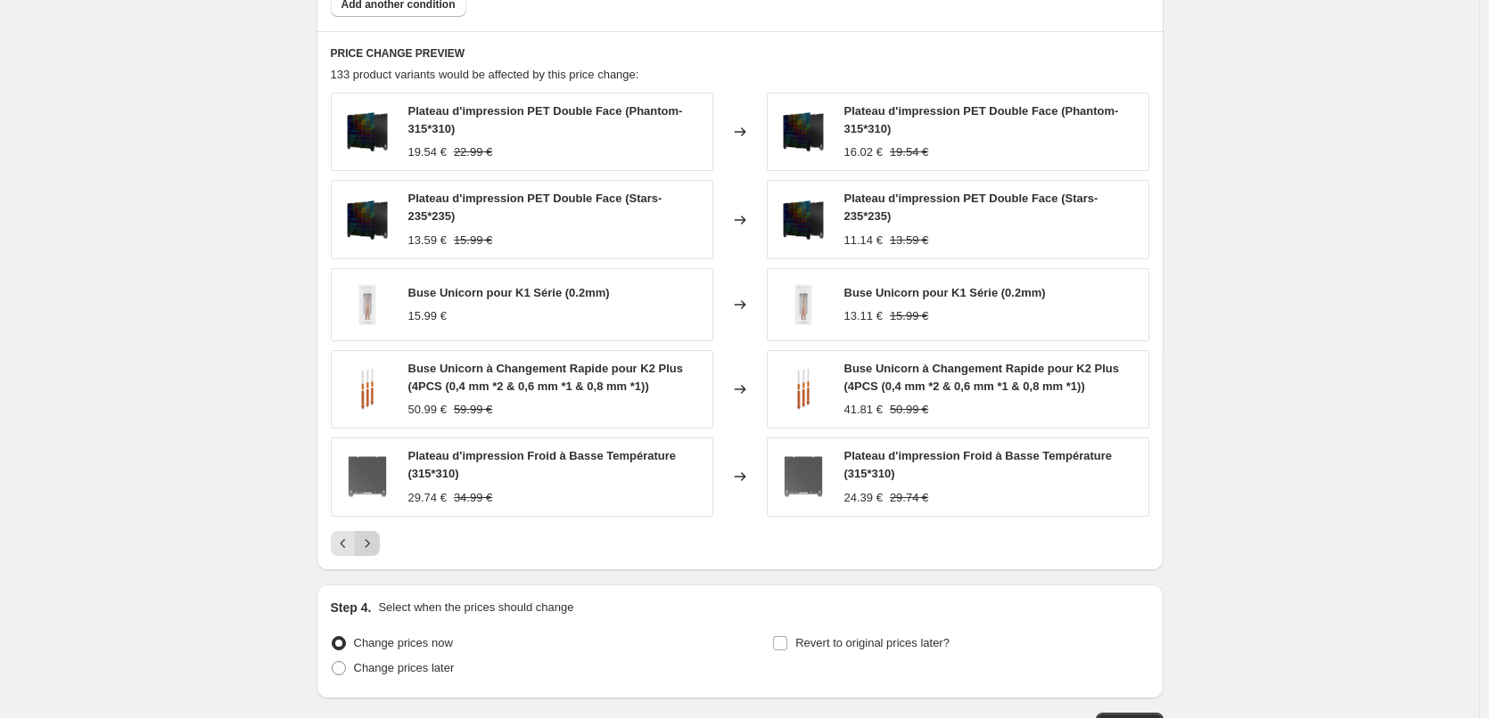
click at [368, 541] on icon "Next" at bounding box center [367, 544] width 18 height 18
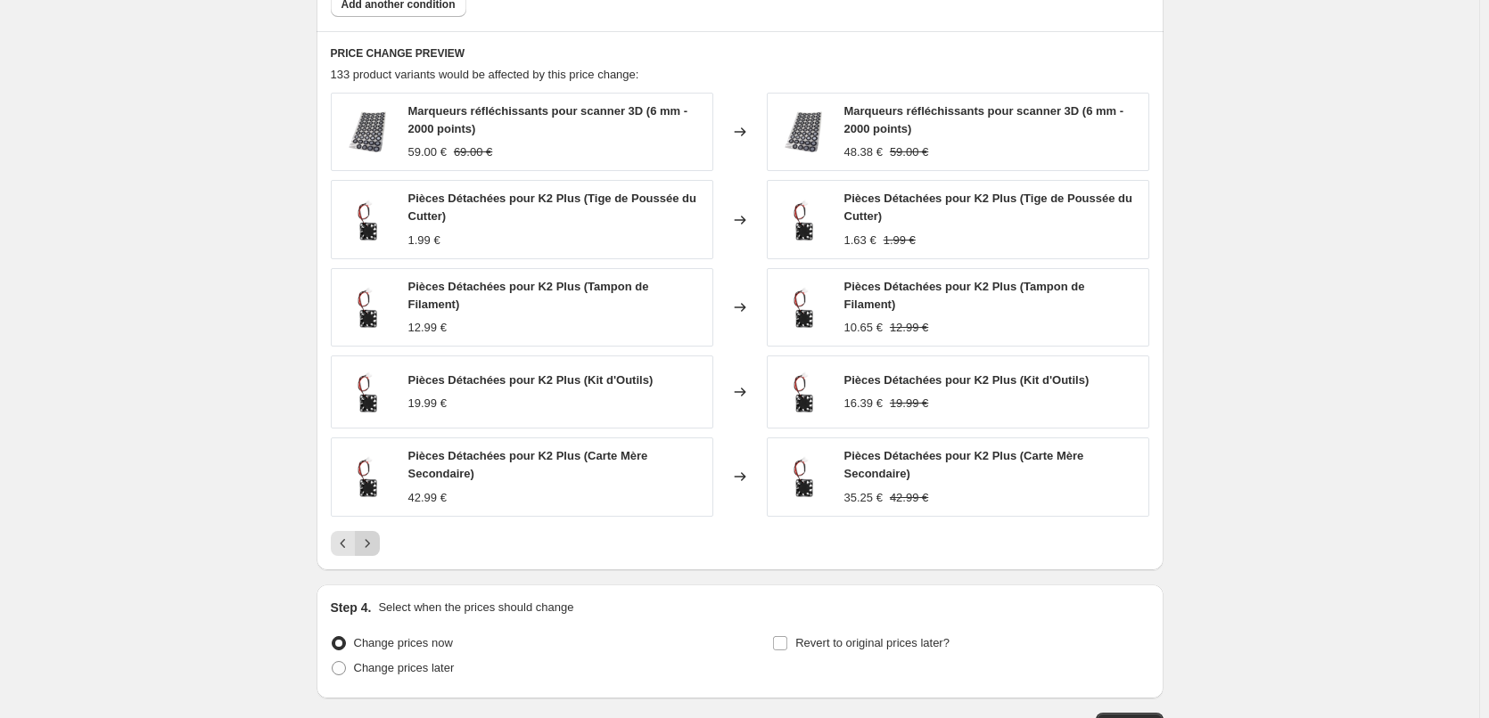
click at [373, 540] on icon "Next" at bounding box center [367, 544] width 18 height 18
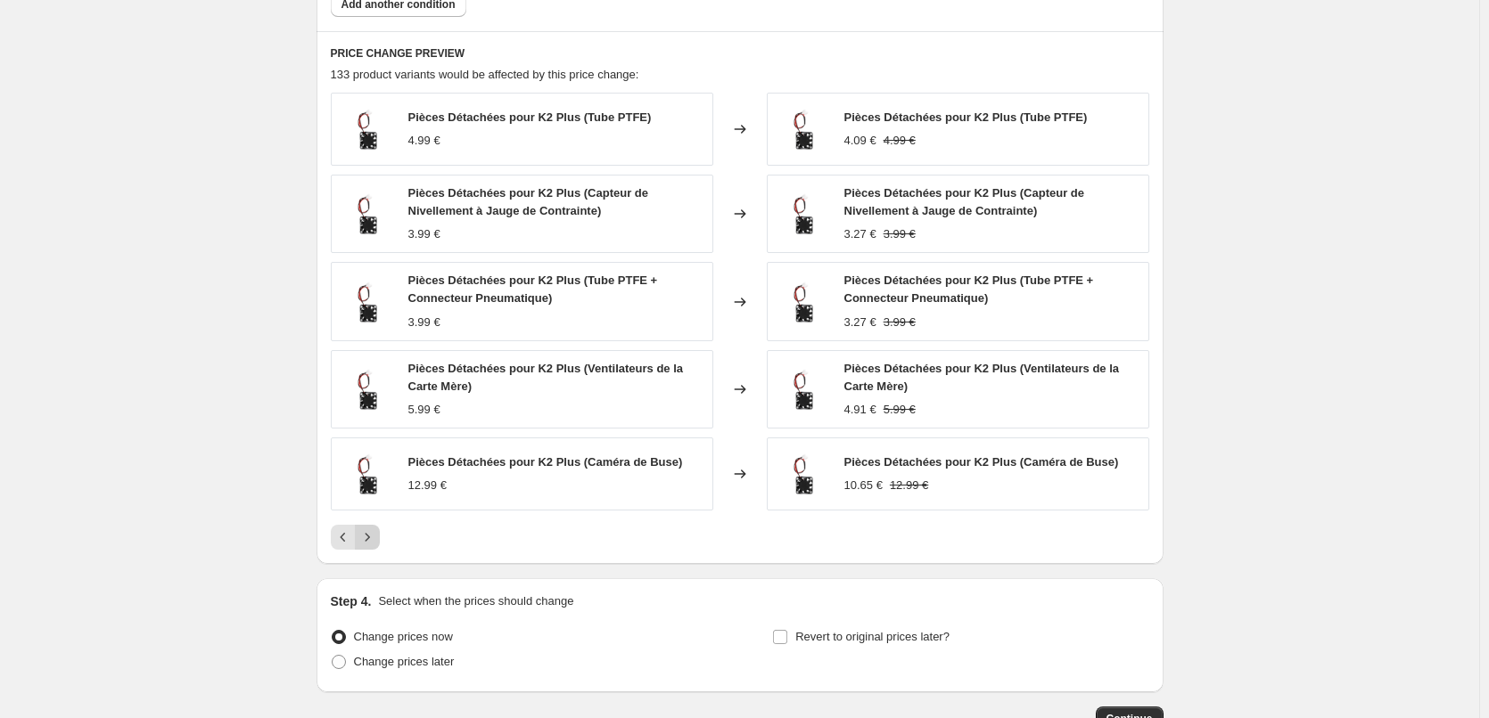
click at [373, 540] on icon "Next" at bounding box center [367, 538] width 18 height 18
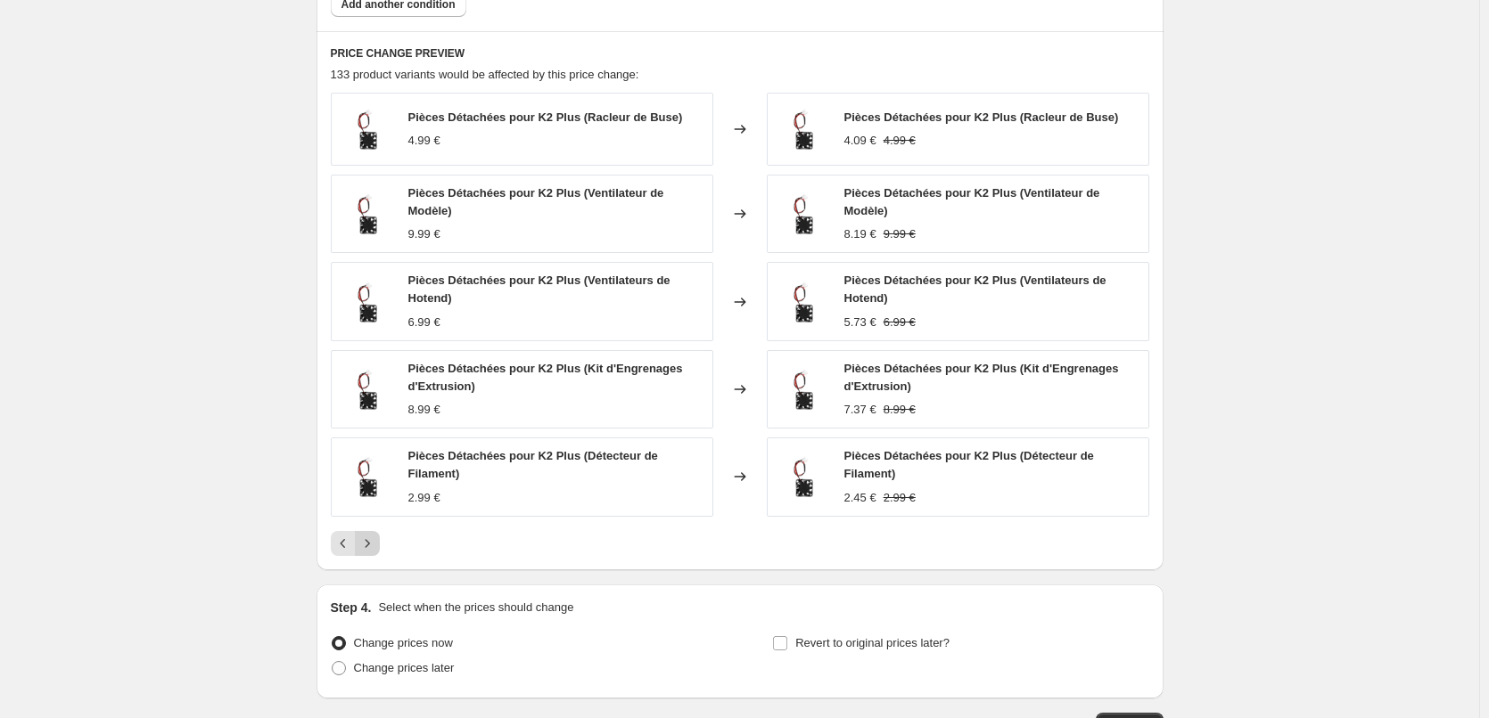
click at [373, 540] on icon "Next" at bounding box center [367, 544] width 18 height 18
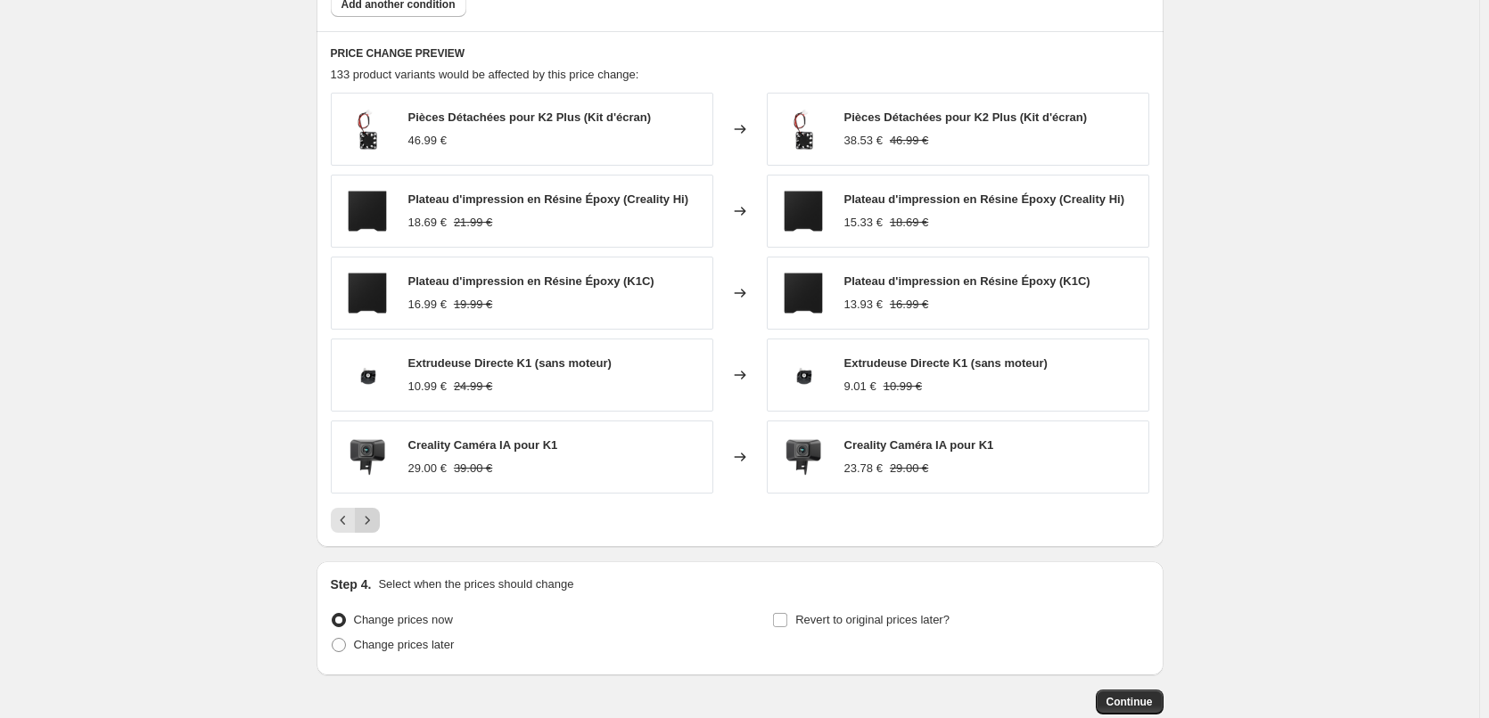
click at [373, 540] on div "PRICE CHANGE PREVIEW 133 product variants would be affected by this price chang…" at bounding box center [739, 289] width 847 height 516
click at [371, 523] on icon "Next" at bounding box center [367, 521] width 18 height 18
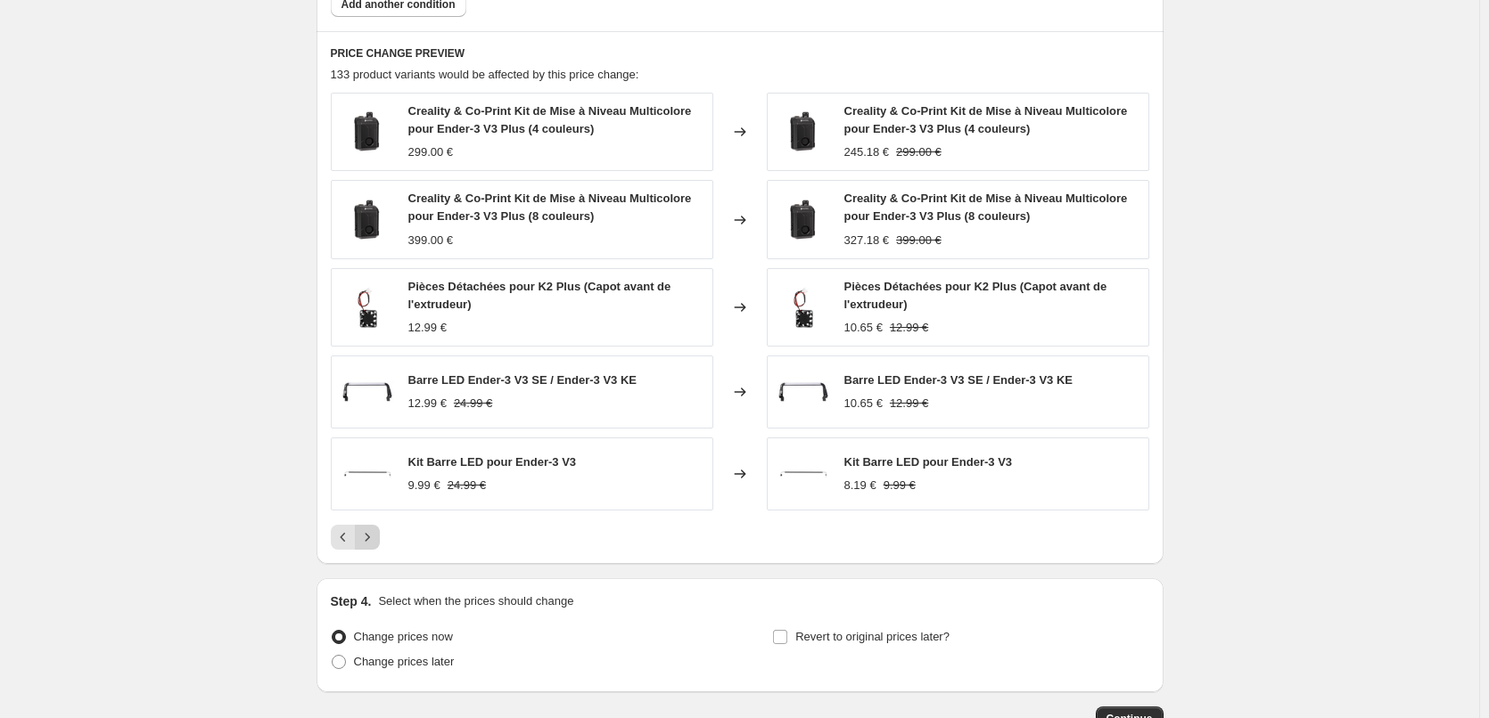
click at [371, 523] on div "Creality & Co-Print Kit de Mise à Niveau Multicolore pour Ender-3 V3 Plus (4 co…" at bounding box center [740, 321] width 818 height 457
click at [369, 539] on icon "Next" at bounding box center [367, 538] width 18 height 18
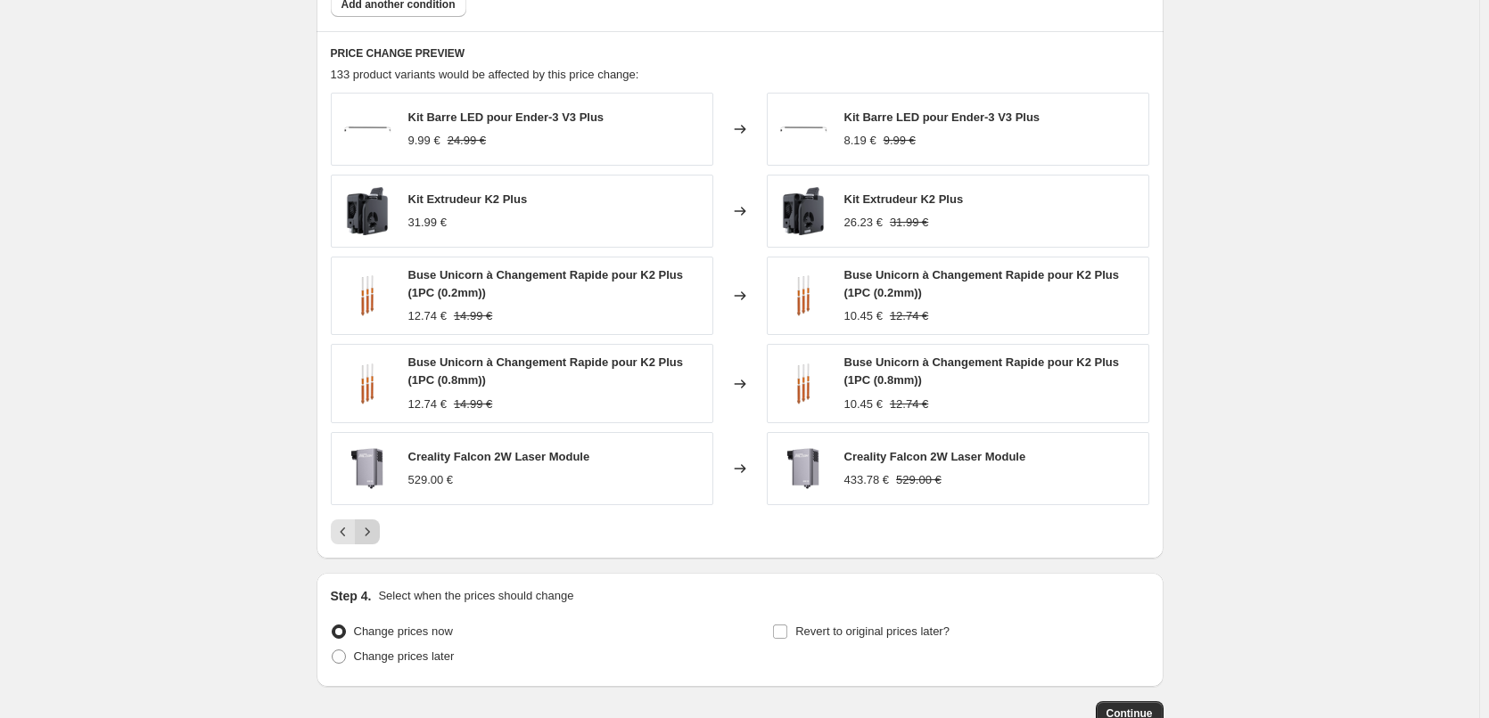
click at [373, 536] on icon "Next" at bounding box center [367, 532] width 18 height 18
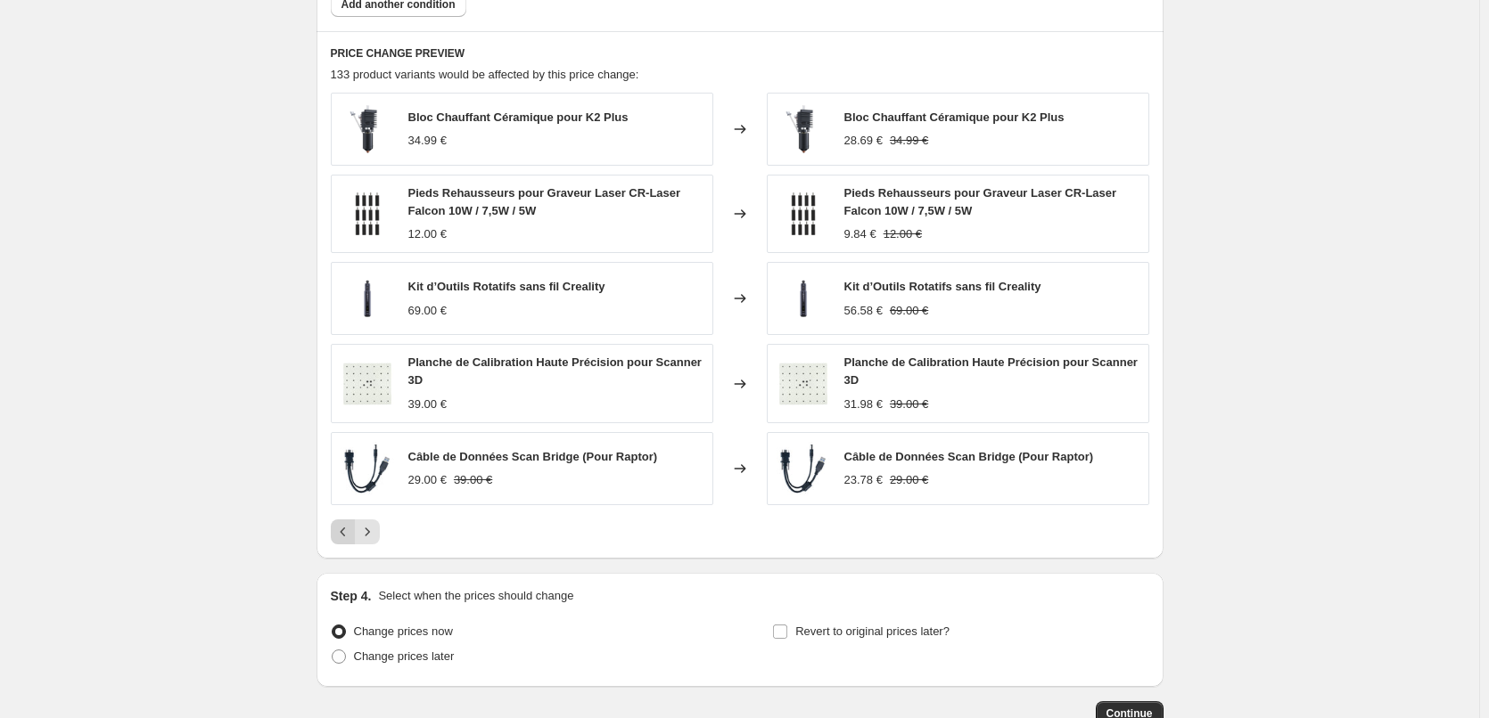
click at [348, 538] on icon "Previous" at bounding box center [343, 532] width 18 height 18
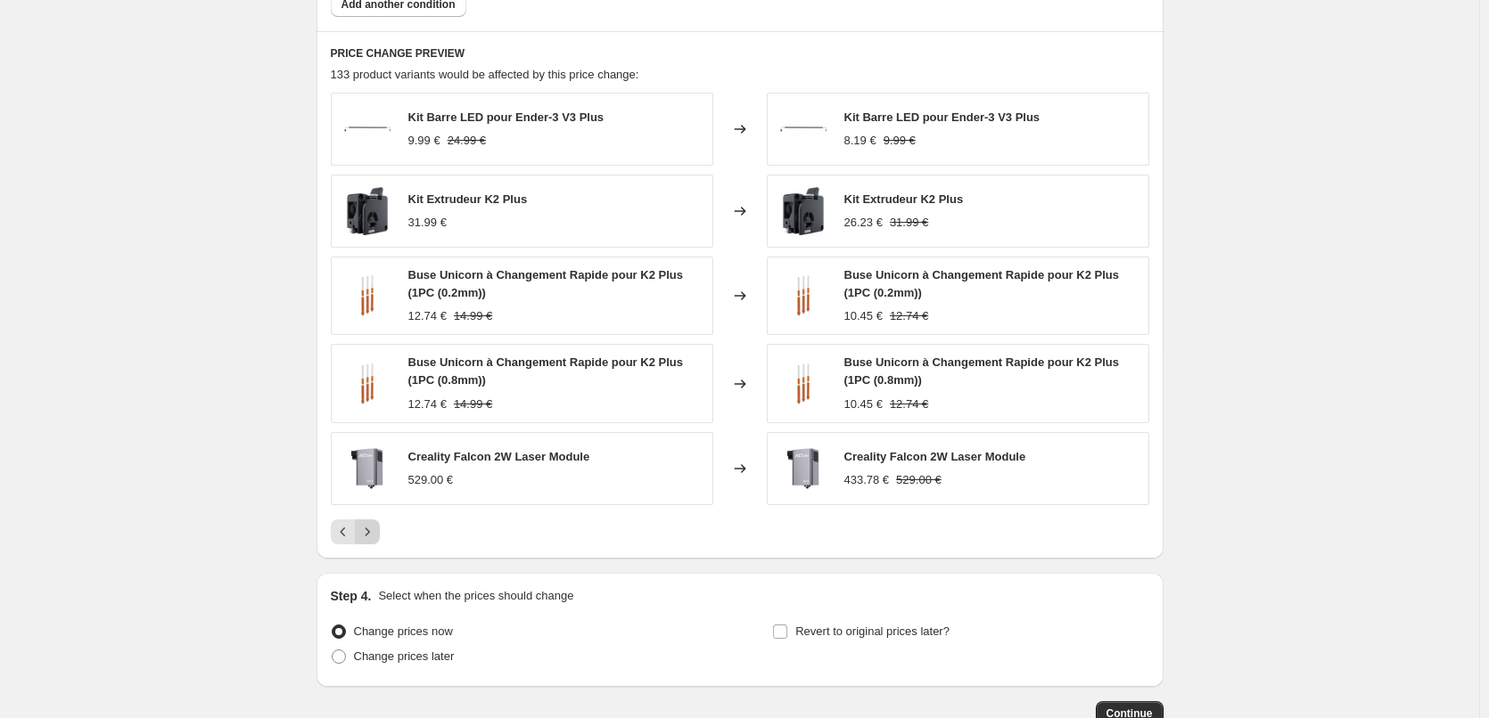
click at [374, 533] on icon "Next" at bounding box center [367, 532] width 18 height 18
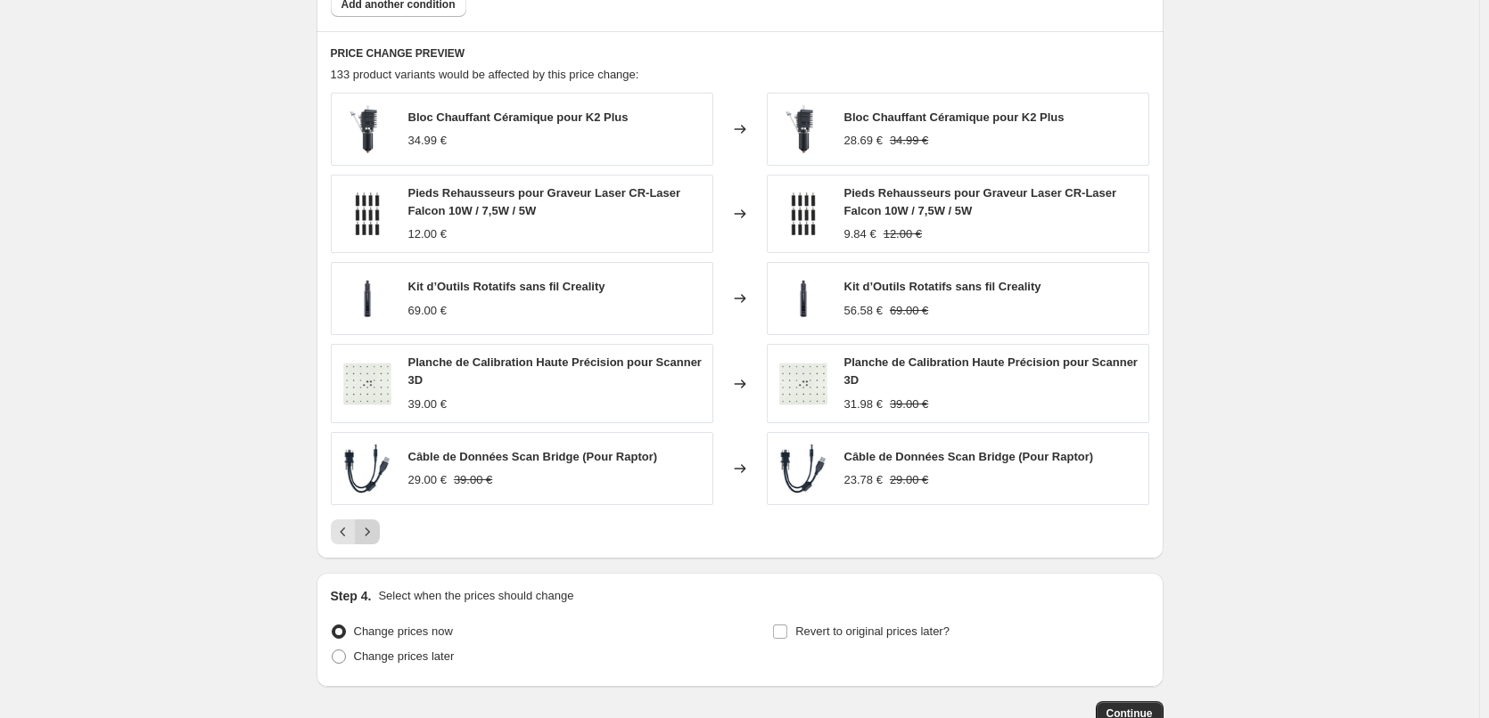
click at [374, 533] on icon "Next" at bounding box center [367, 532] width 18 height 18
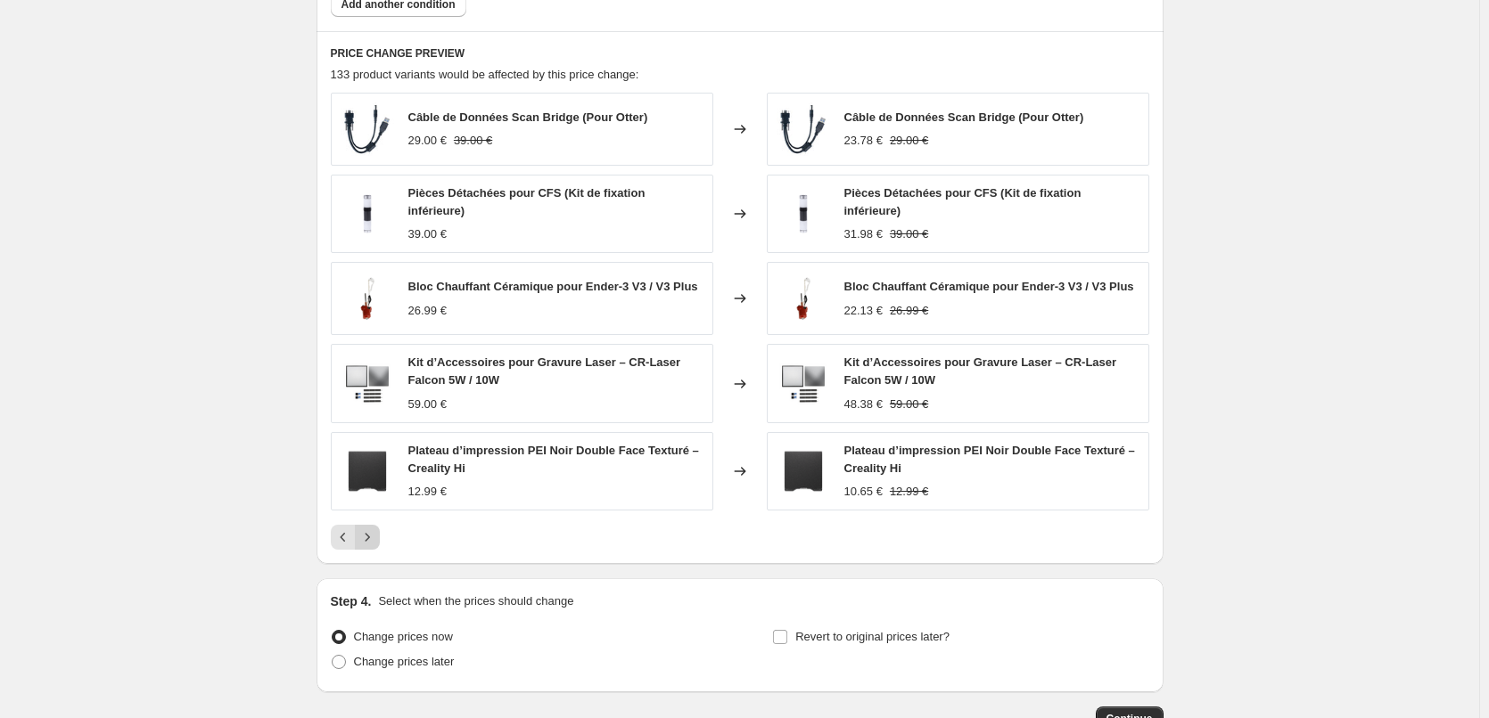
click at [374, 533] on icon "Next" at bounding box center [367, 538] width 18 height 18
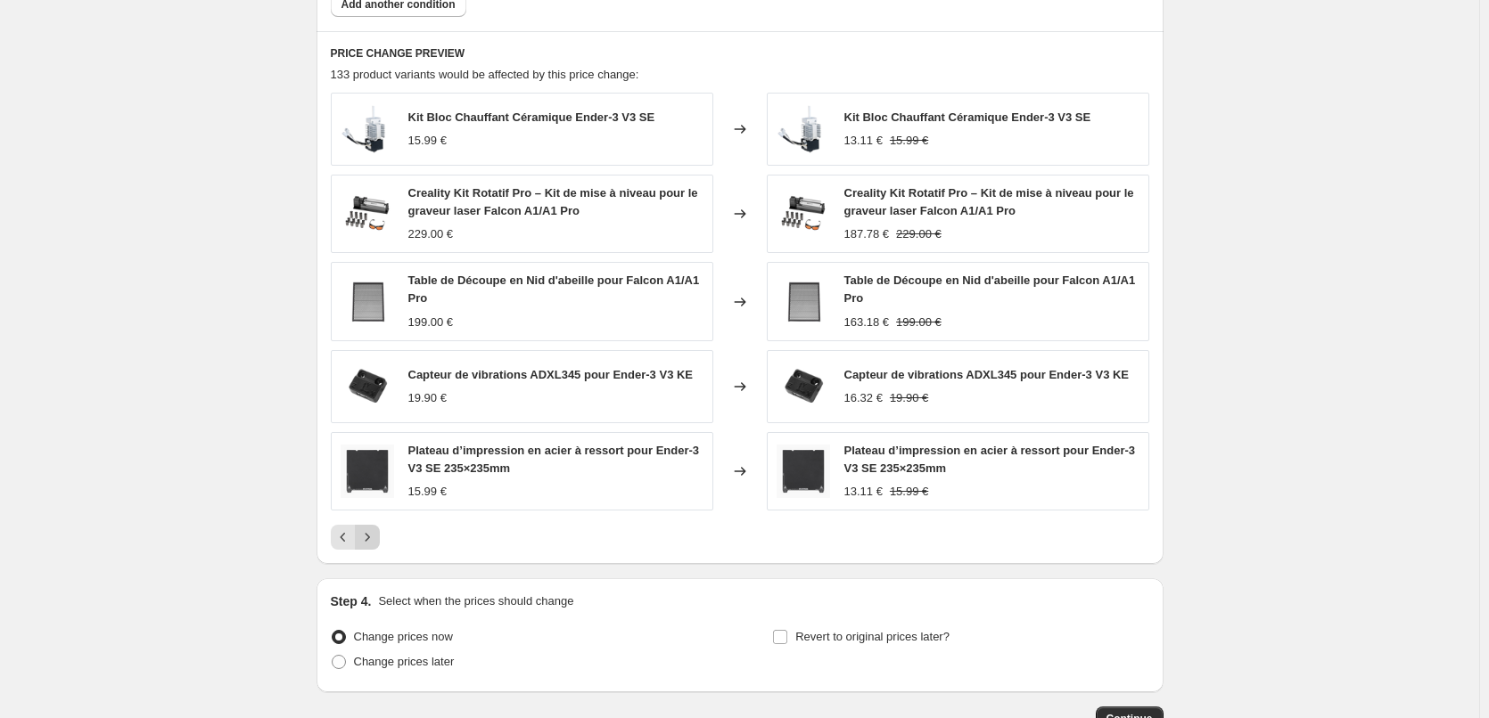
click at [374, 533] on icon "Next" at bounding box center [367, 538] width 18 height 18
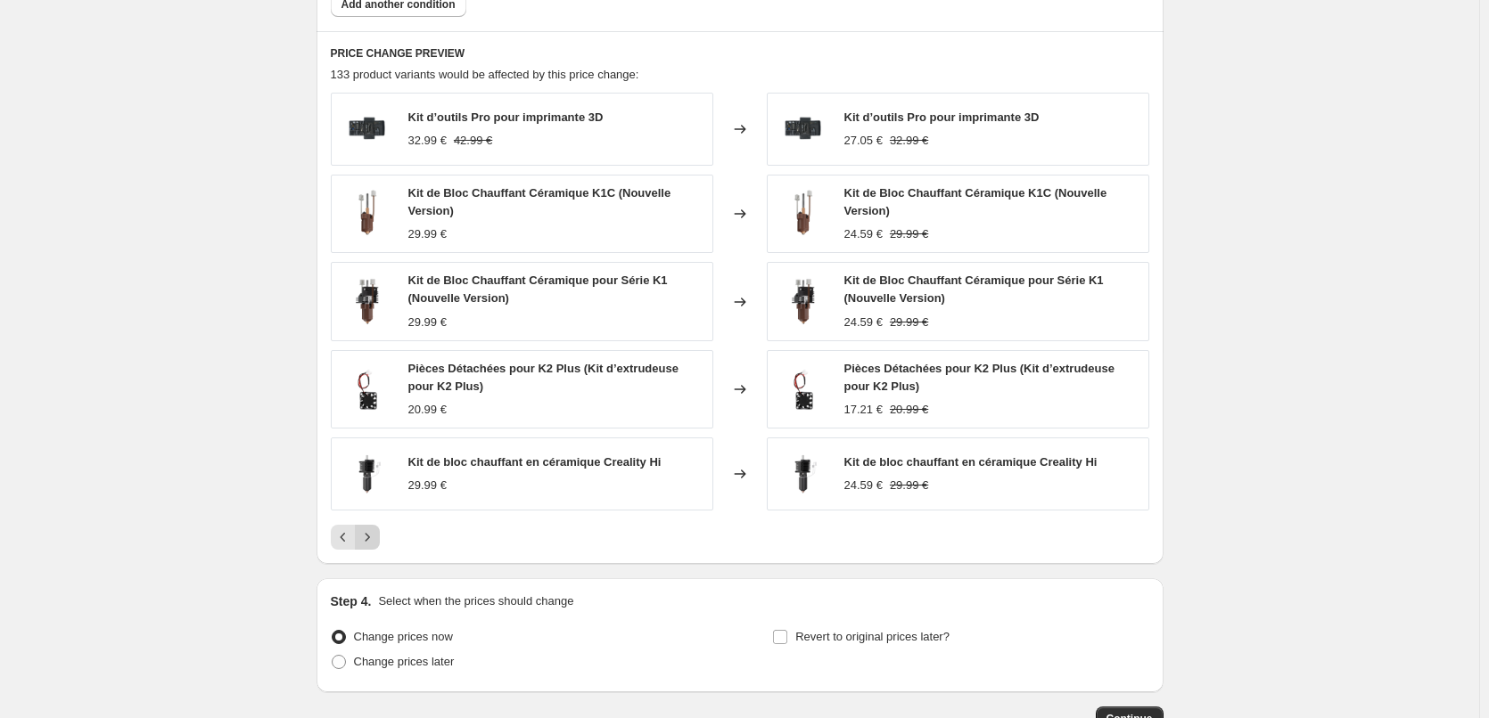
click at [374, 533] on icon "Next" at bounding box center [367, 538] width 18 height 18
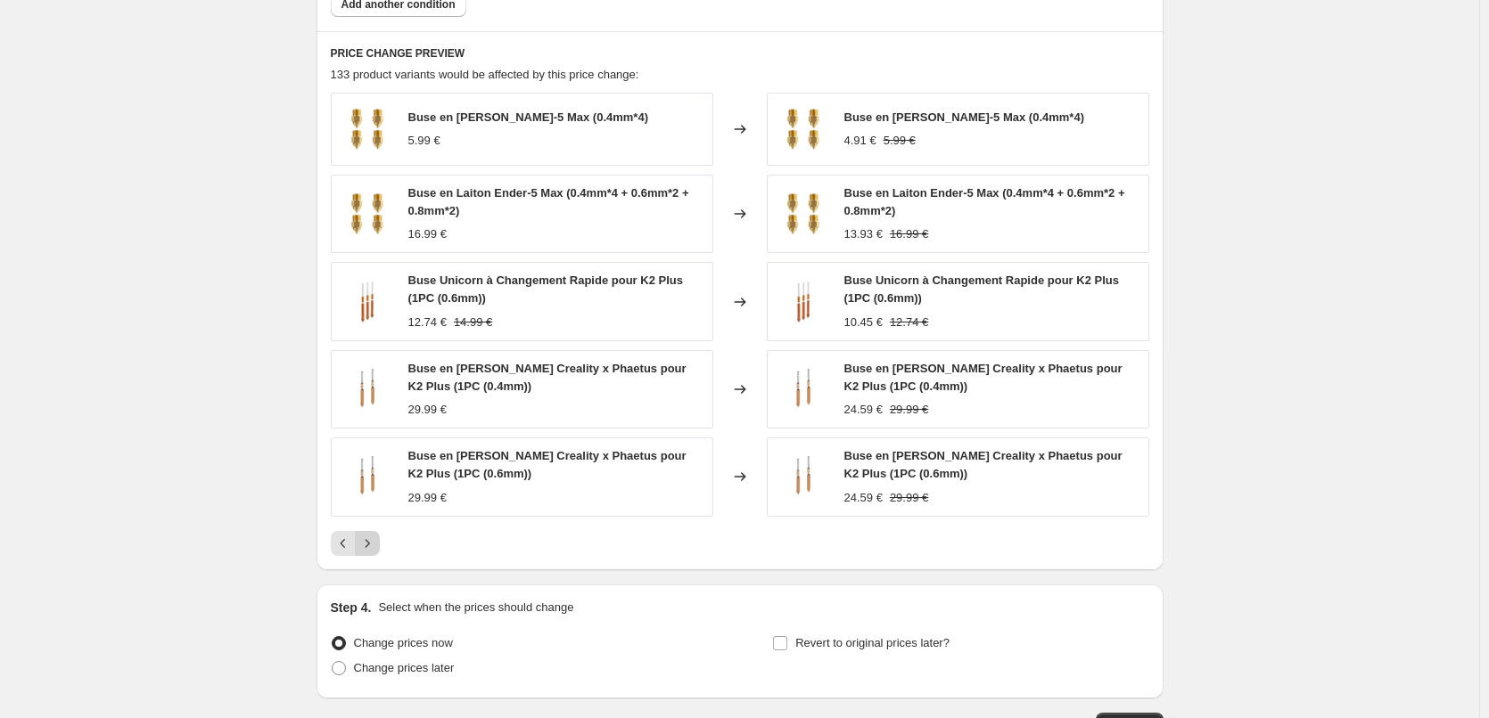
click at [369, 546] on icon "Next" at bounding box center [367, 543] width 4 height 8
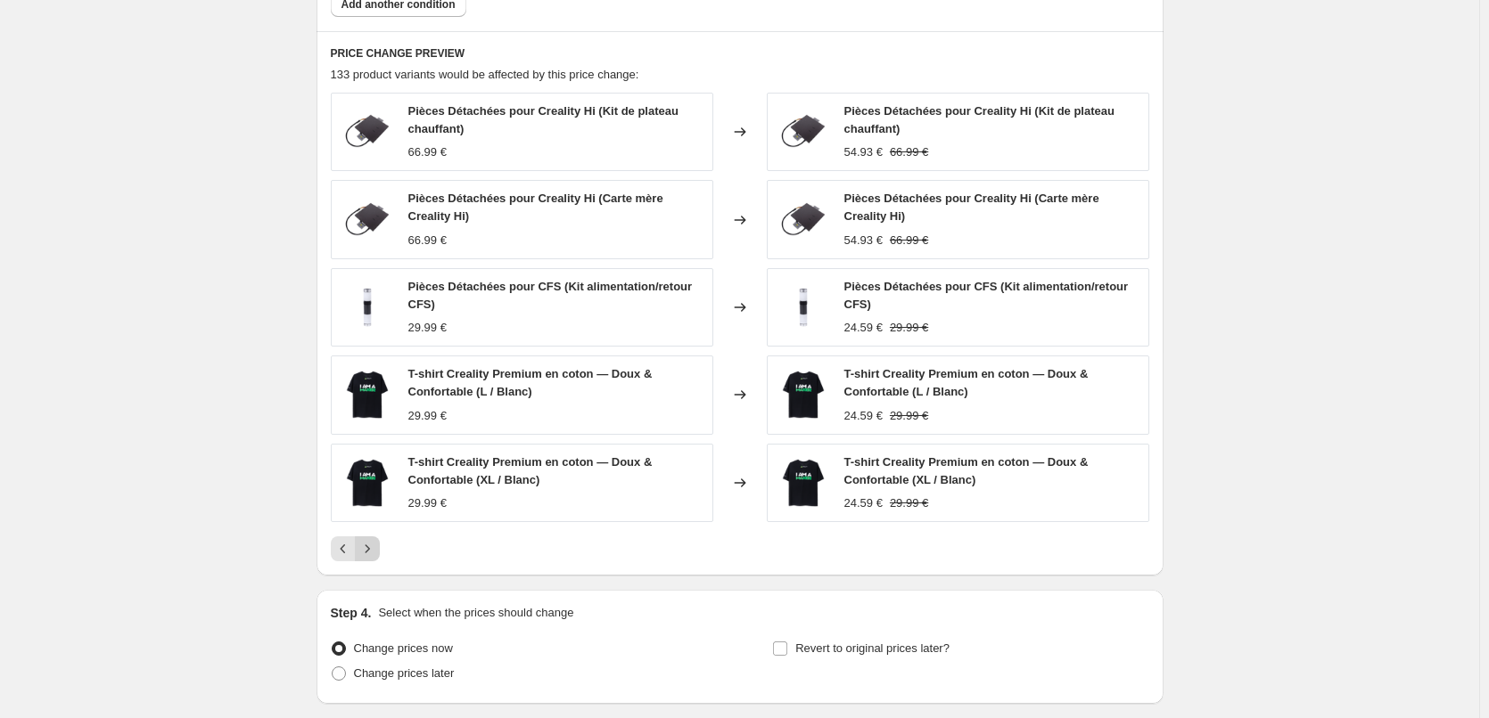
click at [376, 543] on icon "Next" at bounding box center [367, 549] width 18 height 18
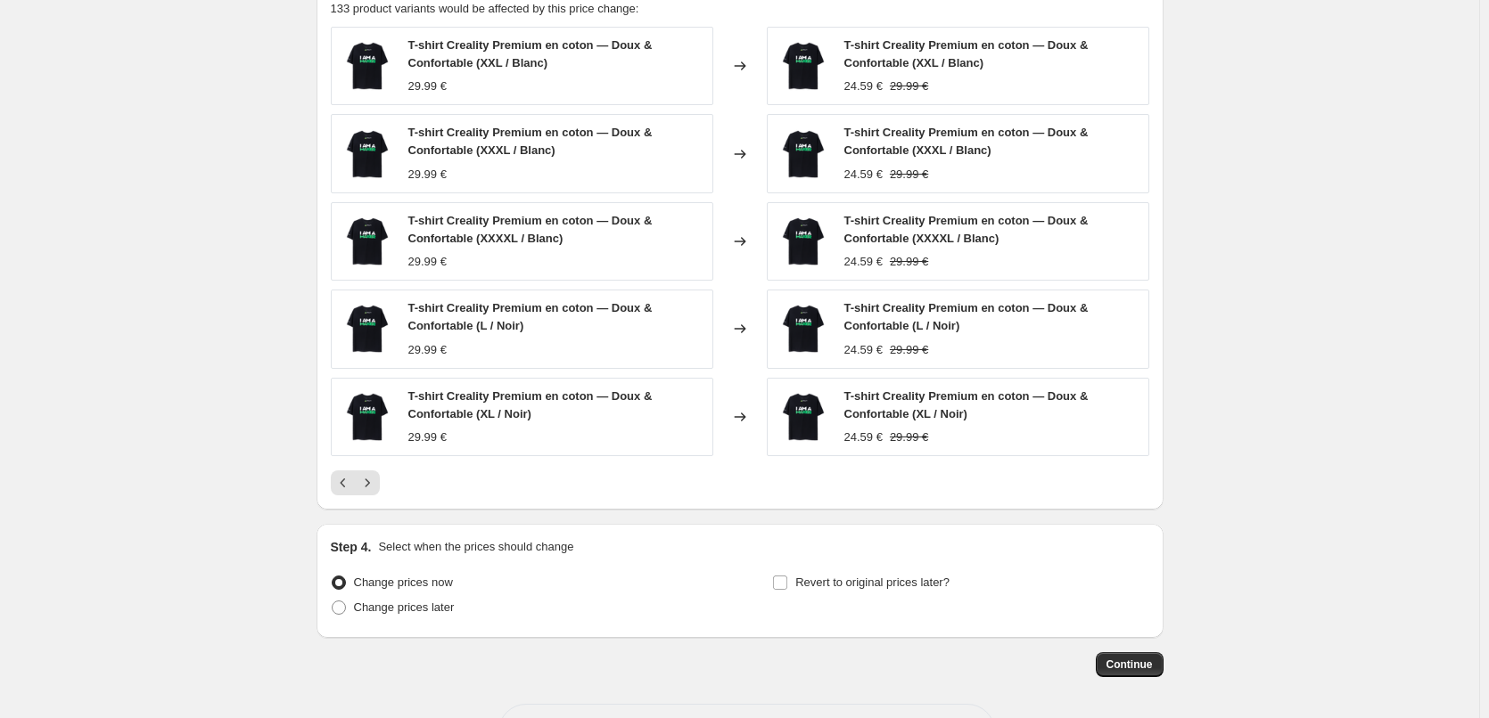
scroll to position [1293, 0]
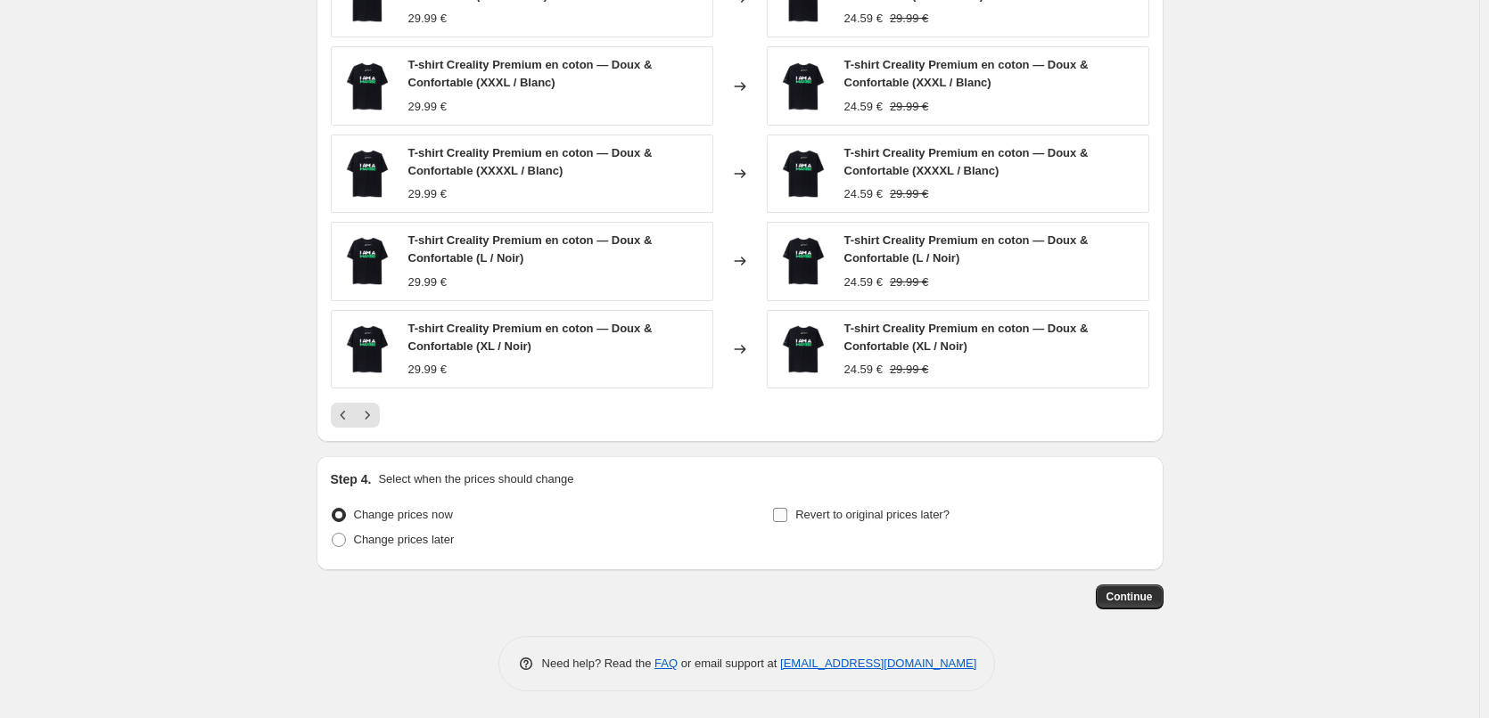
click at [785, 520] on input "Revert to original prices later?" at bounding box center [780, 515] width 14 height 14
checkbox input "true"
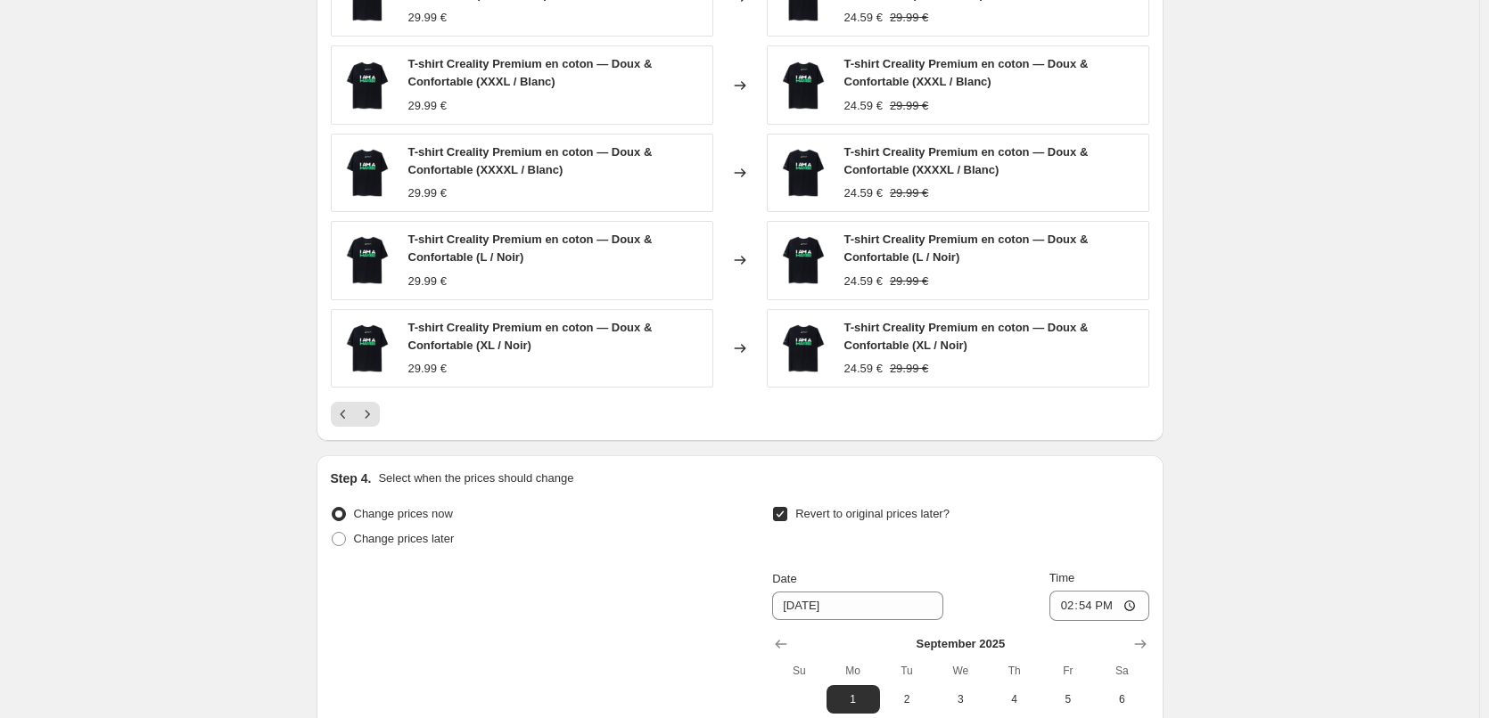
scroll to position [1472, 0]
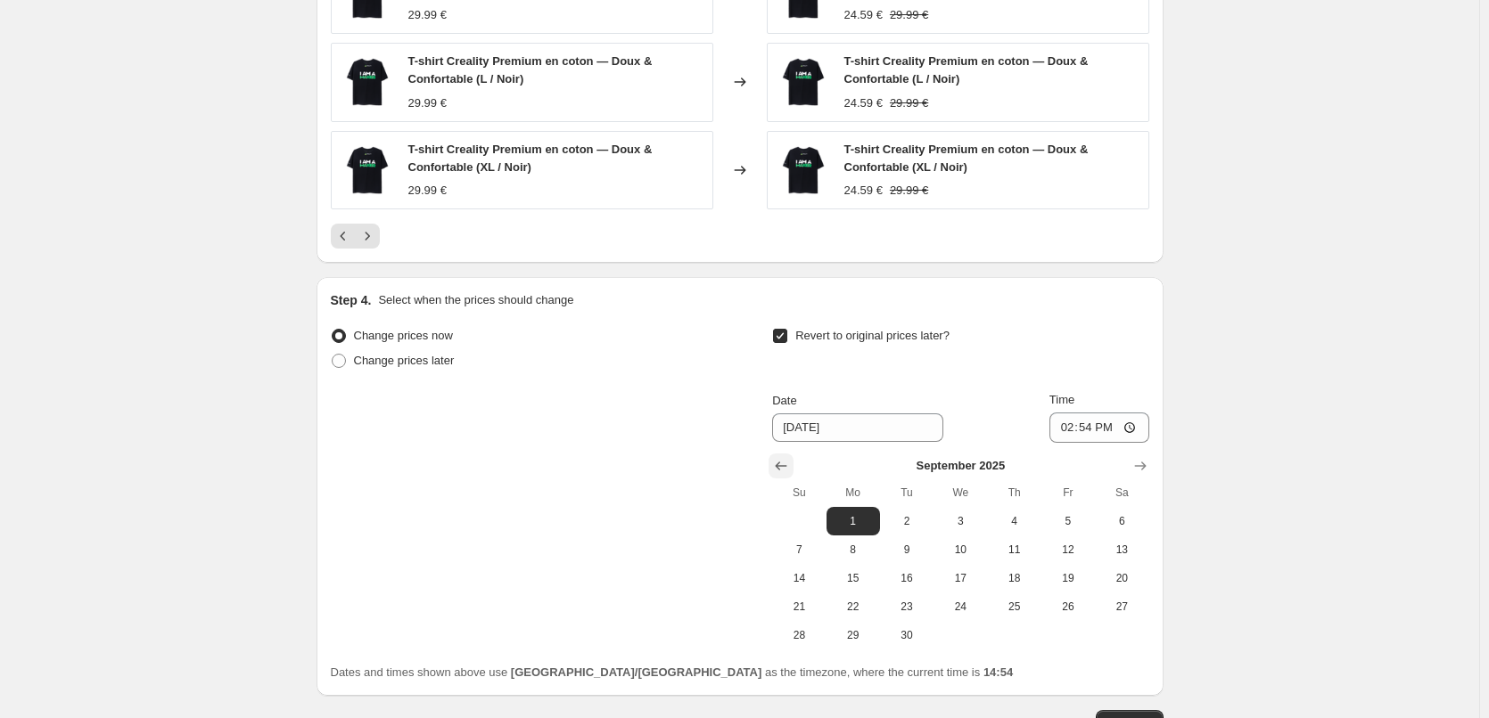
click at [788, 472] on icon "Show previous month, August 2025" at bounding box center [781, 466] width 18 height 18
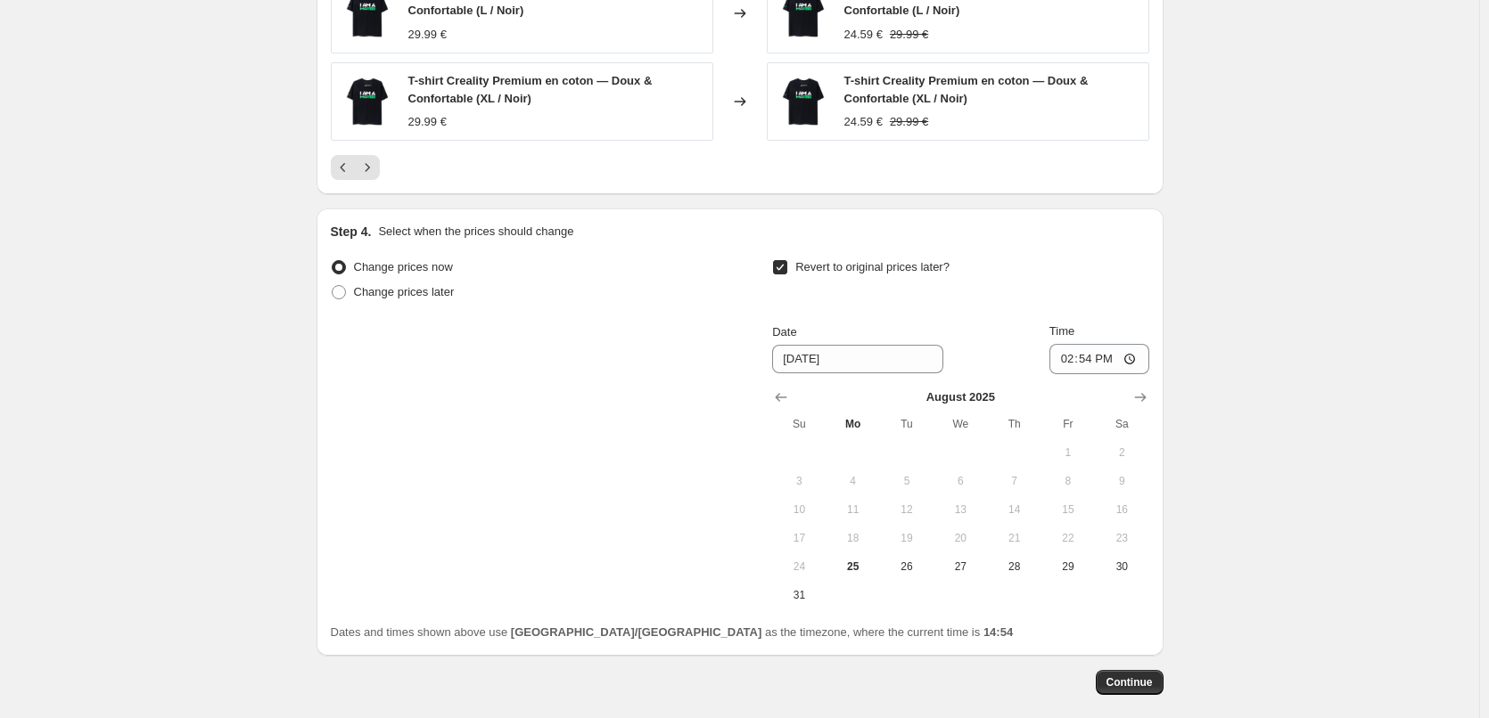
scroll to position [1561, 0]
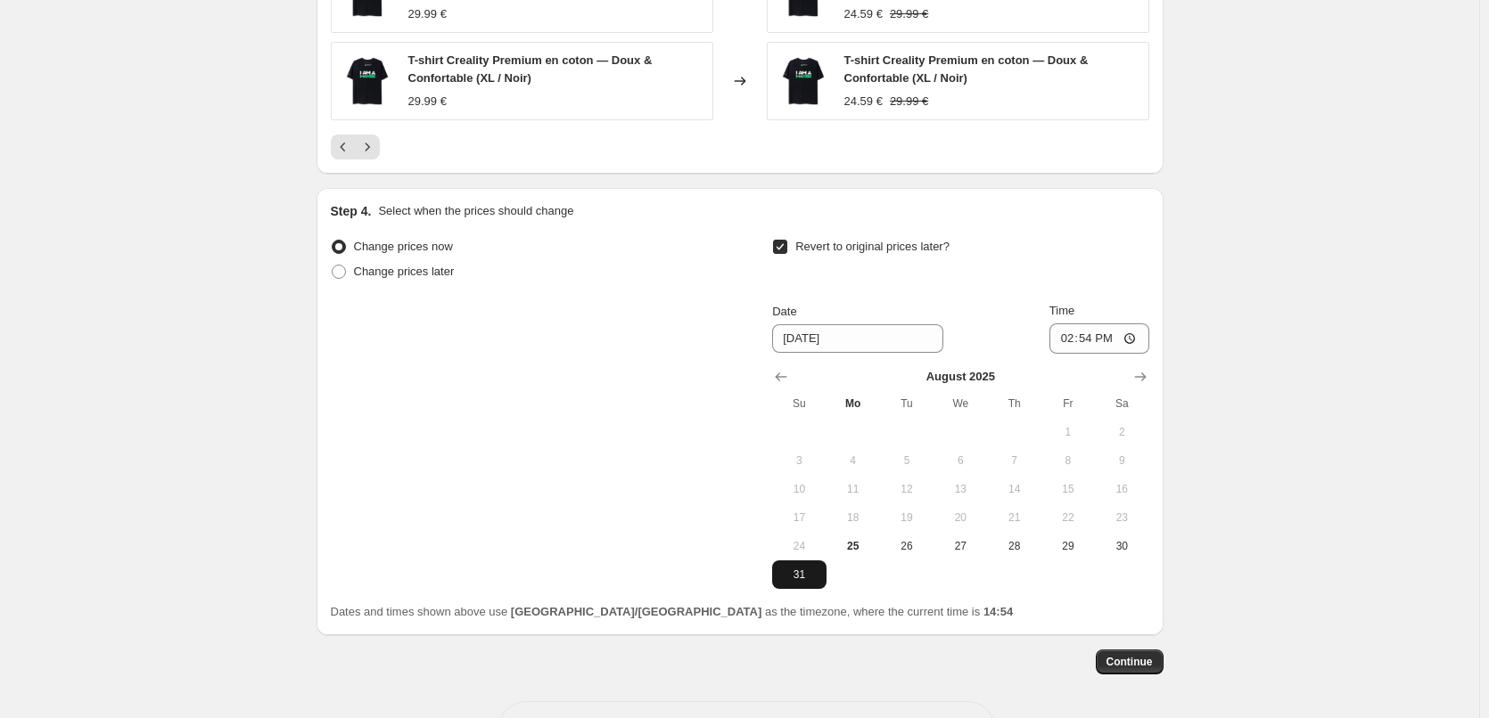
click at [810, 575] on span "31" at bounding box center [798, 575] width 39 height 14
type input "[DATE]"
click at [1117, 346] on input "14:54" at bounding box center [1099, 339] width 100 height 30
click at [1136, 342] on input "14:54" at bounding box center [1099, 339] width 100 height 30
type input "23:59"
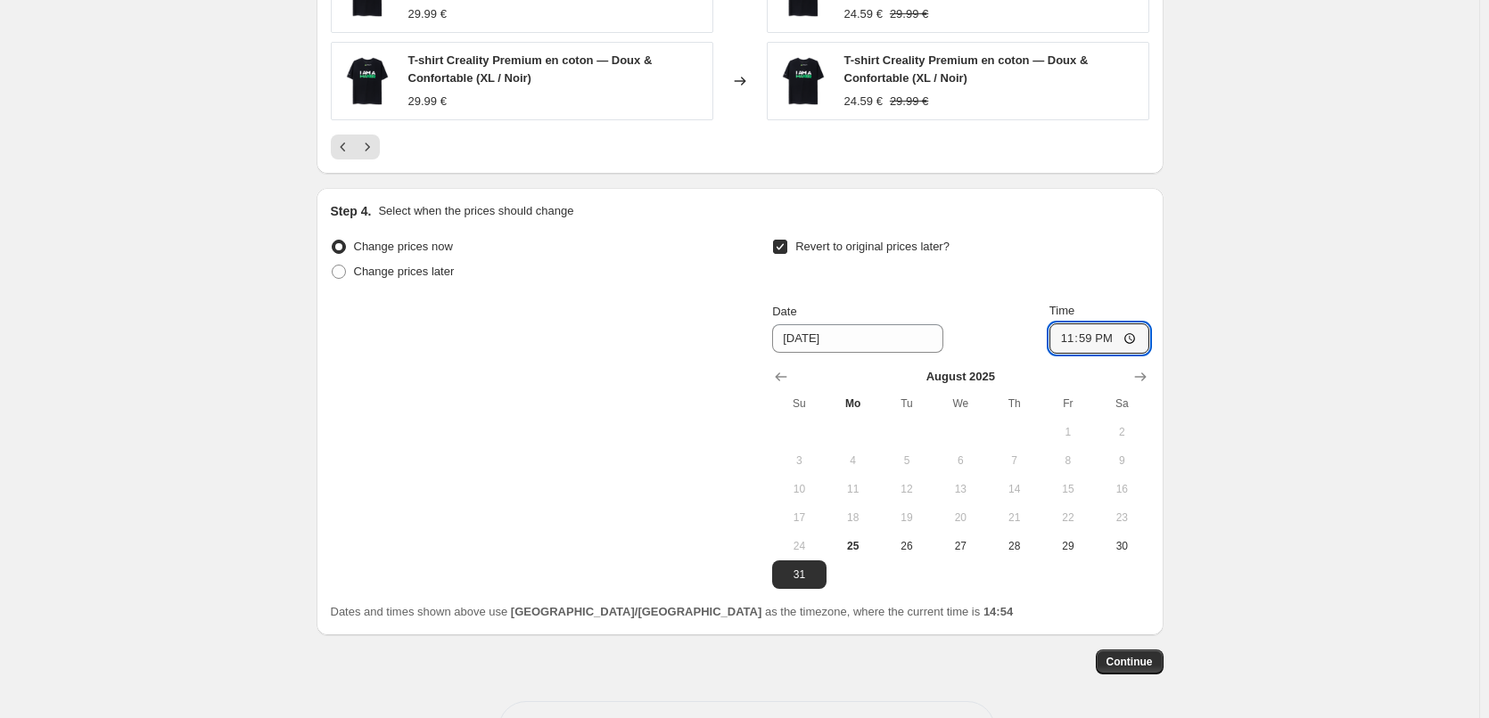
click at [1148, 664] on span "Continue" at bounding box center [1129, 662] width 46 height 14
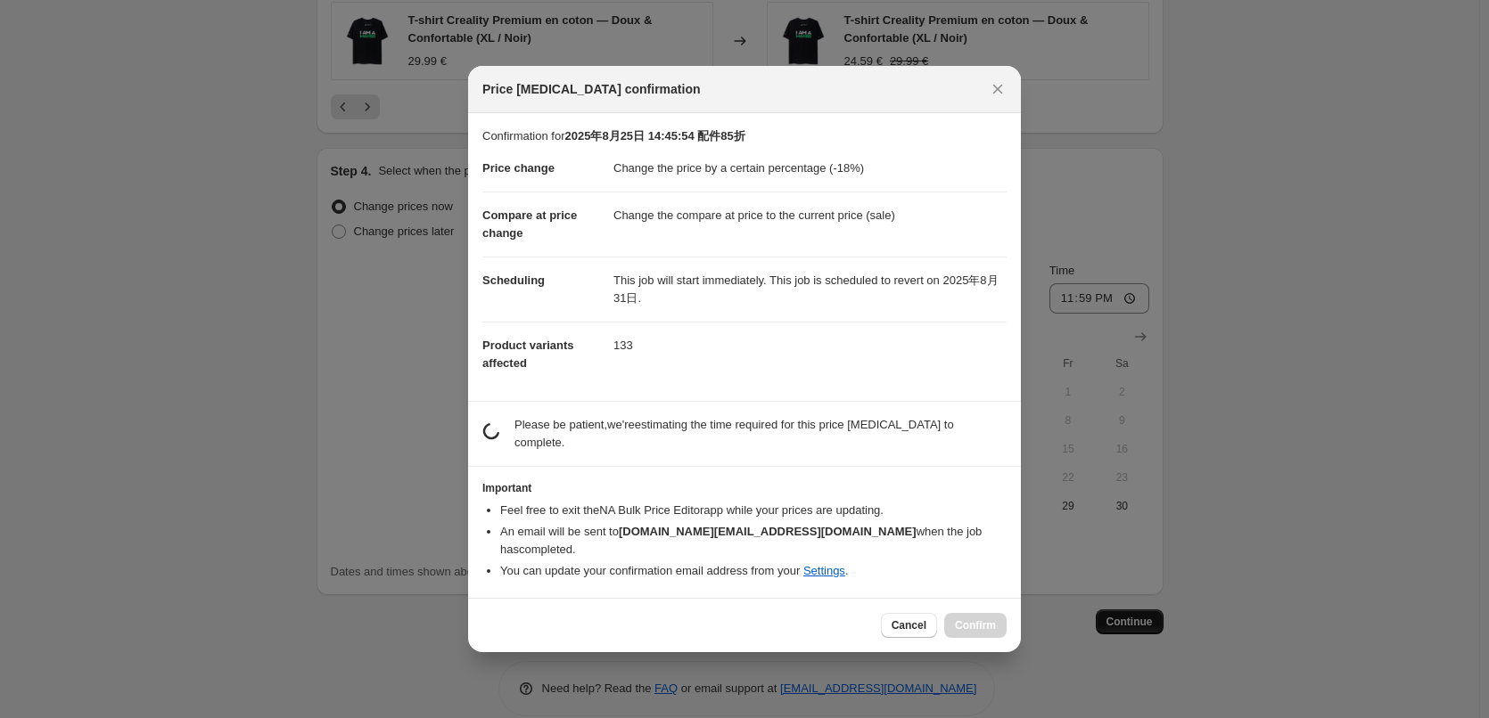
scroll to position [0, 0]
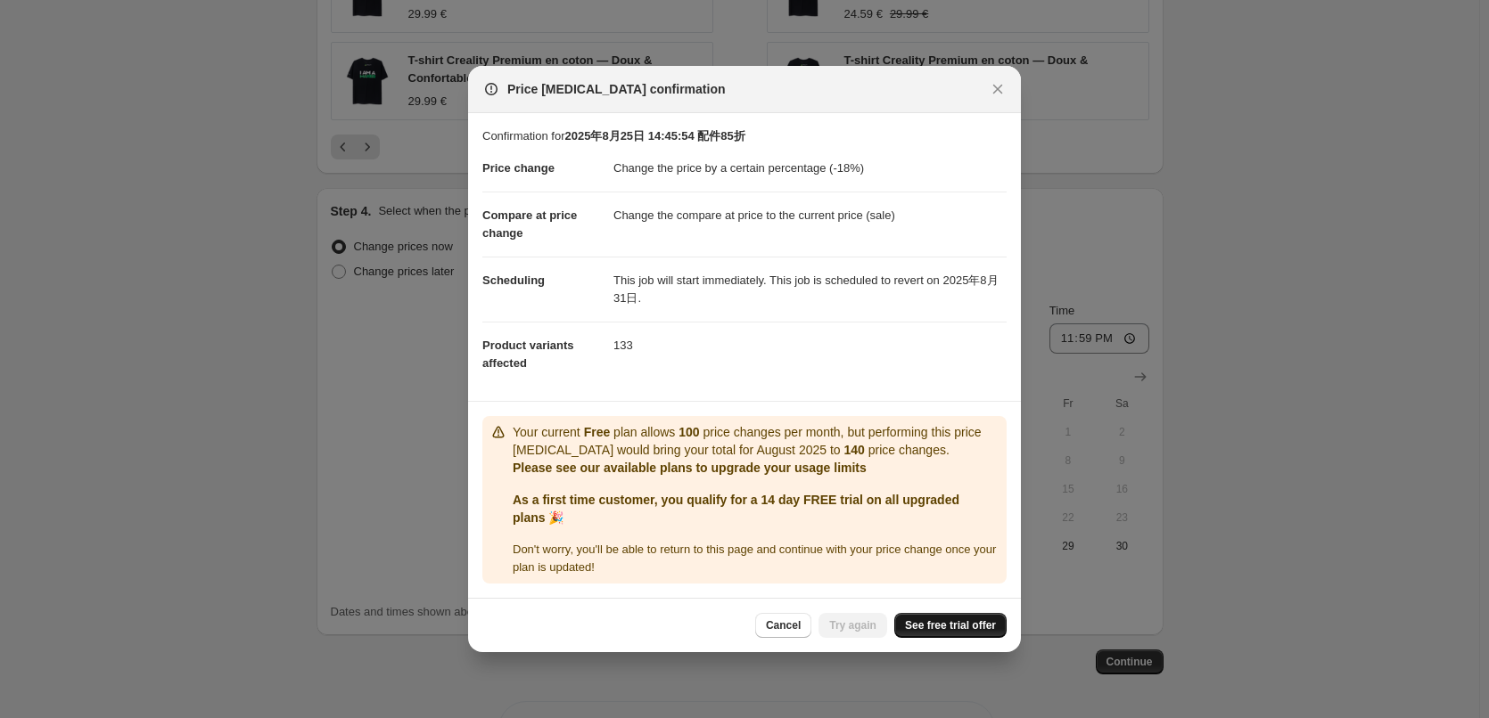
click at [950, 628] on span "See free trial offer" at bounding box center [950, 626] width 91 height 14
click at [1002, 87] on icon "Close" at bounding box center [998, 89] width 18 height 18
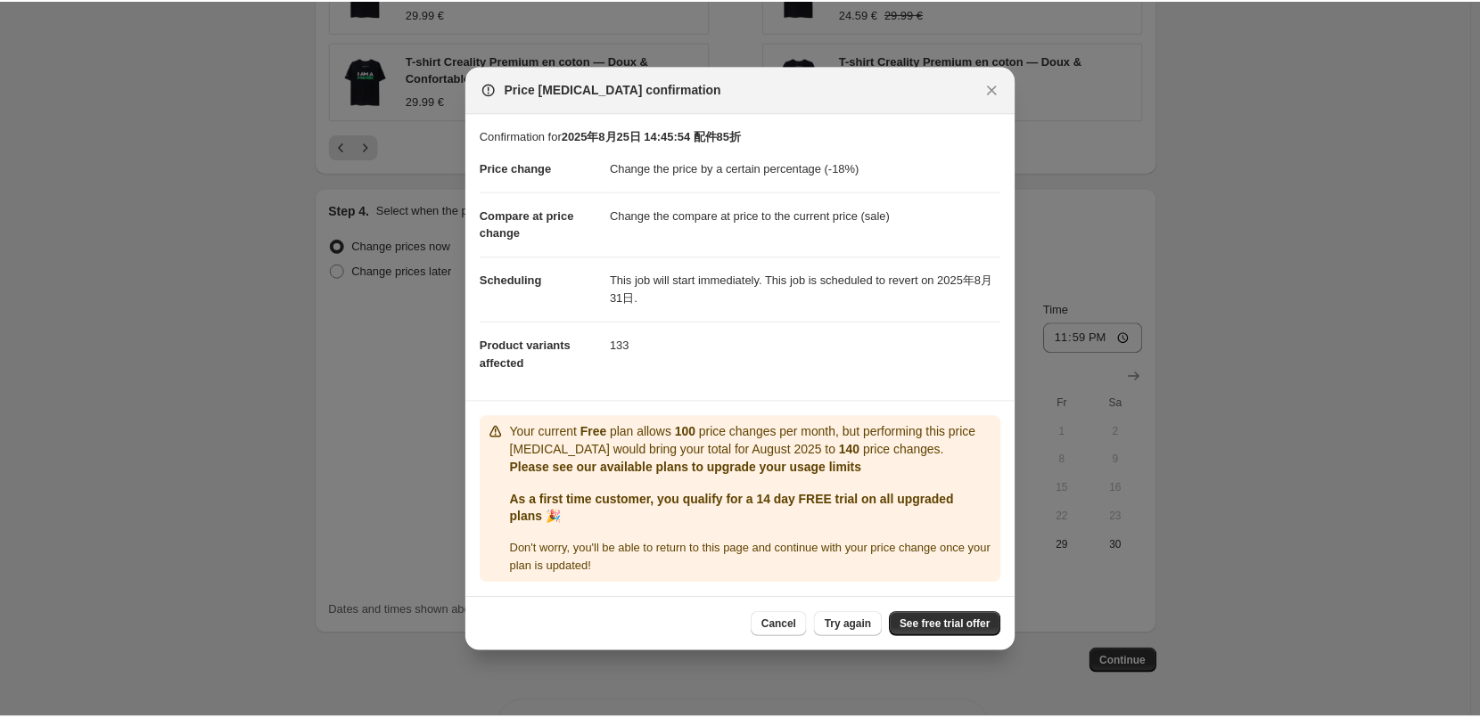
scroll to position [1561, 0]
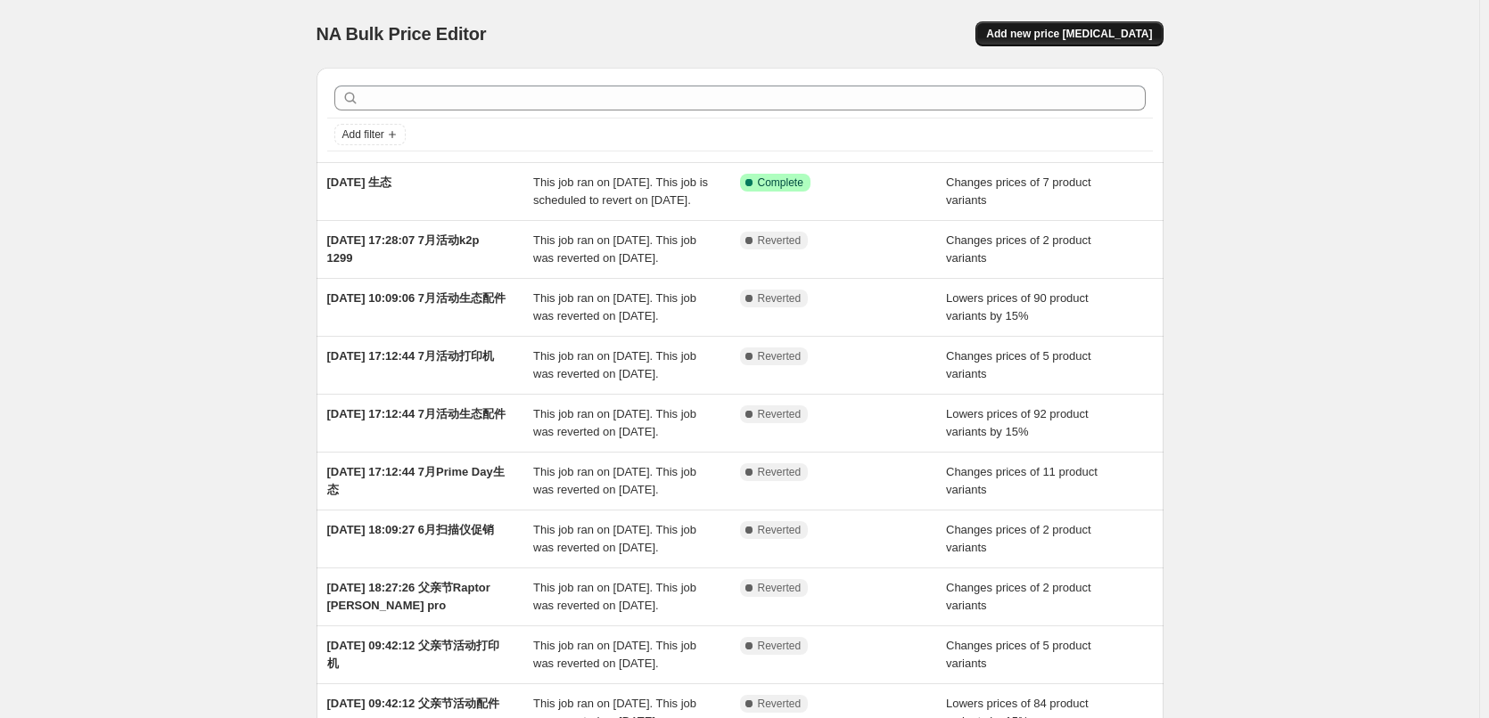
click at [1092, 35] on span "Add new price [MEDICAL_DATA]" at bounding box center [1069, 34] width 166 height 14
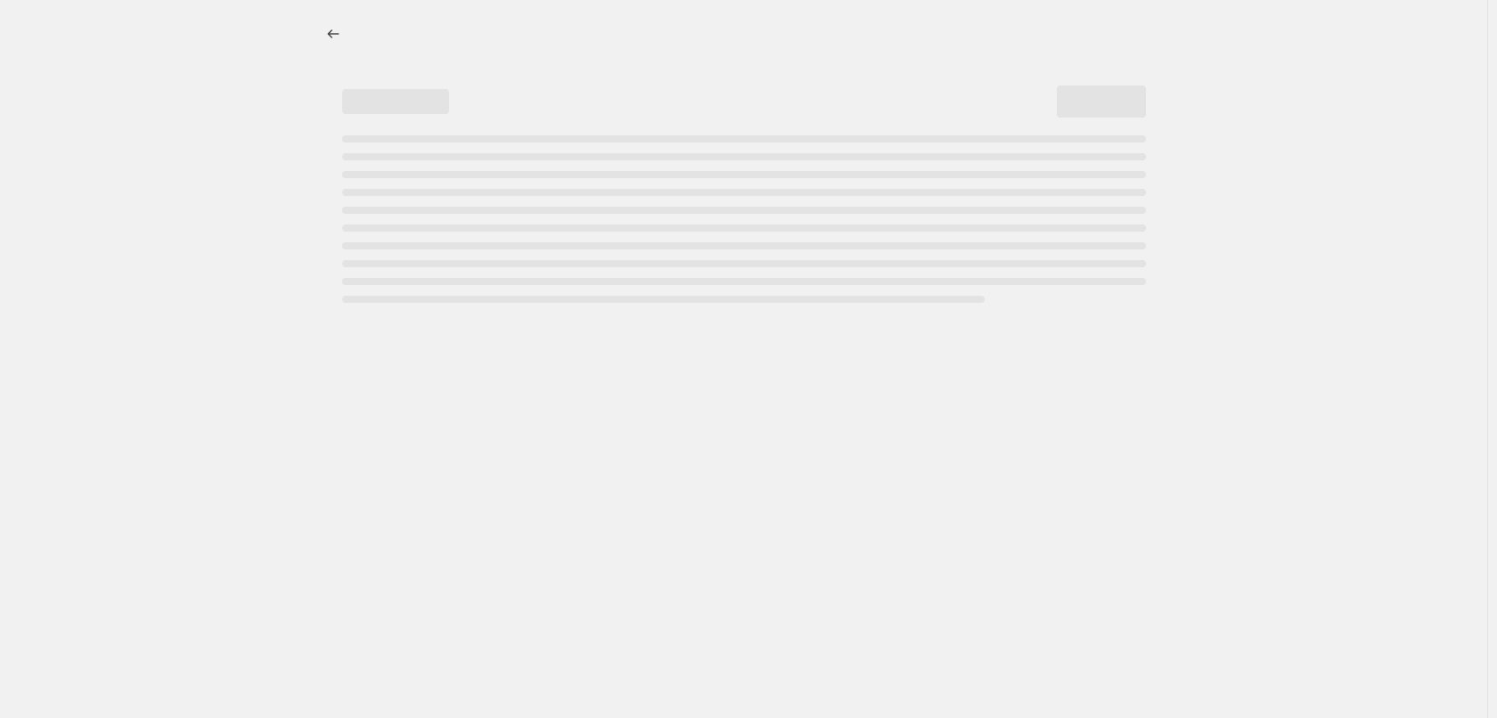
select select "percentage"
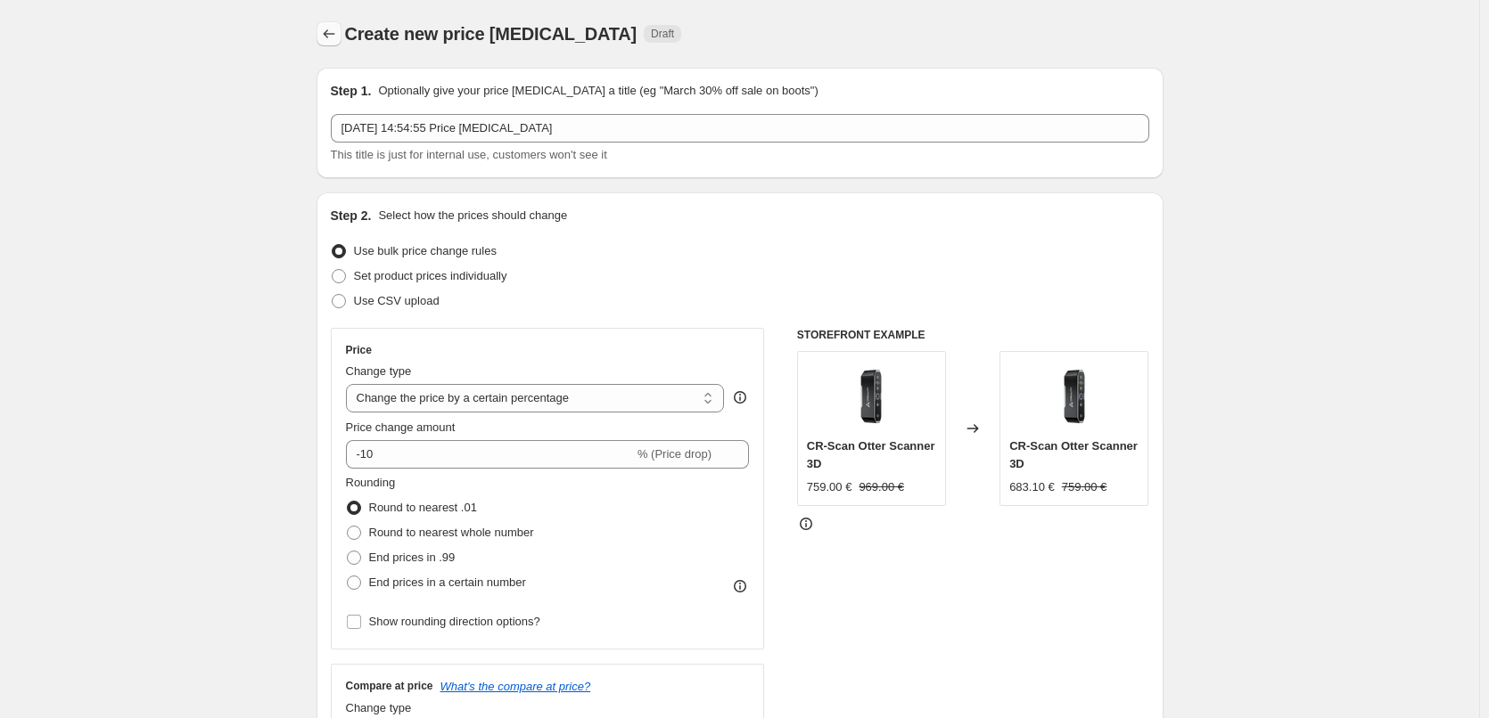
click at [332, 38] on icon "Price change jobs" at bounding box center [329, 34] width 18 height 18
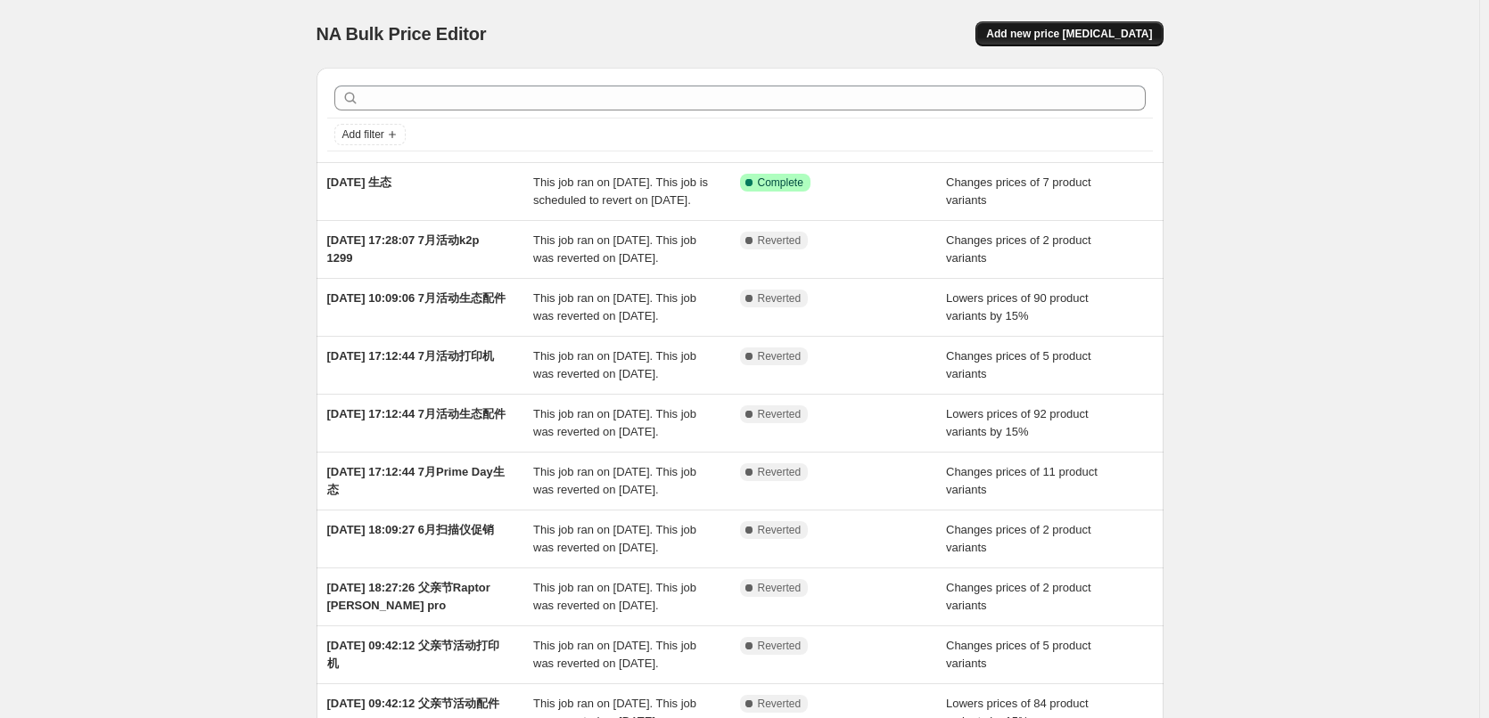
click at [1109, 41] on button "Add new price [MEDICAL_DATA]" at bounding box center [1068, 33] width 187 height 25
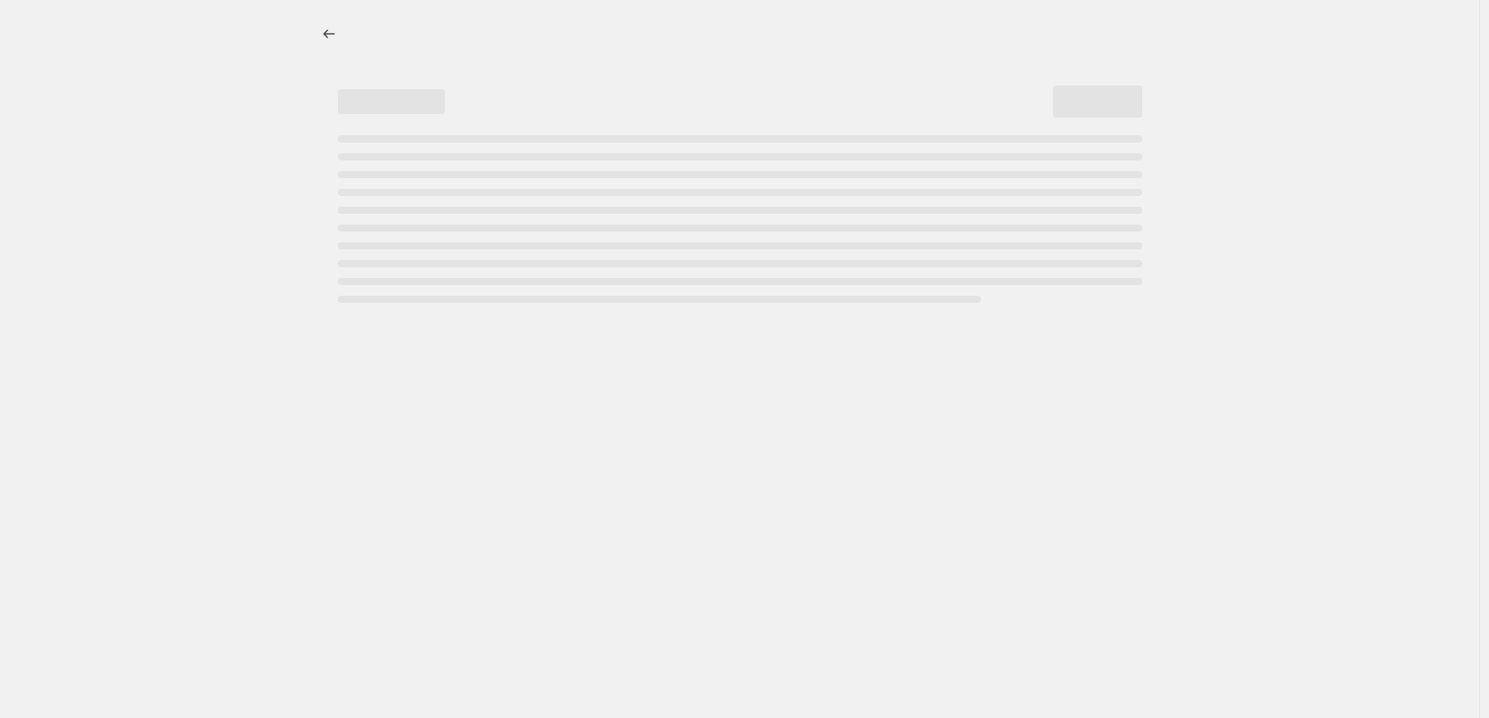
select select "percentage"
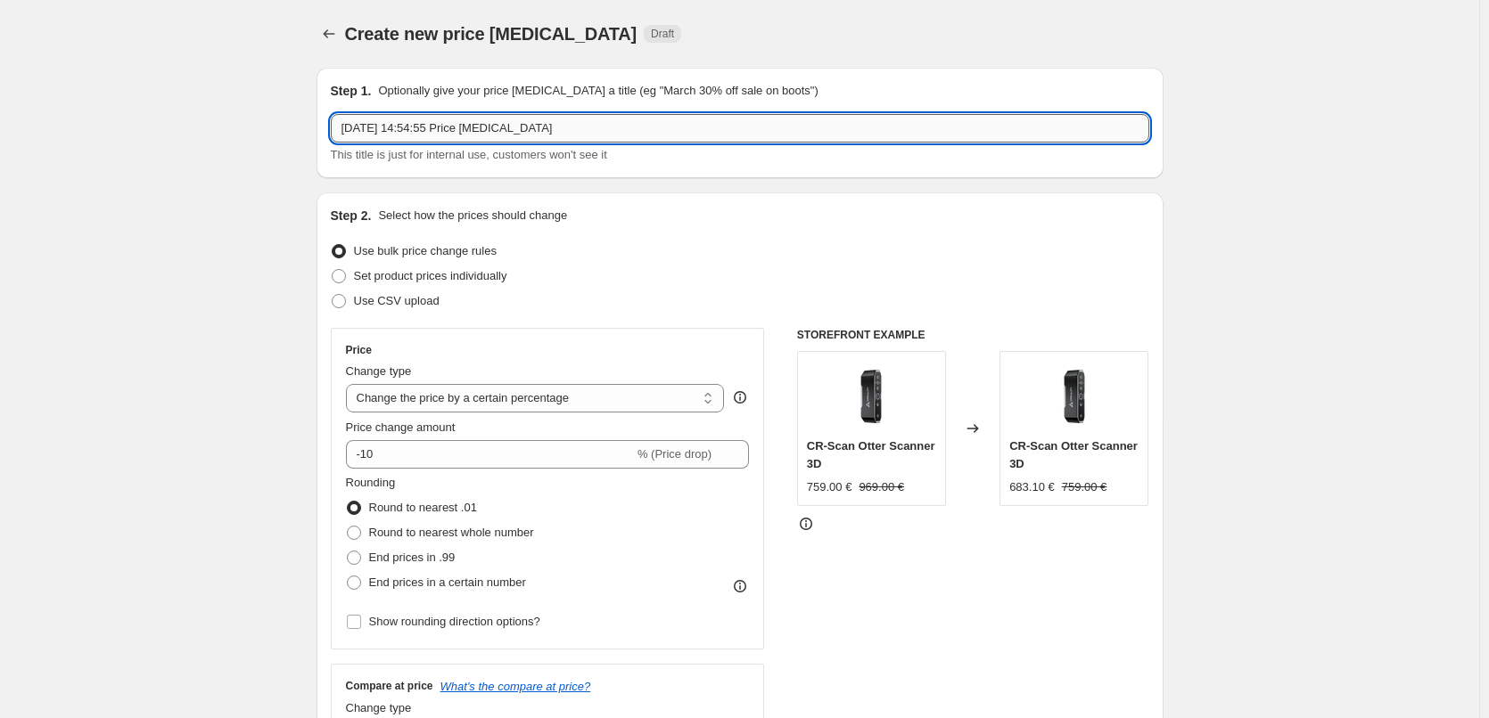
drag, startPoint x: 607, startPoint y: 128, endPoint x: 472, endPoint y: 138, distance: 135.0
click at [472, 138] on input "2025年8月25日 14:54:55 Price change job" at bounding box center [740, 128] width 818 height 29
type input "2025年8月25日 14:54:55 生态其他配件"
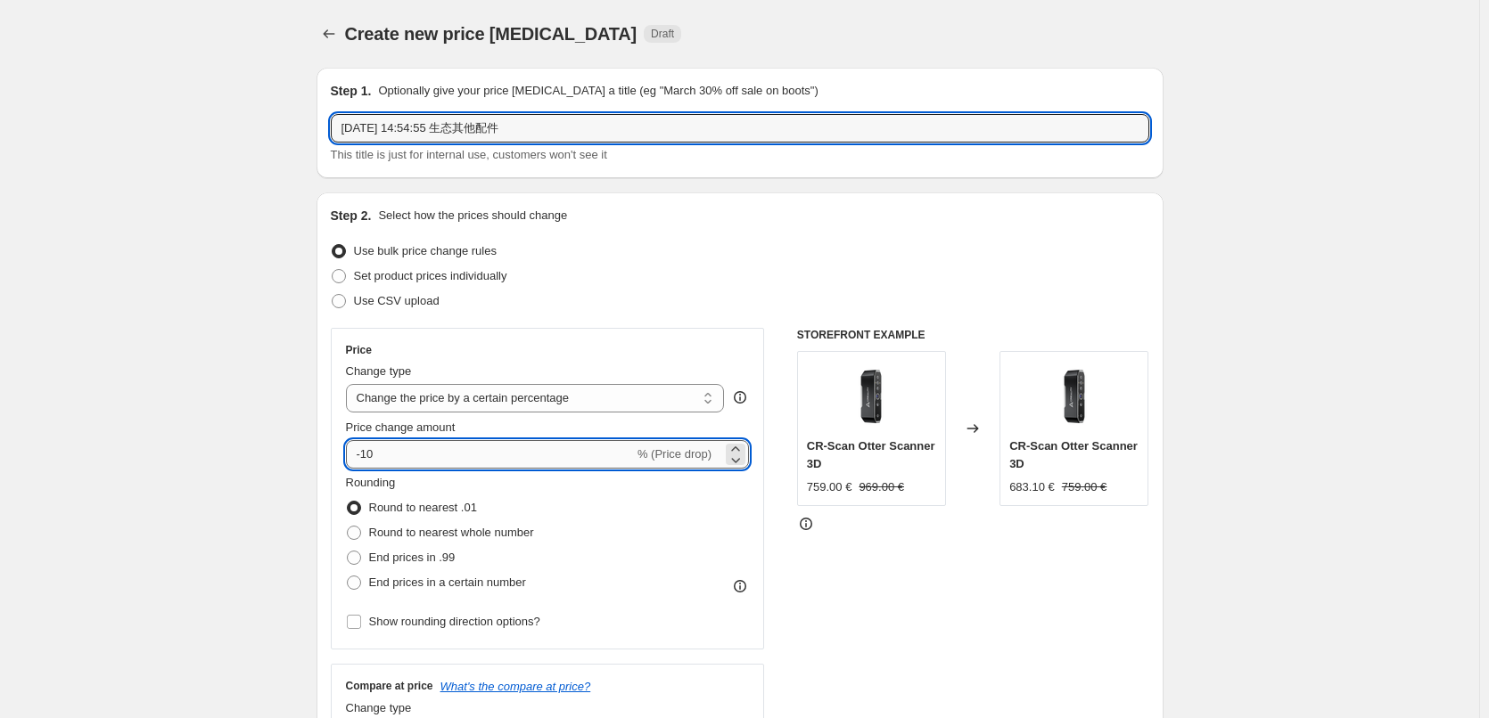
click at [503, 457] on input "-10" at bounding box center [490, 454] width 288 height 29
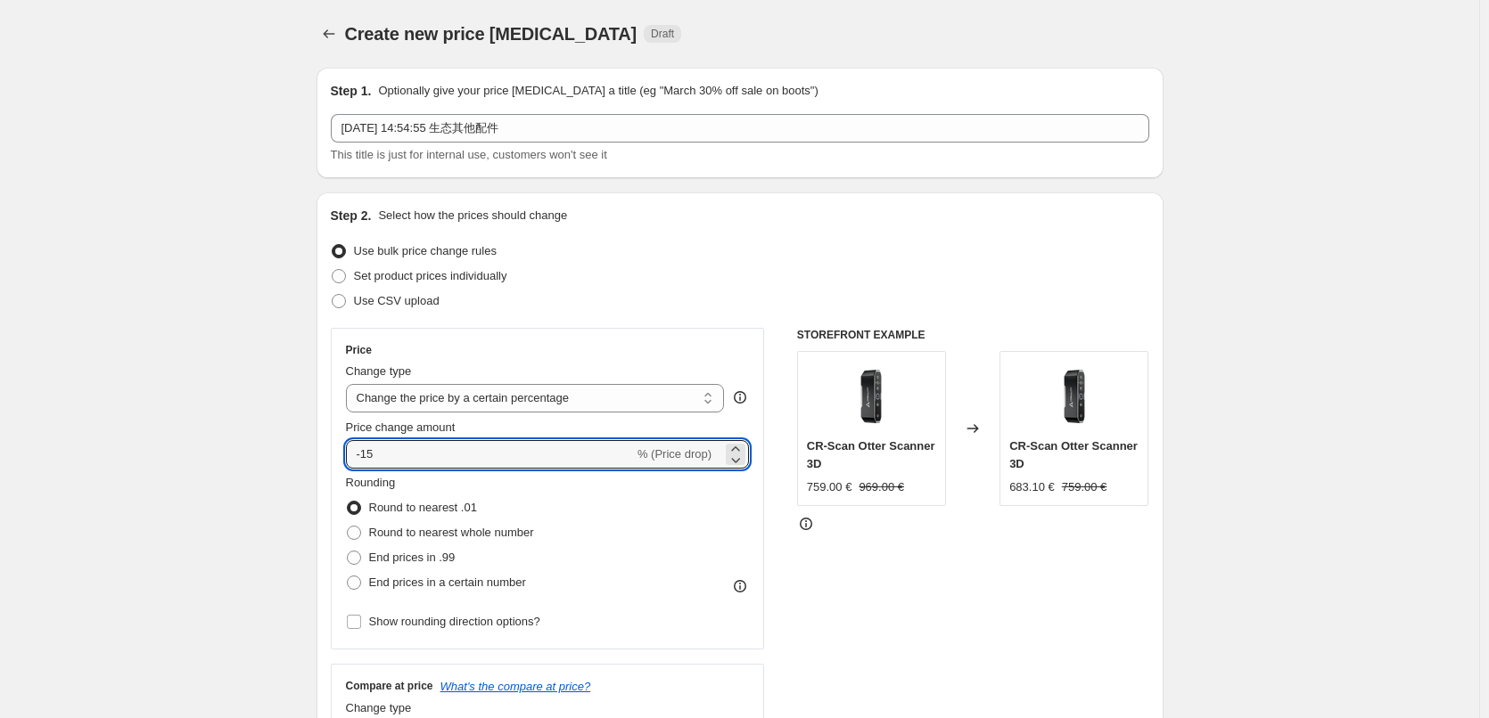
type input "-15"
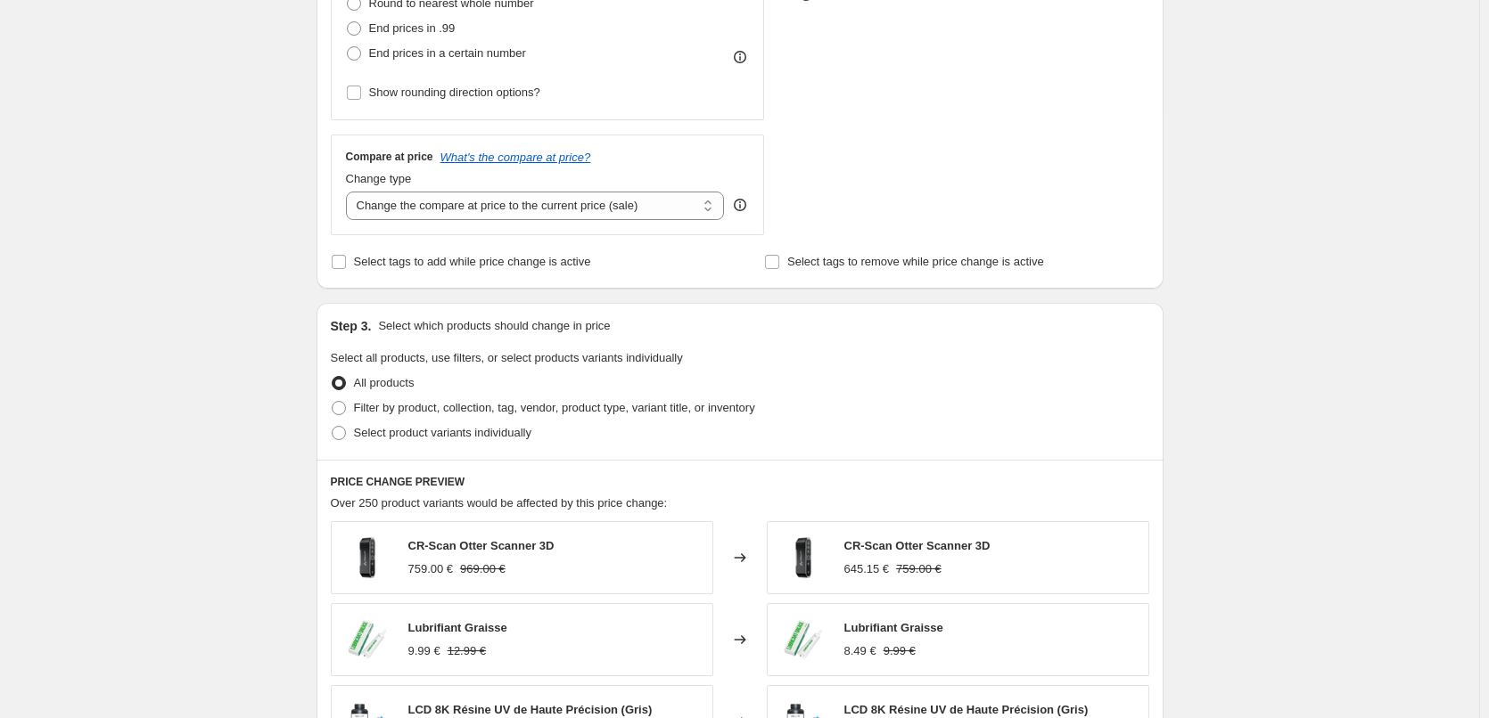
scroll to position [535, 0]
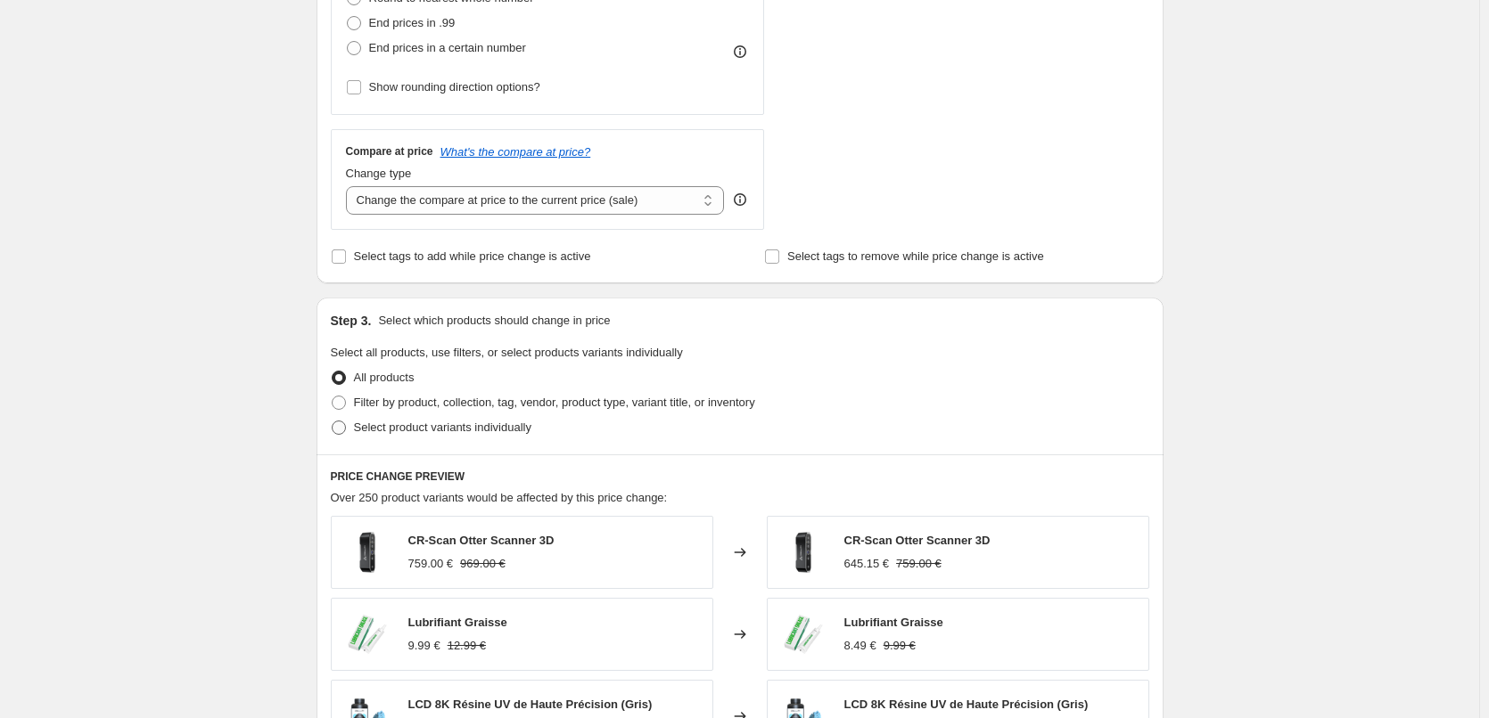
click at [346, 434] on span at bounding box center [339, 428] width 14 height 14
click at [332, 422] on input "Select product variants individually" at bounding box center [332, 421] width 1 height 1
radio input "true"
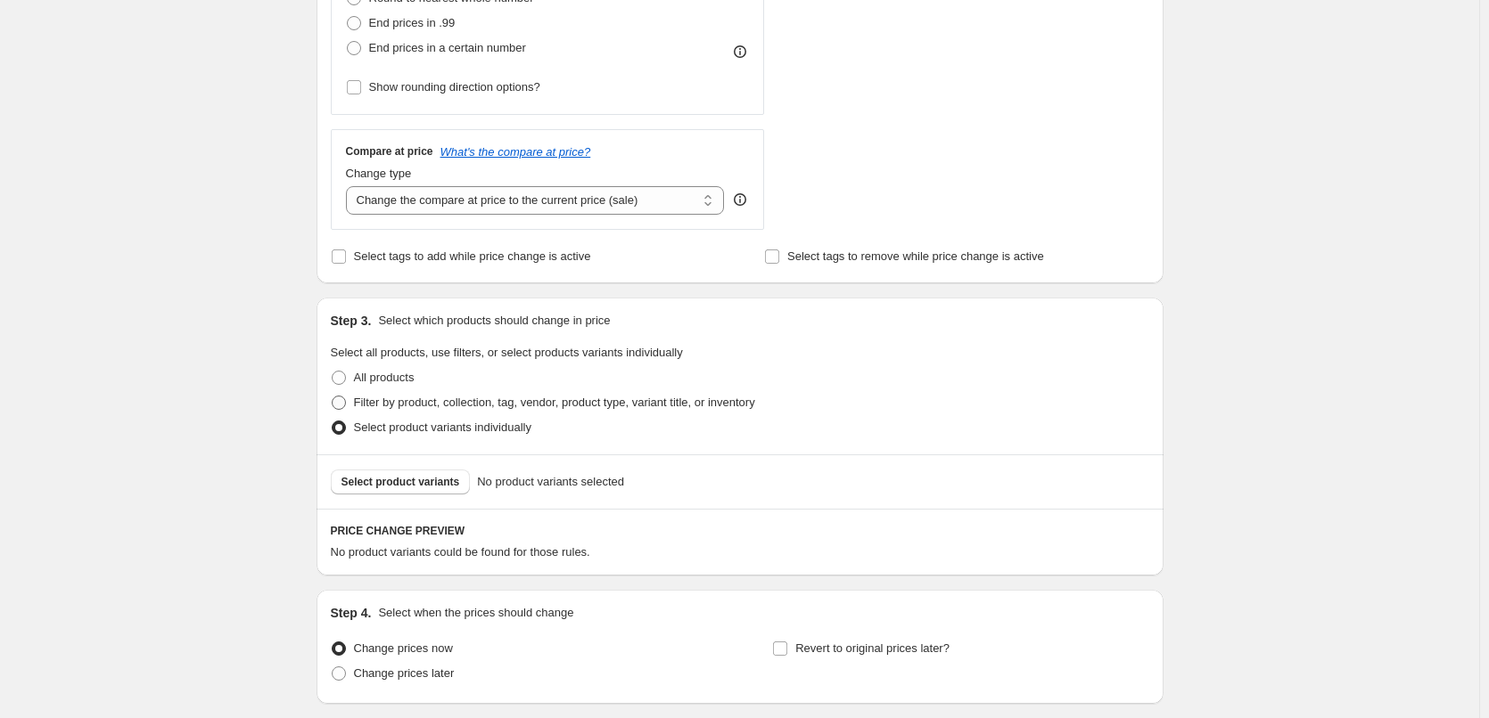
click at [346, 406] on span at bounding box center [339, 403] width 14 height 14
click at [332, 397] on input "Filter by product, collection, tag, vendor, product type, variant title, or inv…" at bounding box center [332, 396] width 1 height 1
radio input "true"
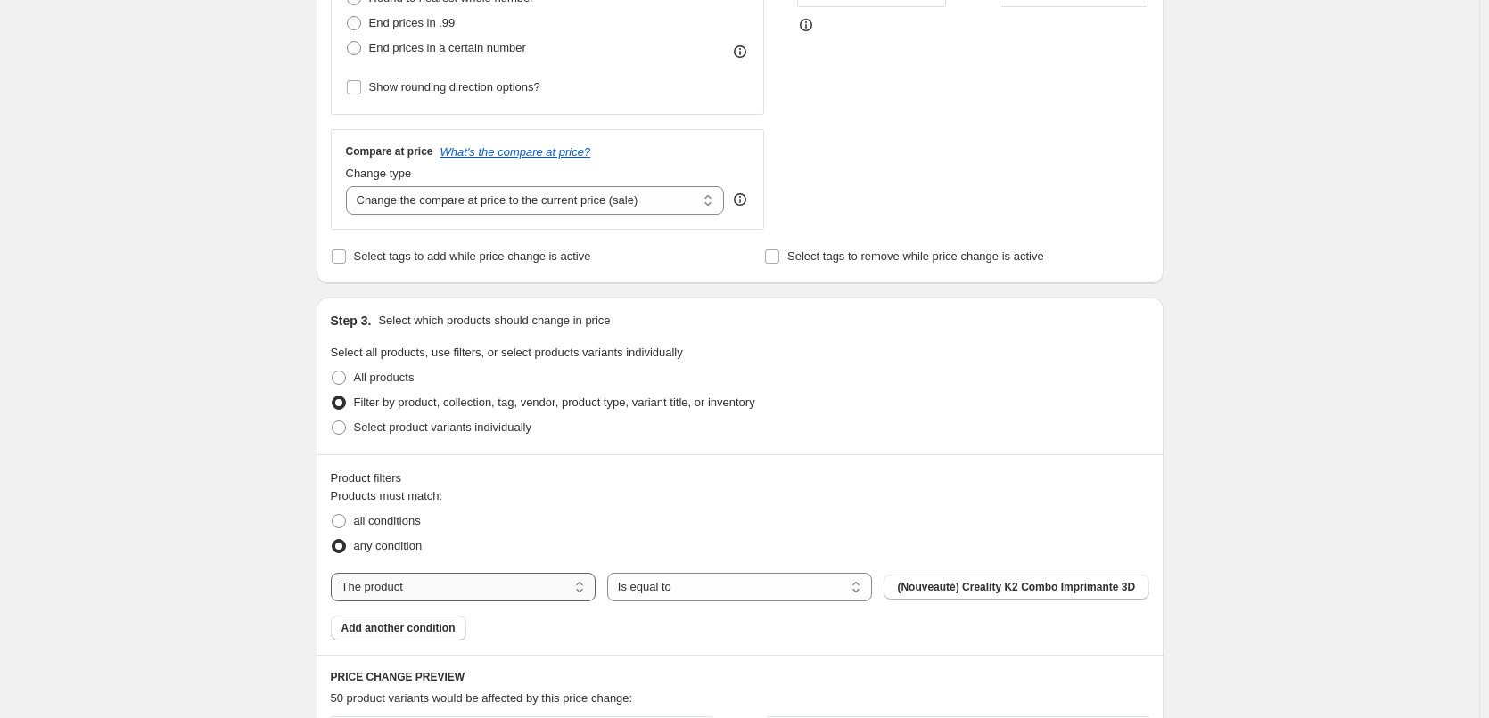
click at [476, 590] on select "The product The product's collection The product's tag The product's vendor The…" at bounding box center [463, 587] width 265 height 29
select select "collection"
click at [1004, 587] on span "Accessoire" at bounding box center [1016, 587] width 57 height 14
click at [1270, 532] on div "Create new price change job. This page is ready Create new price change job Dra…" at bounding box center [739, 459] width 1479 height 1988
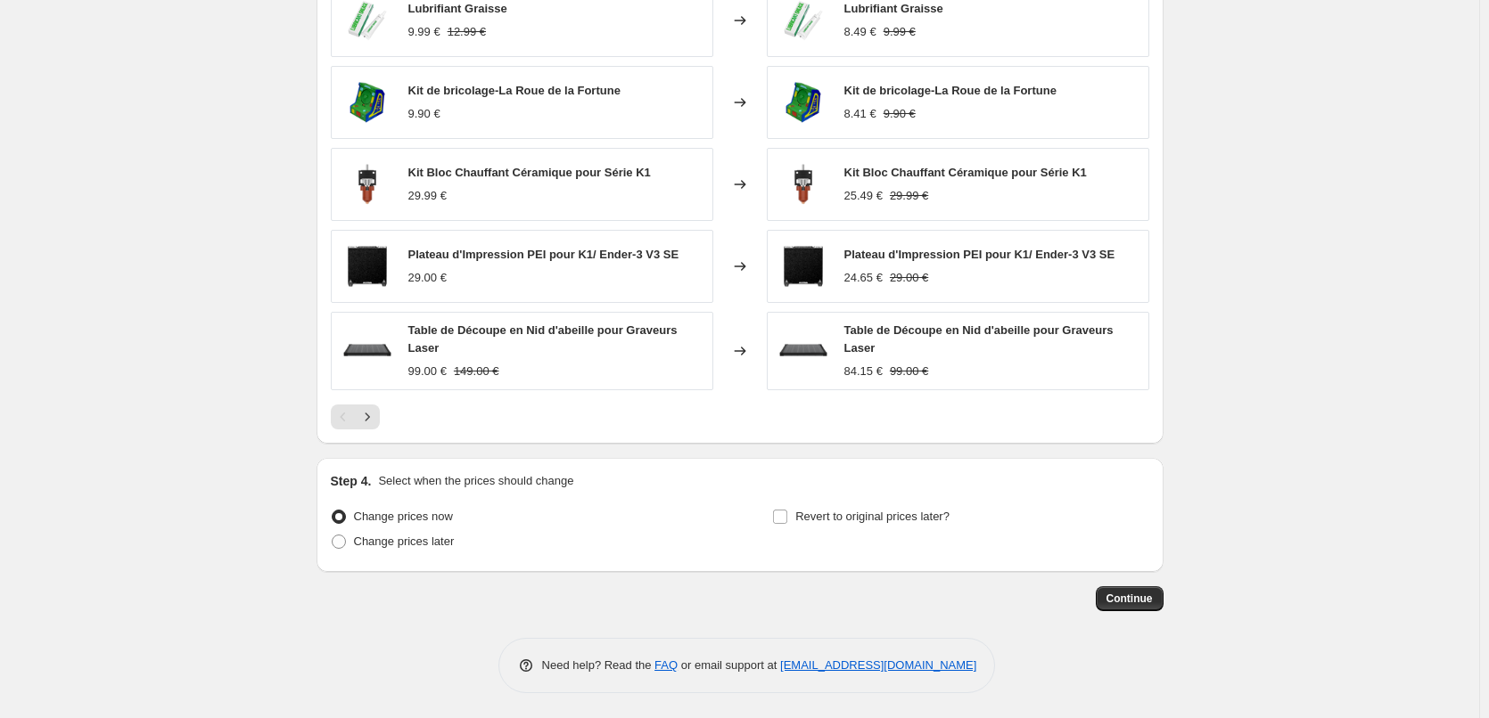
scroll to position [1270, 0]
click at [787, 513] on input "Revert to original prices later?" at bounding box center [780, 515] width 14 height 14
checkbox input "true"
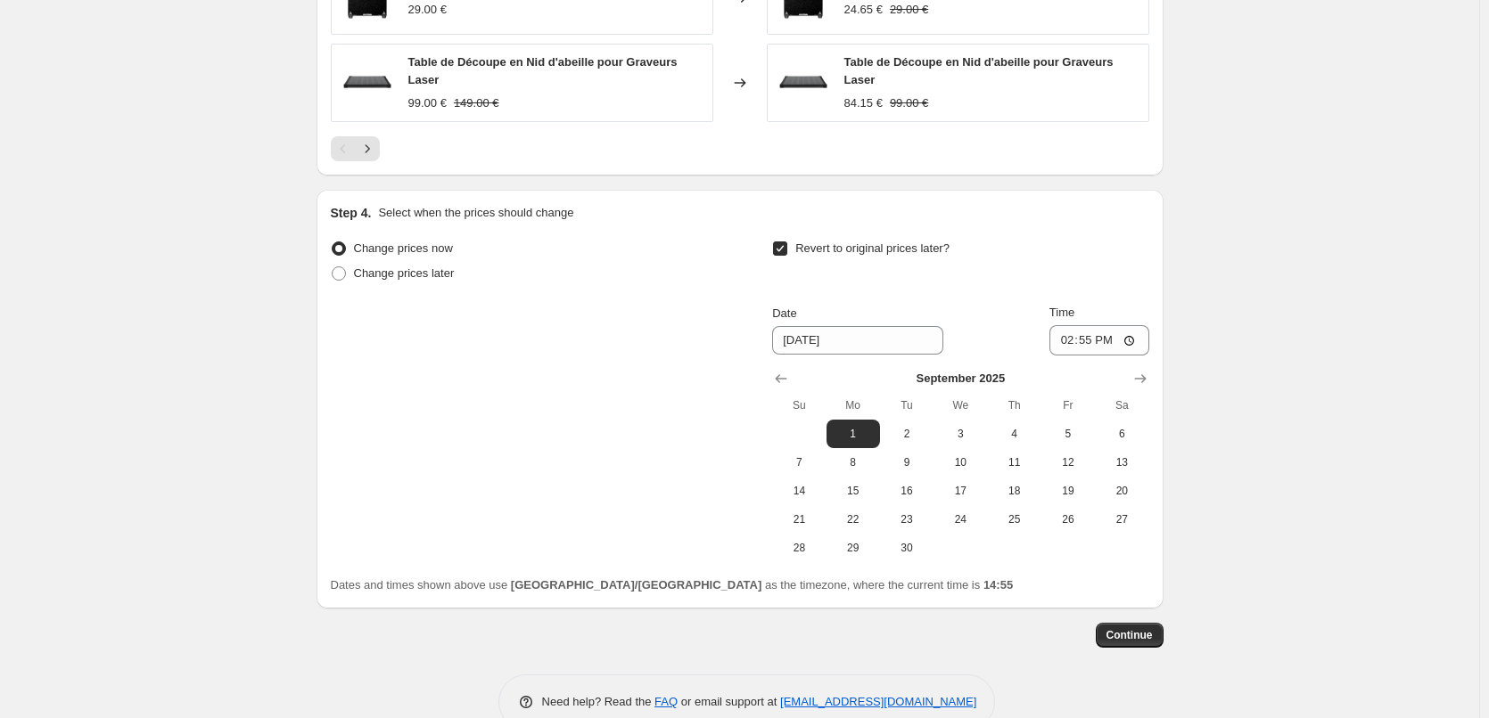
scroll to position [1538, 0]
click at [776, 372] on icon "Show previous month, August 2025" at bounding box center [781, 377] width 18 height 18
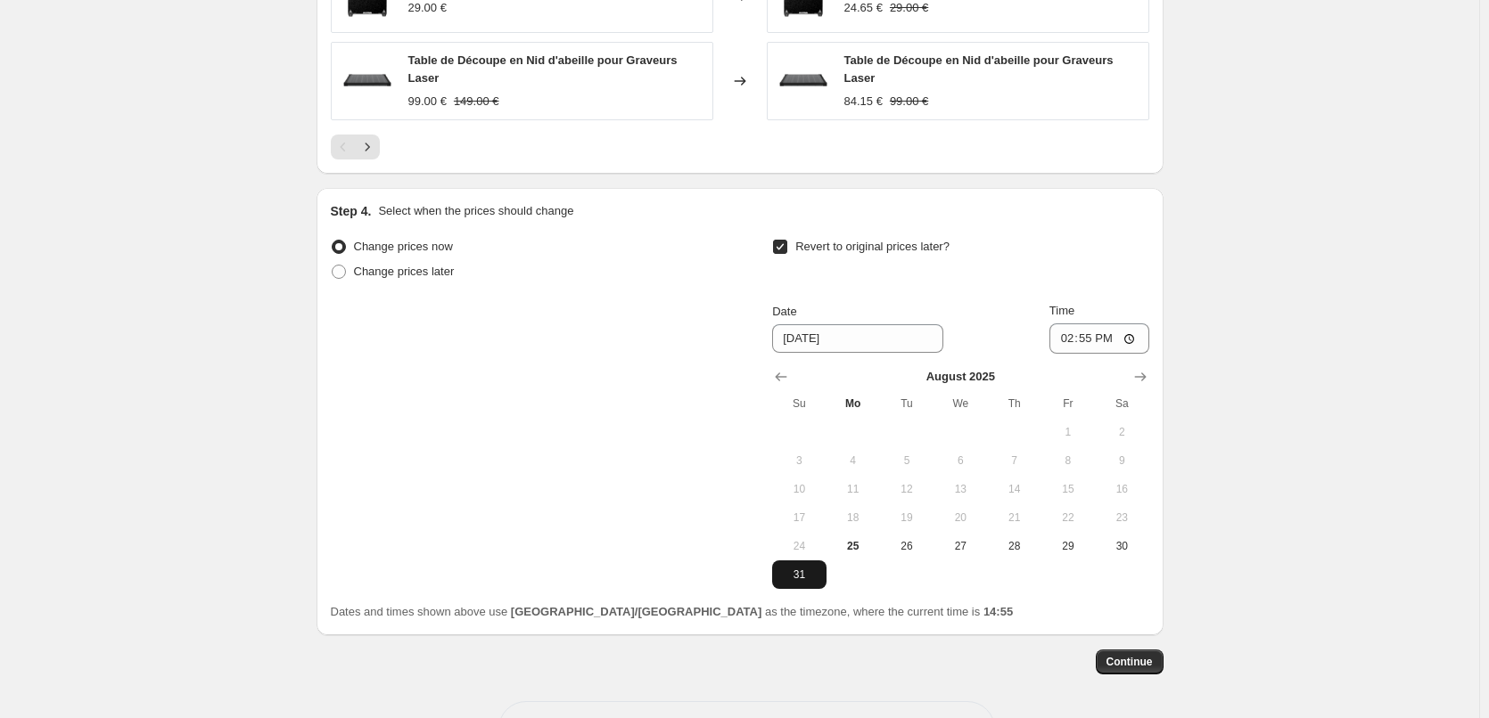
click at [804, 578] on span "31" at bounding box center [798, 575] width 39 height 14
type input "[DATE]"
click at [1134, 335] on input "14:55" at bounding box center [1099, 339] width 100 height 30
type input "23:59"
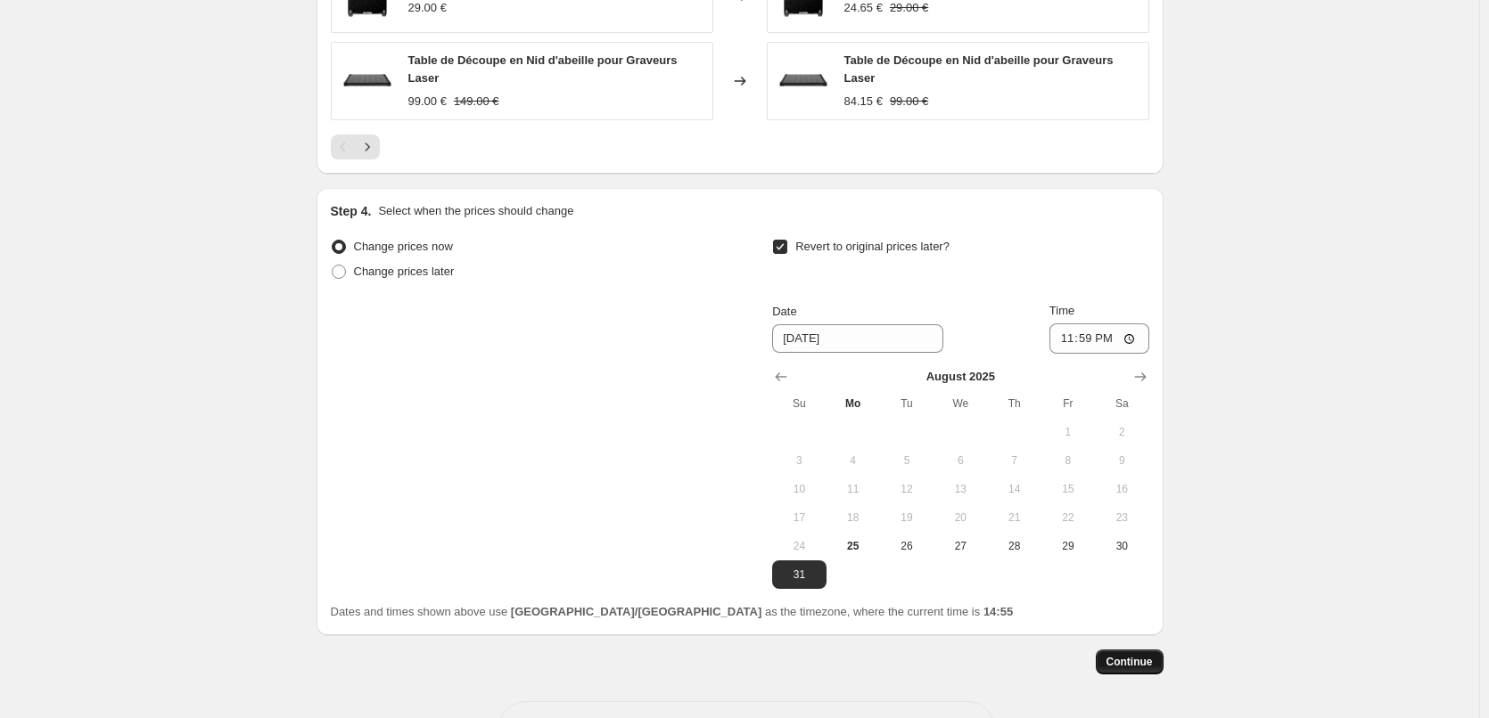
click at [1146, 661] on span "Continue" at bounding box center [1129, 662] width 46 height 14
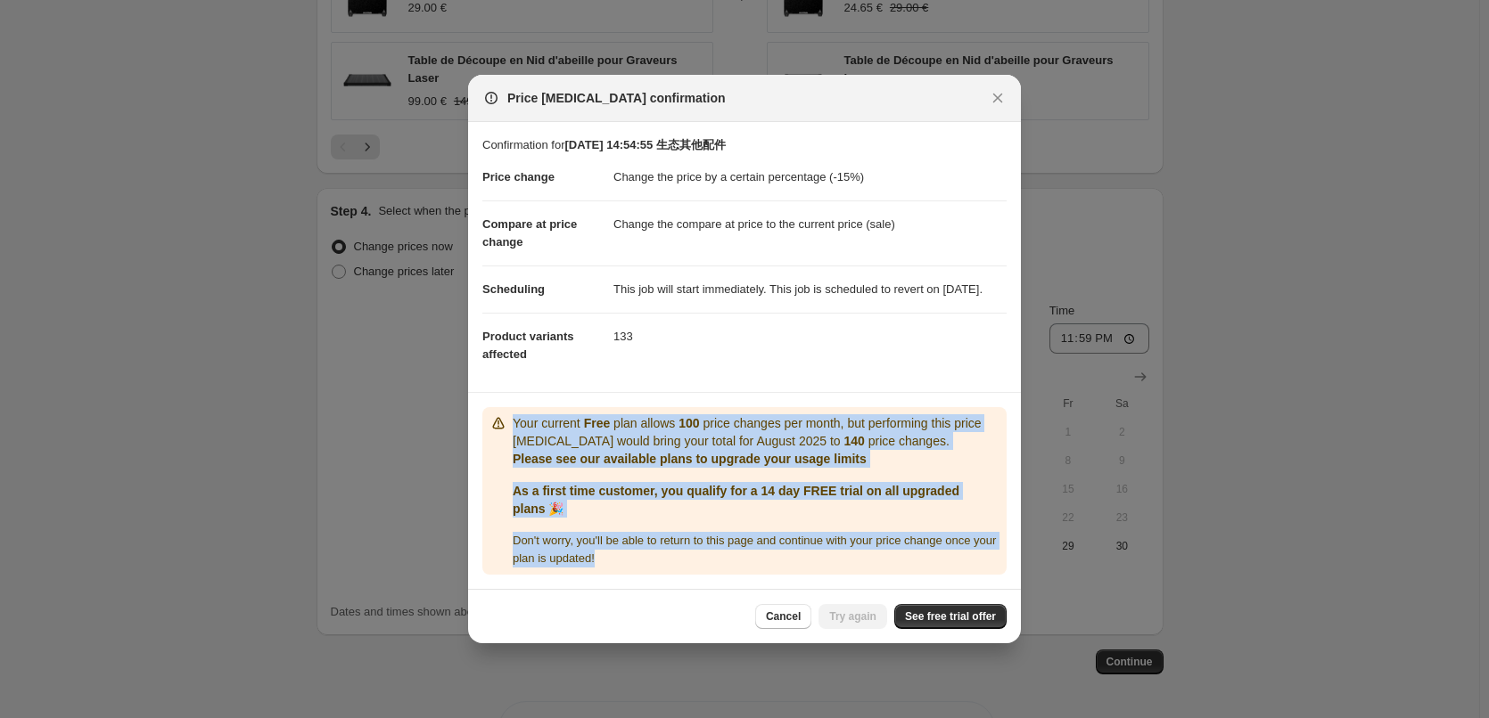
drag, startPoint x: 512, startPoint y: 435, endPoint x: 647, endPoint y: 578, distance: 196.7
click at [646, 575] on div "Your current Free plan allows 100 price changes per month, but performing this …" at bounding box center [744, 491] width 524 height 168
copy div "Your current Free plan allows 100 price changes per month, but performing this …"
click at [987, 86] on button "Close" at bounding box center [997, 98] width 25 height 25
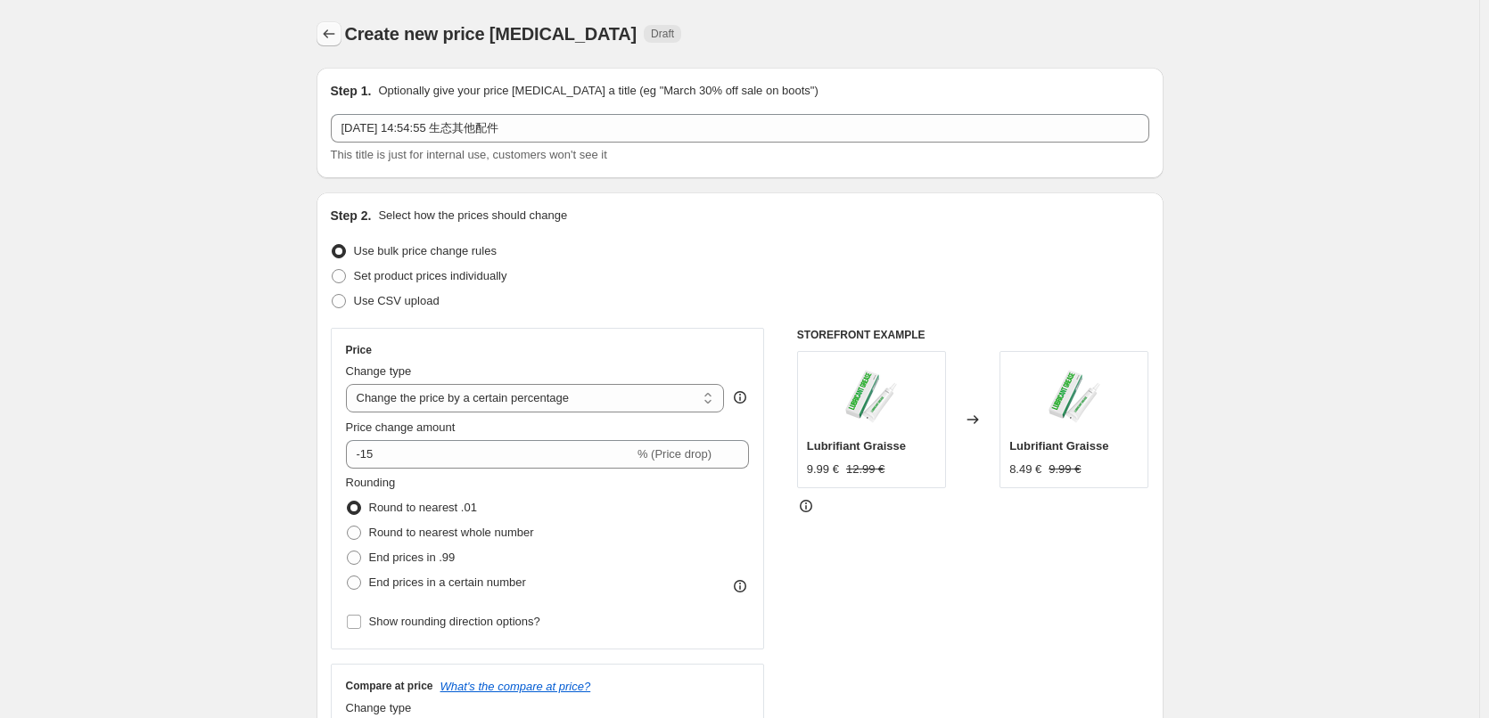
click at [335, 36] on icon "Price change jobs" at bounding box center [329, 34] width 18 height 18
